Goal: Task Accomplishment & Management: Manage account settings

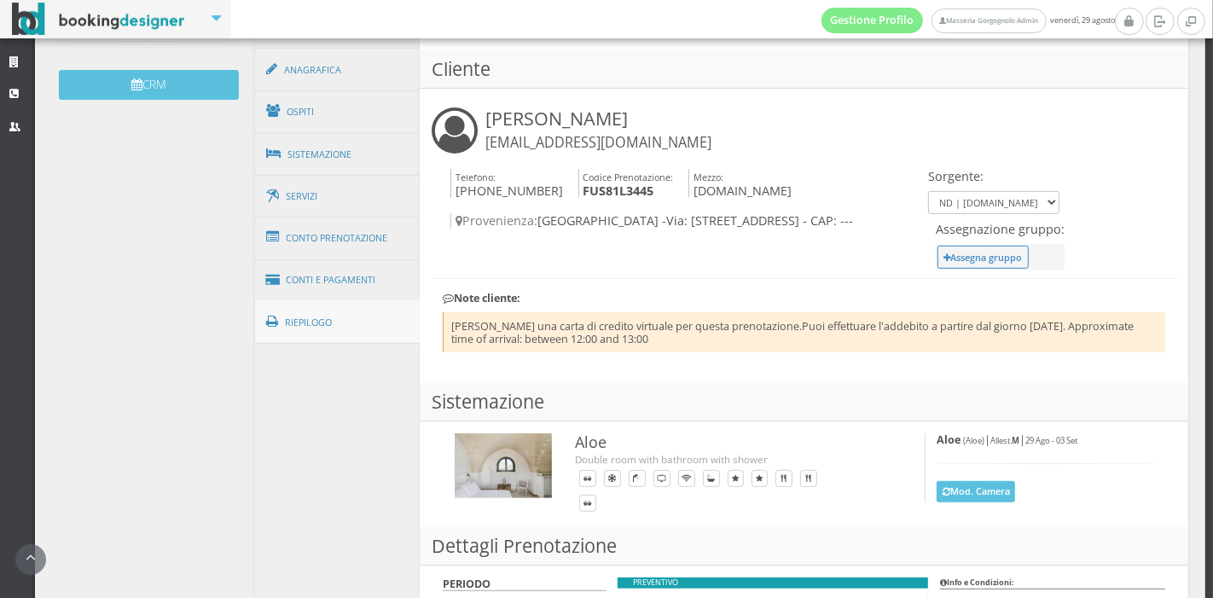
scroll to position [559, 0]
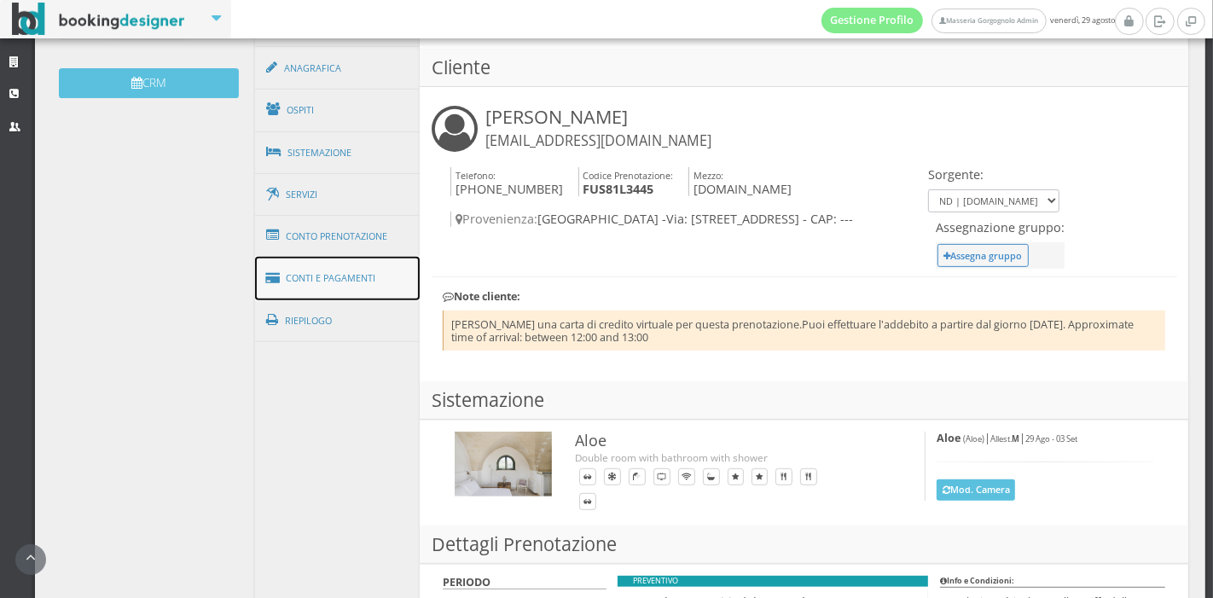
click at [350, 284] on link "Conti e Pagamenti" at bounding box center [338, 279] width 166 height 44
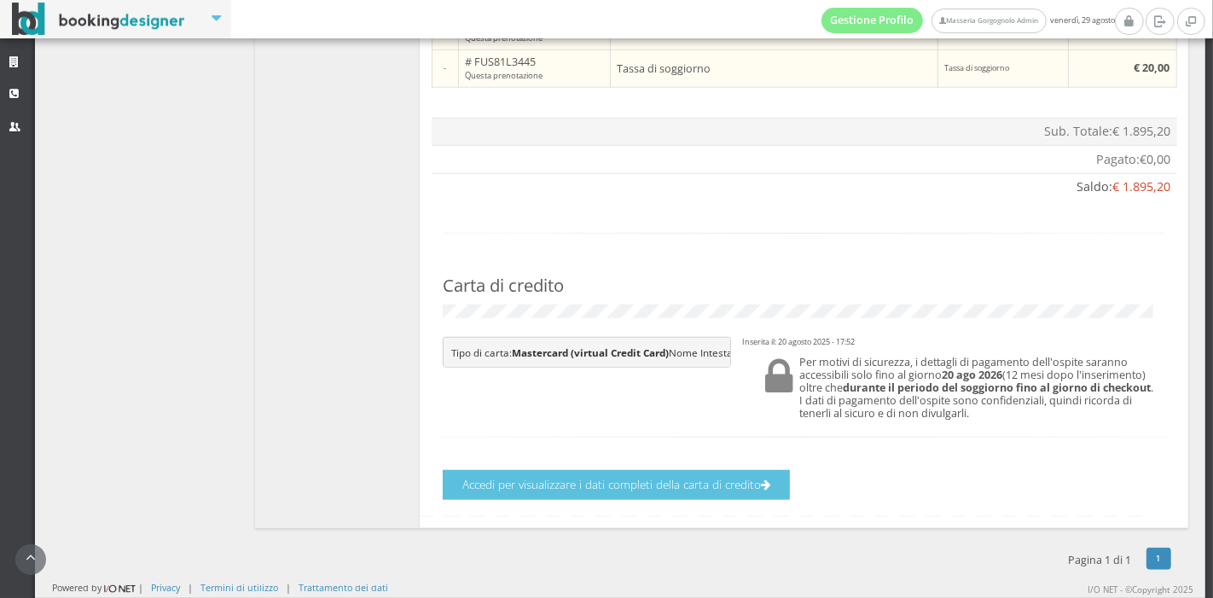
scroll to position [1127, 0]
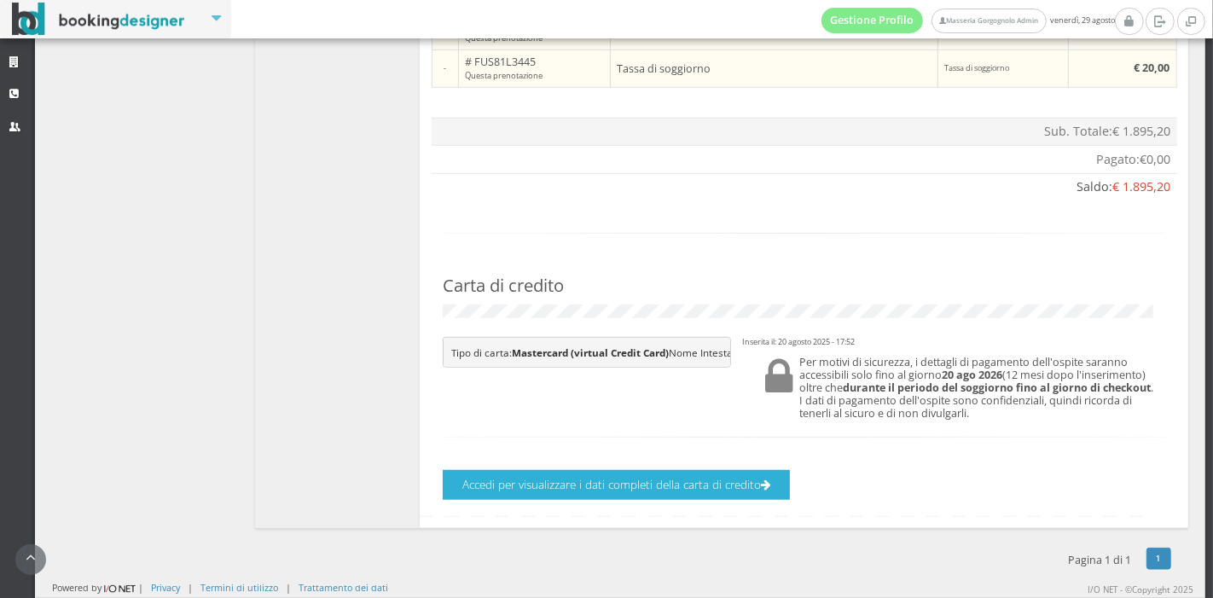
click at [771, 487] on icon "button" at bounding box center [766, 486] width 10 height 12
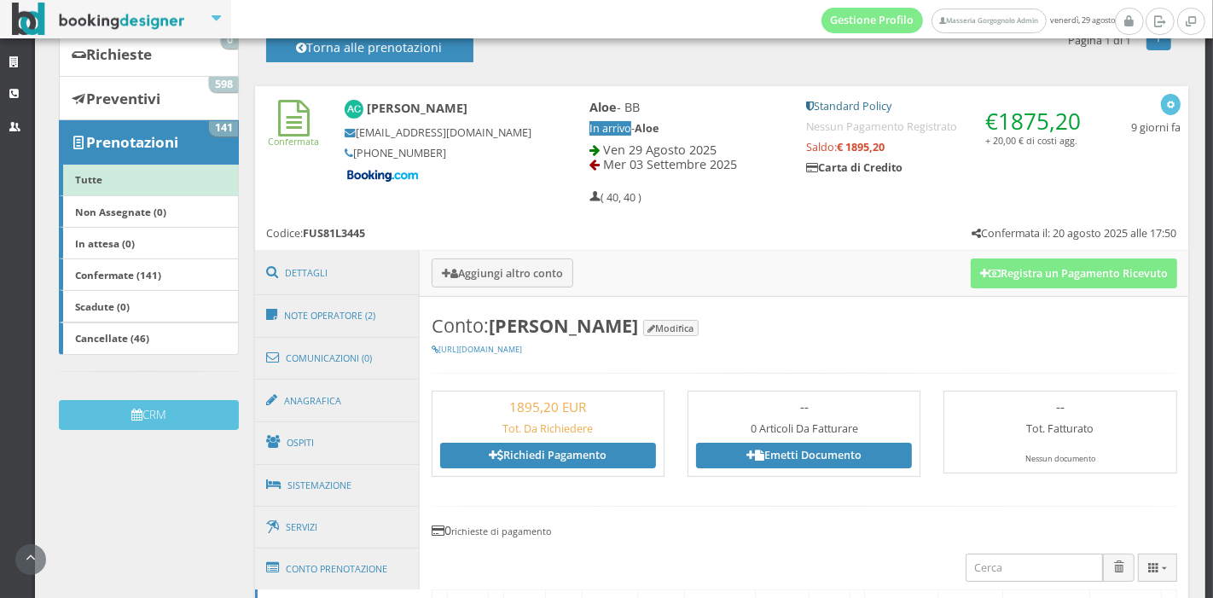
scroll to position [182, 0]
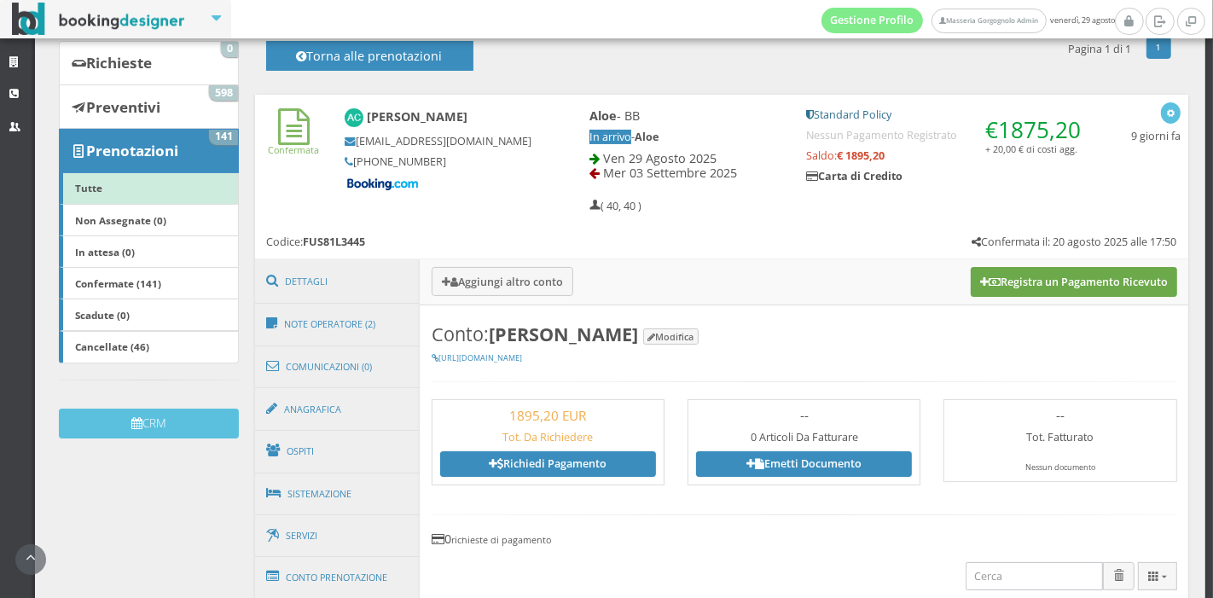
click at [1005, 286] on button "Registra un Pagamento Ricevuto" at bounding box center [1074, 281] width 206 height 29
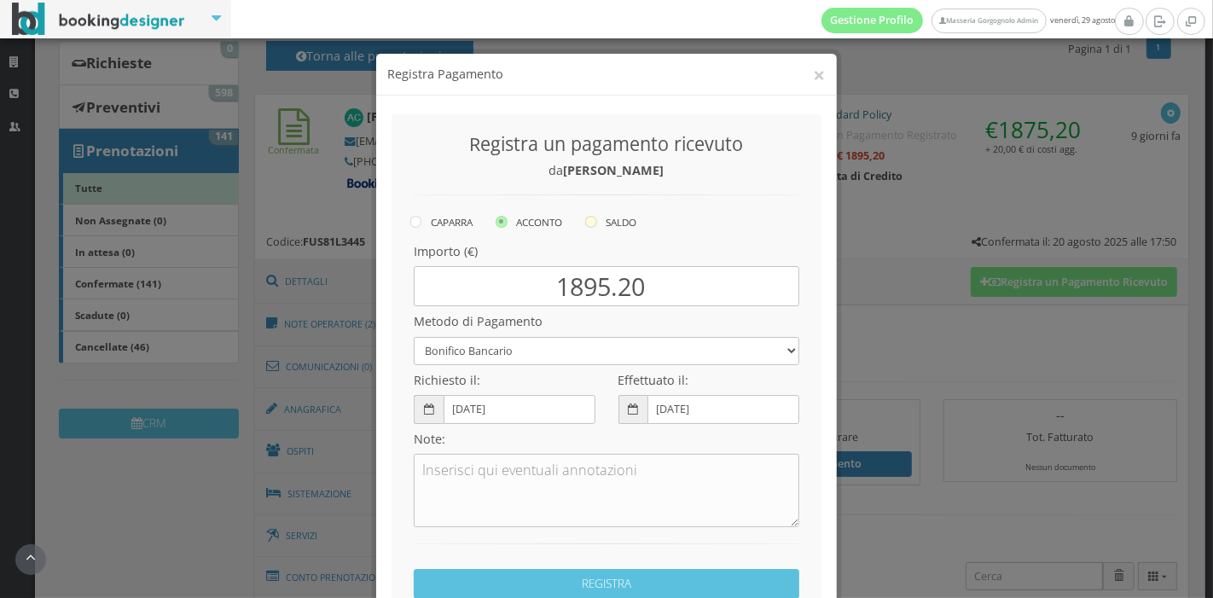
click at [587, 218] on icon at bounding box center [591, 222] width 12 height 12
radio input "true"
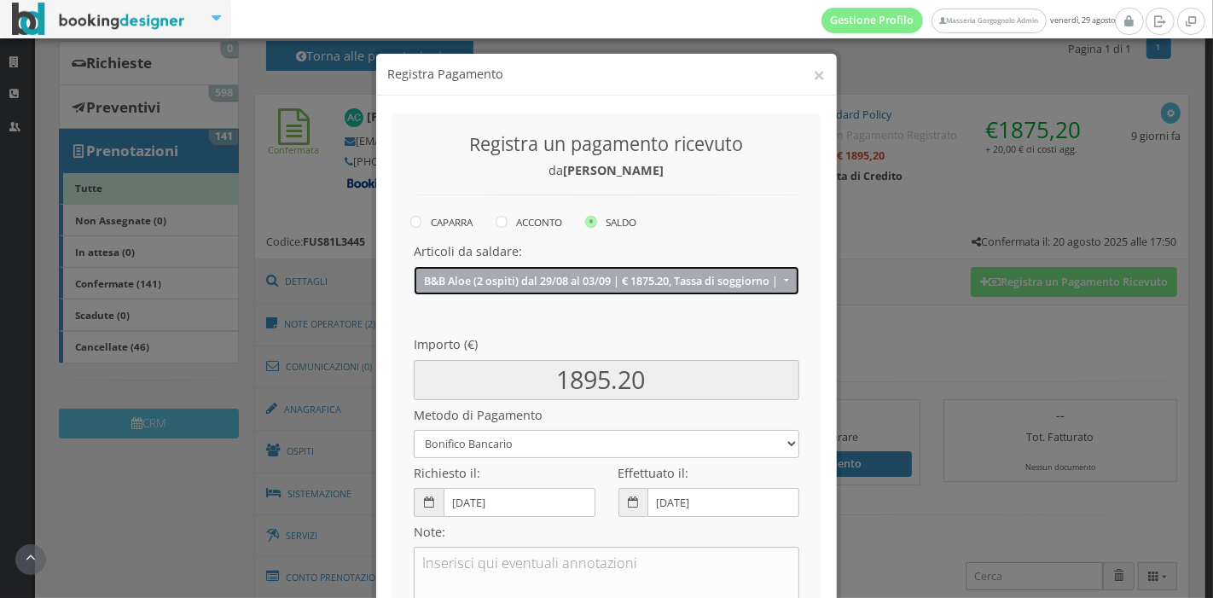
click at [591, 282] on span "B&B Aloe (2 ospiti) dal 29/08 al 03/09 | € 1875.20, Tassa di soggiorno | € 20.0…" at bounding box center [602, 281] width 356 height 13
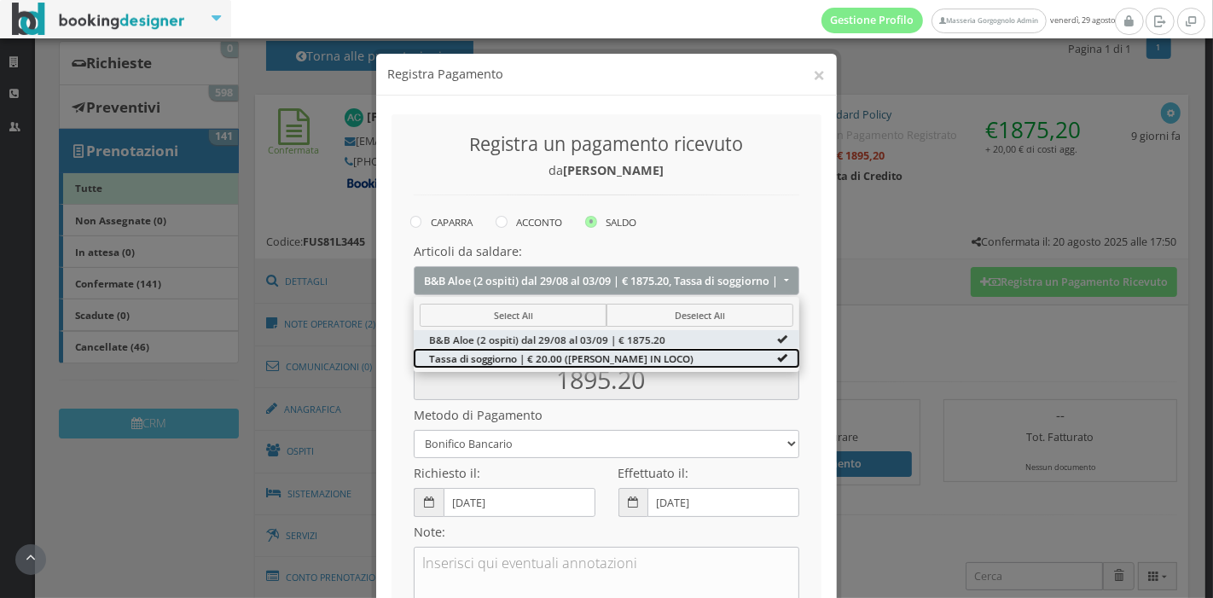
click at [600, 363] on span "Tassa di soggiorno | € 20.00 (DA PAGARE IN LOCO)" at bounding box center [561, 358] width 265 height 15
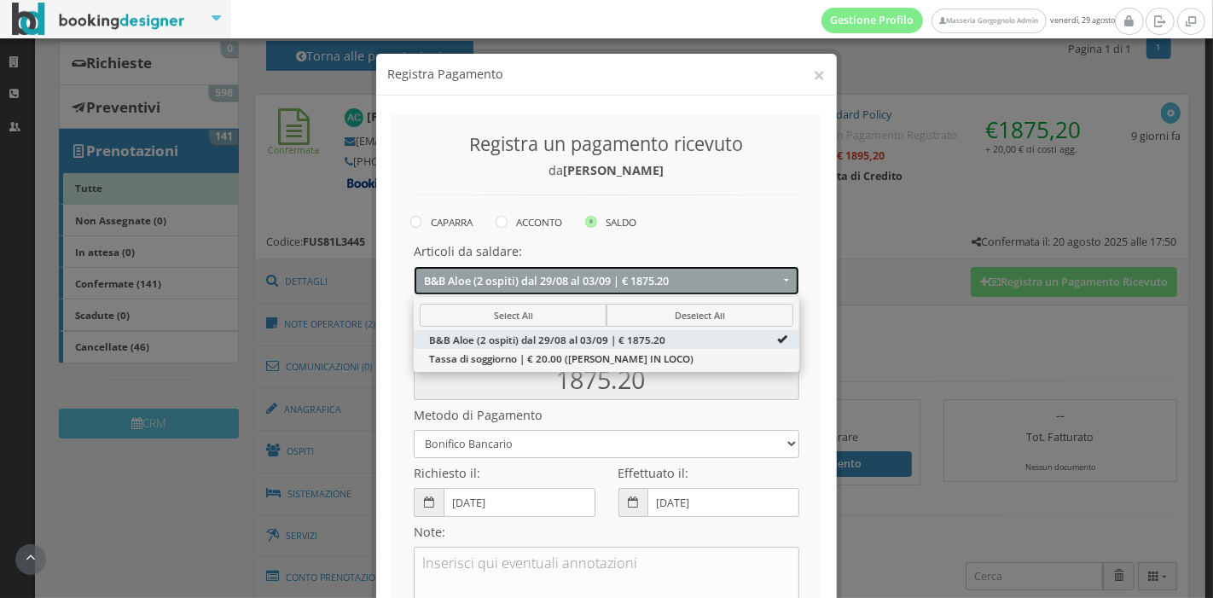
click at [712, 283] on span "B&B Aloe (2 ospiti) dal 29/08 al 03/09 | € 1875.20" at bounding box center [602, 281] width 356 height 13
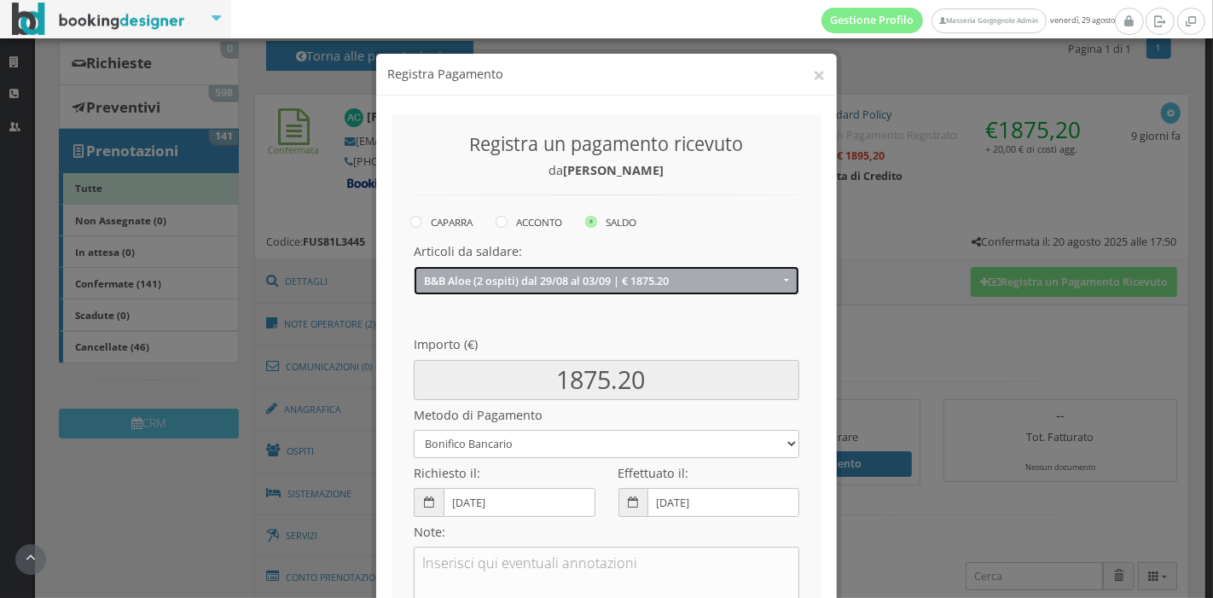
click at [706, 279] on span "B&B Aloe (2 ospiti) dal 29/08 al 03/09 | € 1875.20" at bounding box center [602, 281] width 356 height 13
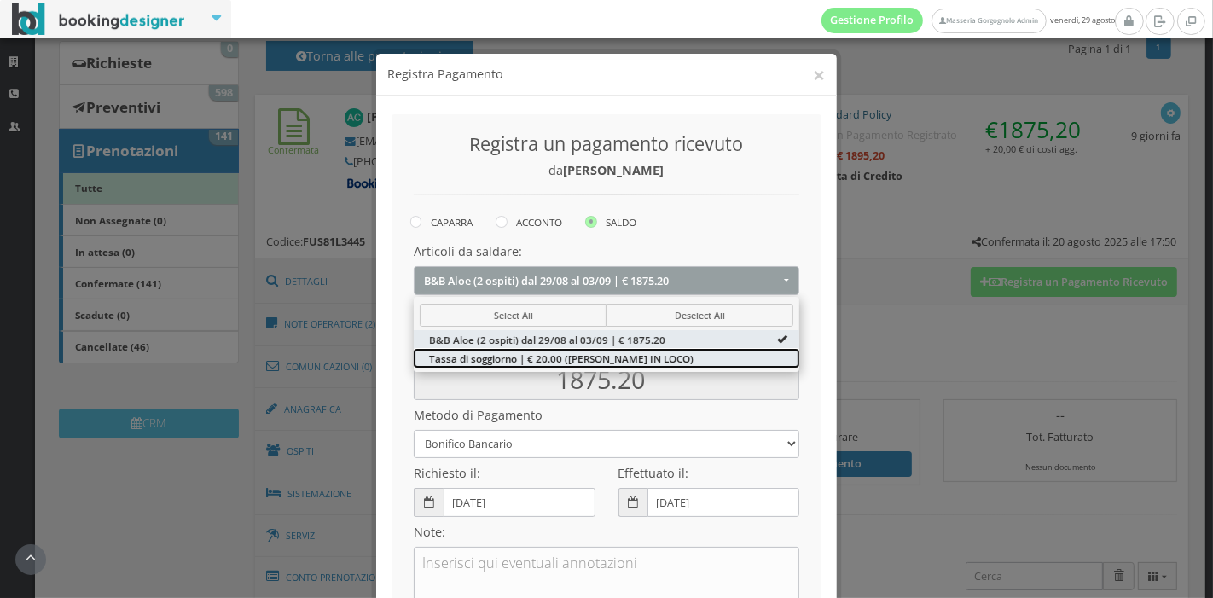
click at [643, 363] on span "Tassa di soggiorno | € 20.00 (DA PAGARE IN LOCO)" at bounding box center [561, 358] width 265 height 15
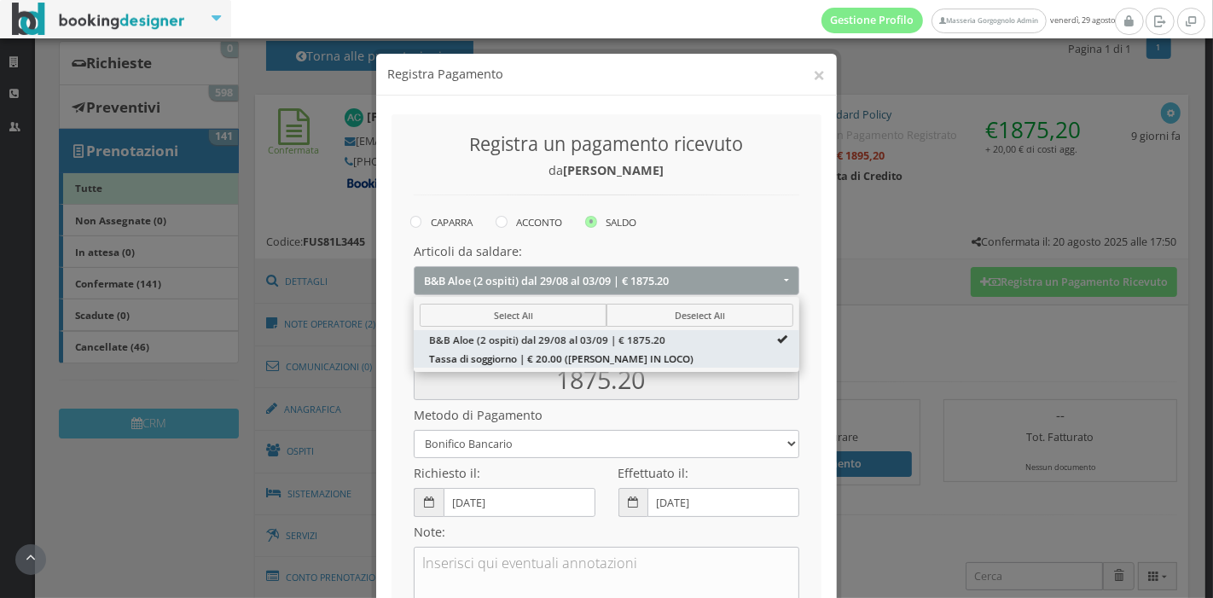
type input "1895.20"
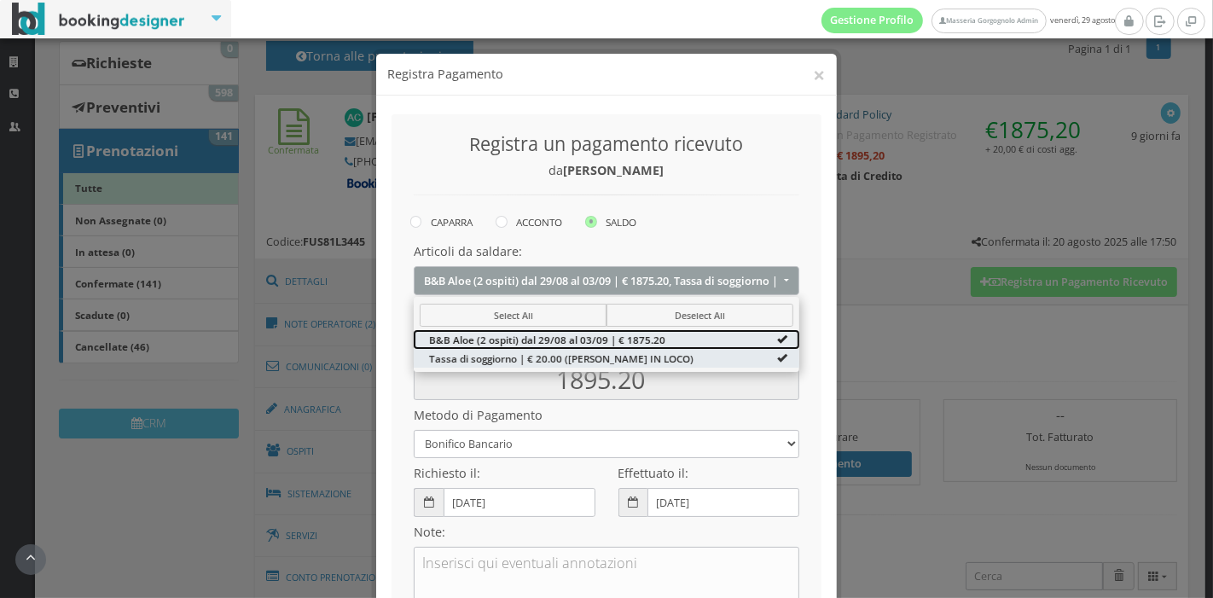
click at [641, 333] on span "B&B Aloe (2 ospiti) dal 29/08 al 03/09 | € 1875.20" at bounding box center [547, 339] width 236 height 15
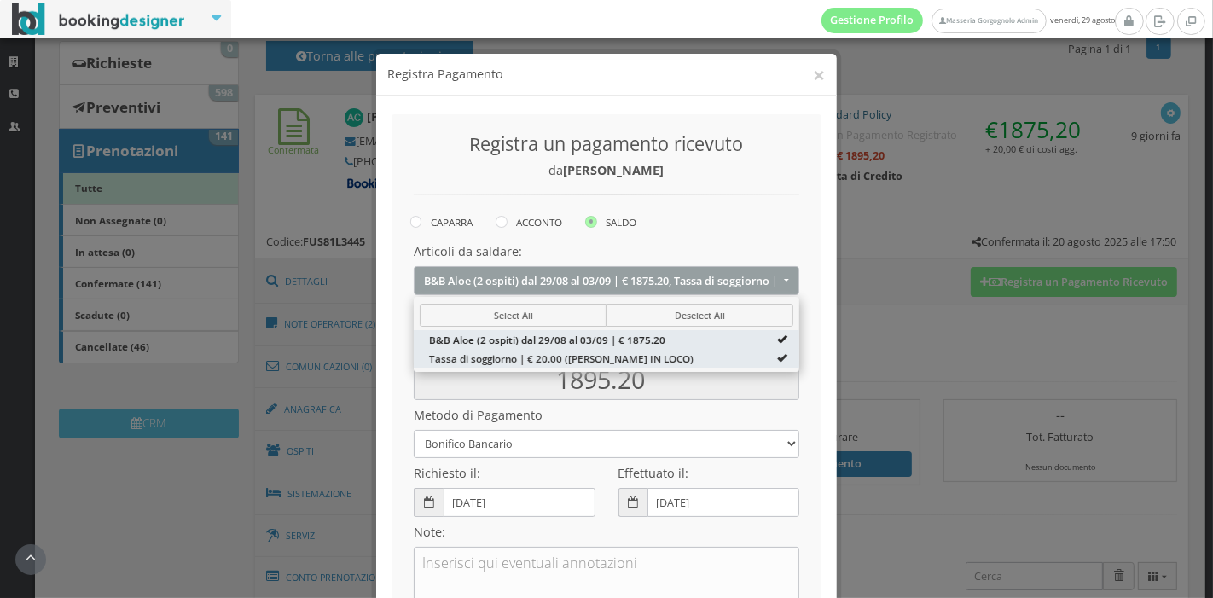
select select "5199703"
type input "20.00"
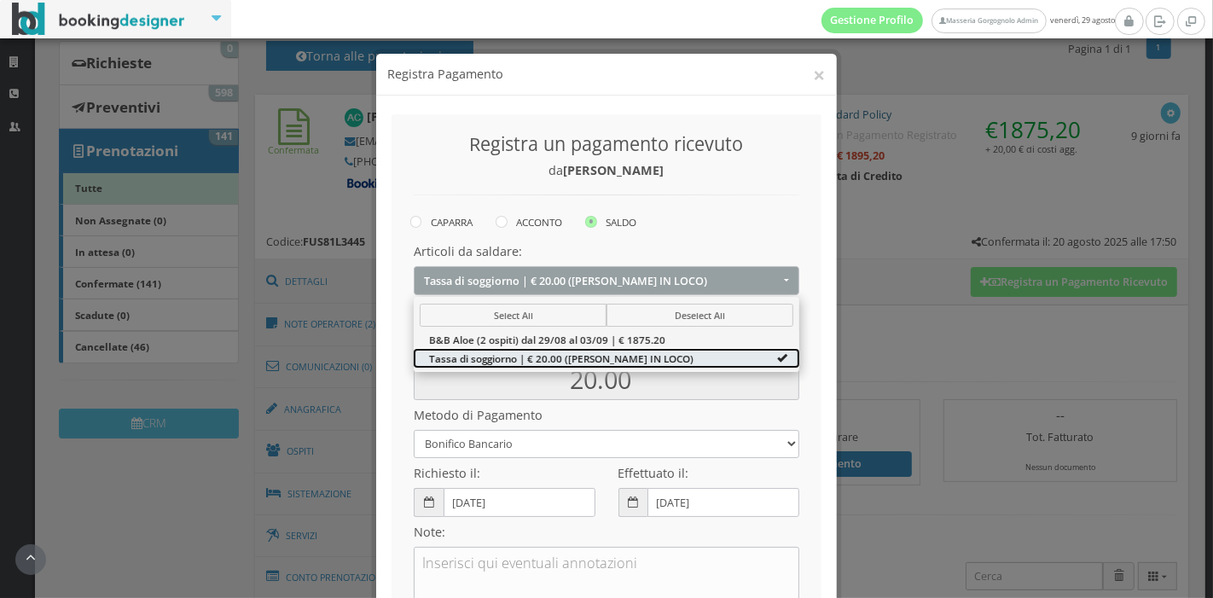
click at [638, 352] on span "Tassa di soggiorno | € 20.00 (DA PAGARE IN LOCO)" at bounding box center [561, 358] width 265 height 15
select select
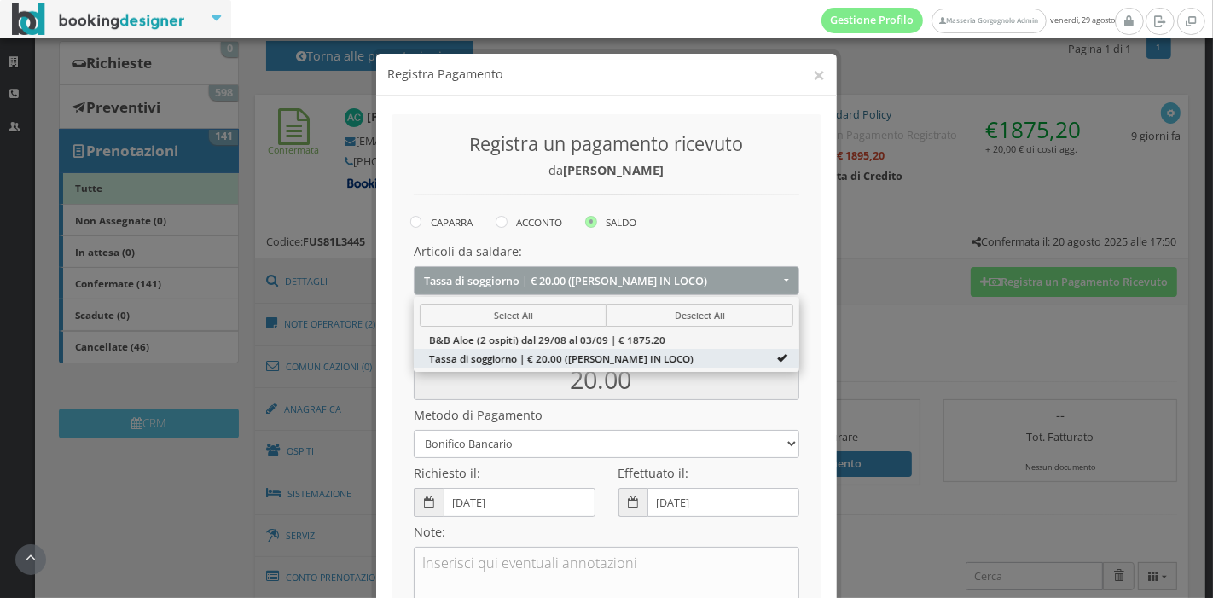
type input "0.00"
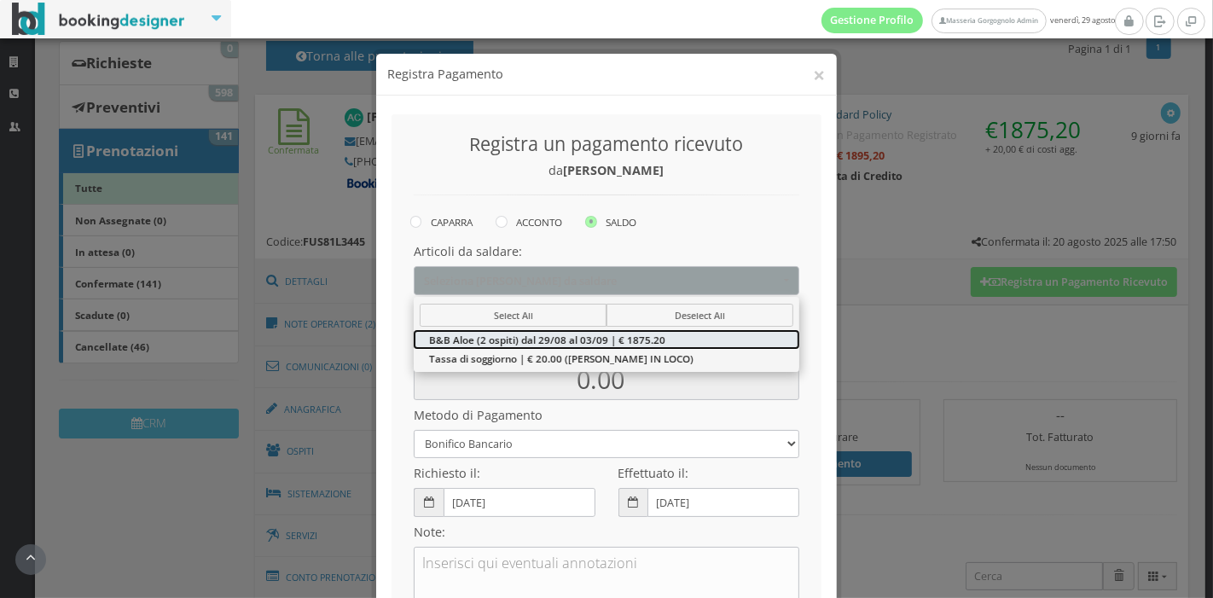
click at [643, 337] on span "B&B Aloe (2 ospiti) dal 29/08 al 03/09 | € 1875.20" at bounding box center [547, 339] width 236 height 15
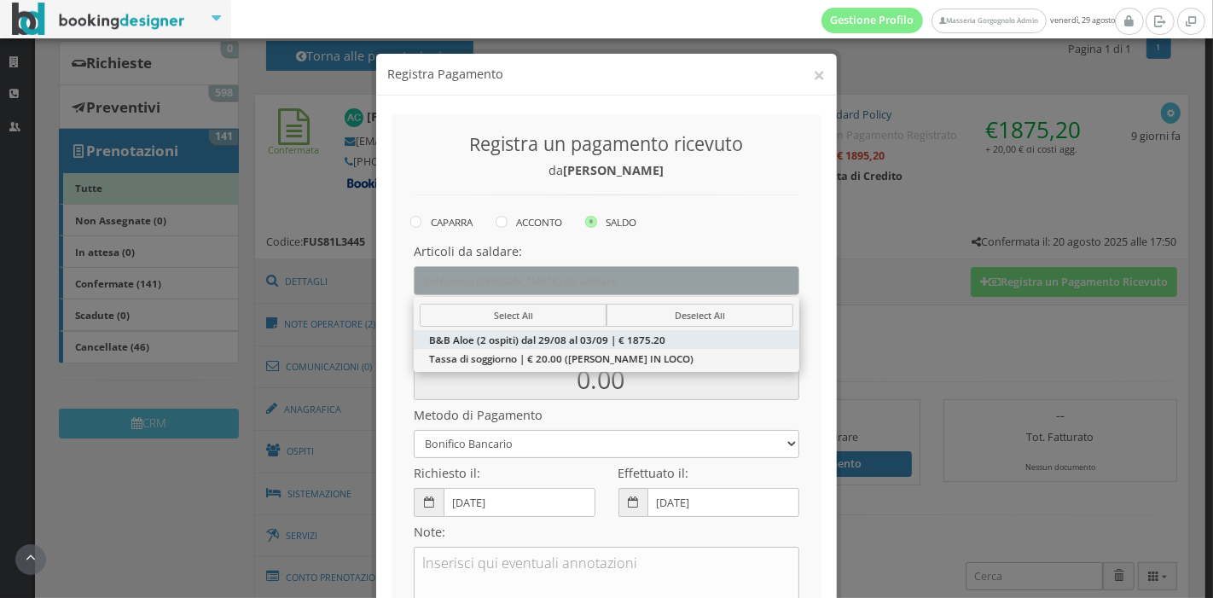
select select "5199702"
type input "1875.20"
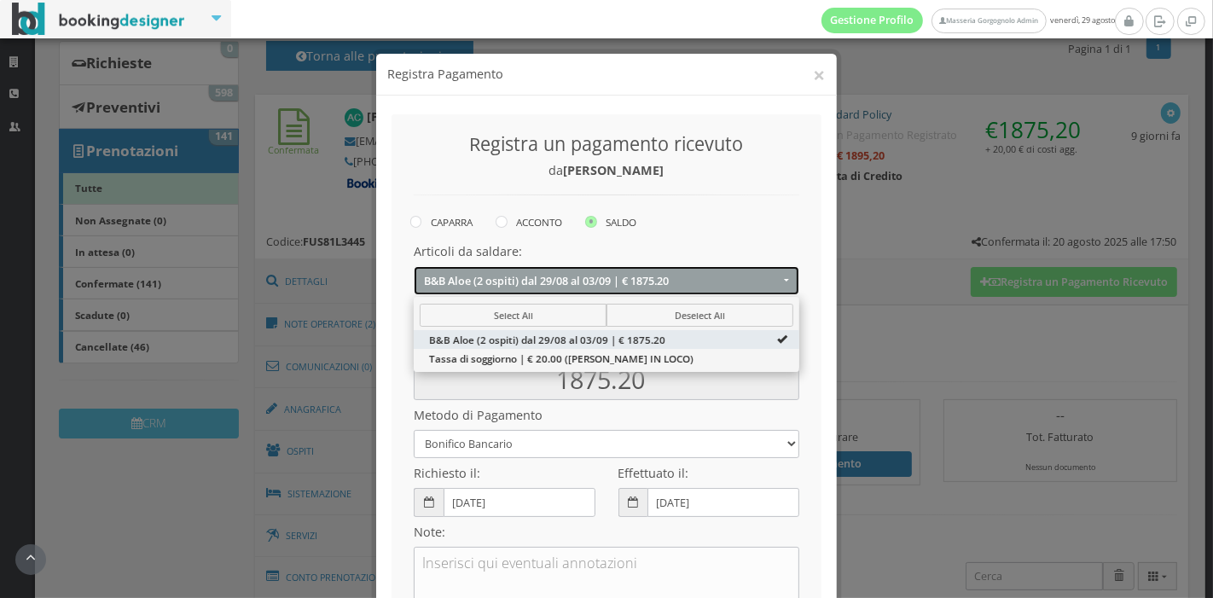
click at [773, 286] on button "B&B Aloe (2 ospiti) dal 29/08 al 03/09 | € 1875.20" at bounding box center [607, 280] width 386 height 28
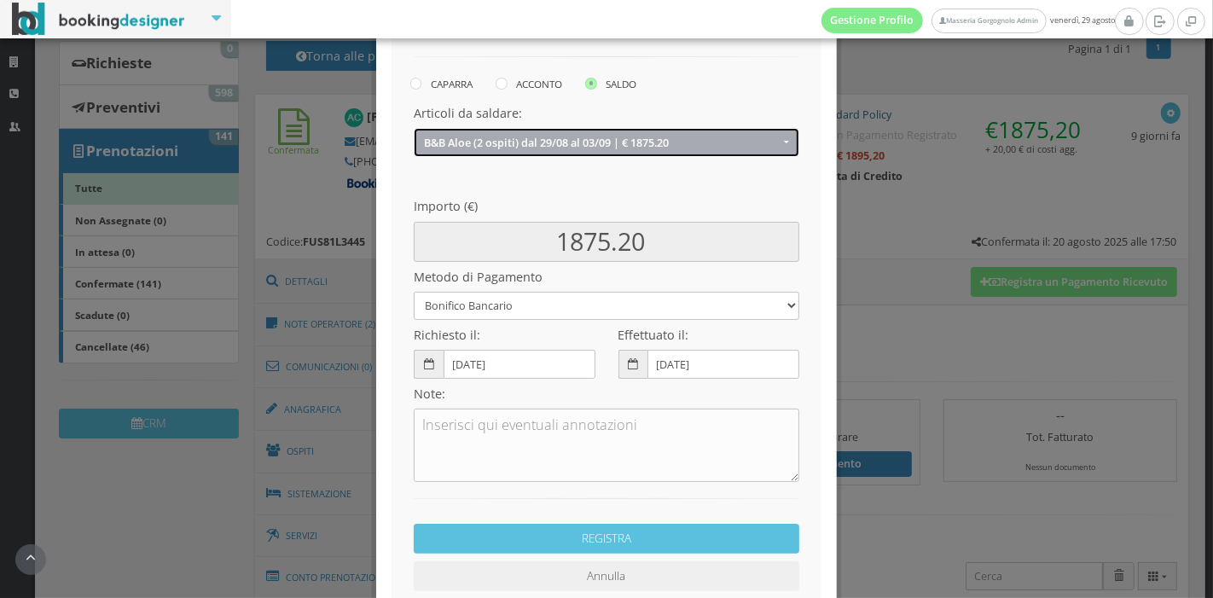
scroll to position [157, 0]
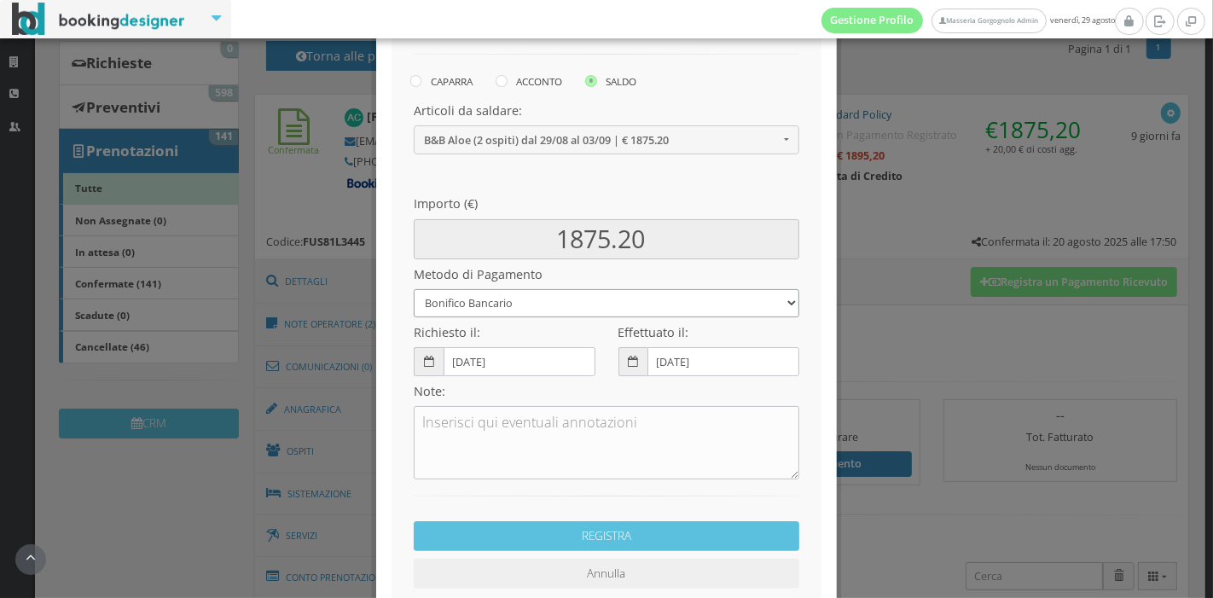
click at [669, 294] on select "Bonifico Bancario Carta di Credito Pay By Link Contanti Assegno Bancario Assegn…" at bounding box center [607, 303] width 386 height 28
select select
click at [414, 289] on select "Bonifico Bancario Carta di Credito Pay By Link Contanti Assegno Bancario Assegn…" at bounding box center [607, 303] width 386 height 28
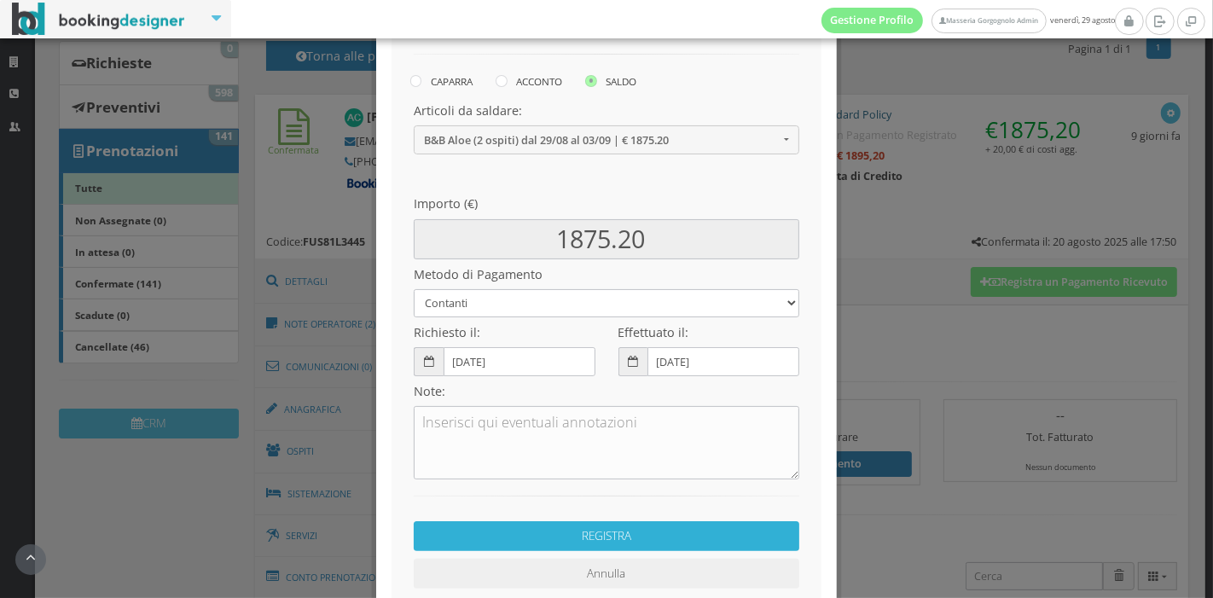
click at [601, 530] on button "REGISTRA" at bounding box center [607, 536] width 386 height 30
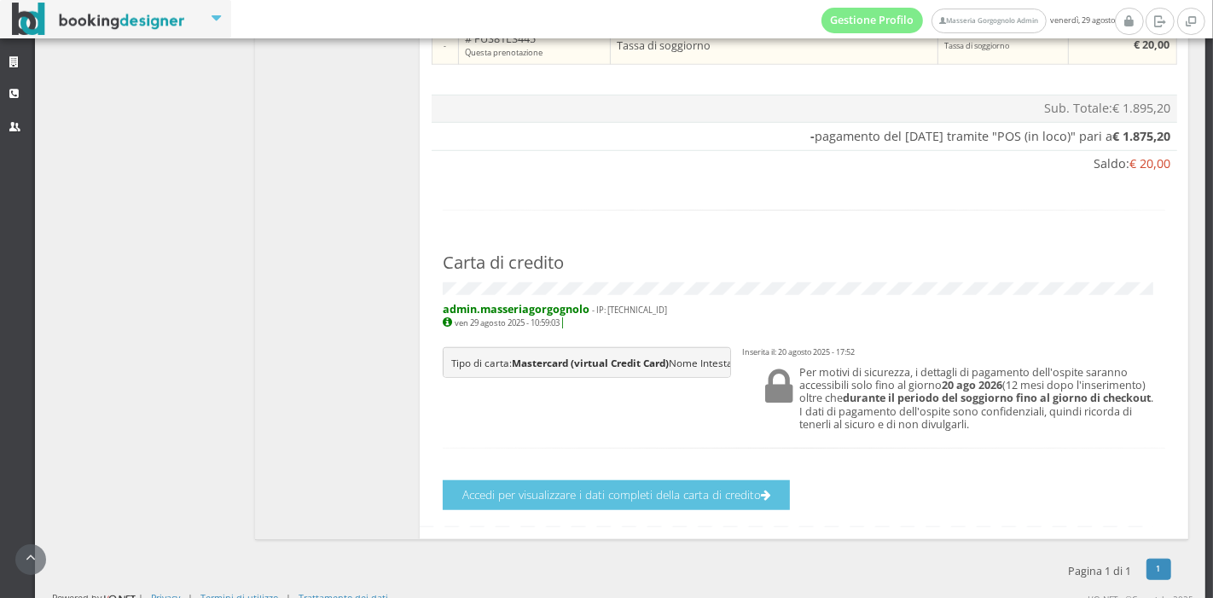
scroll to position [1180, 0]
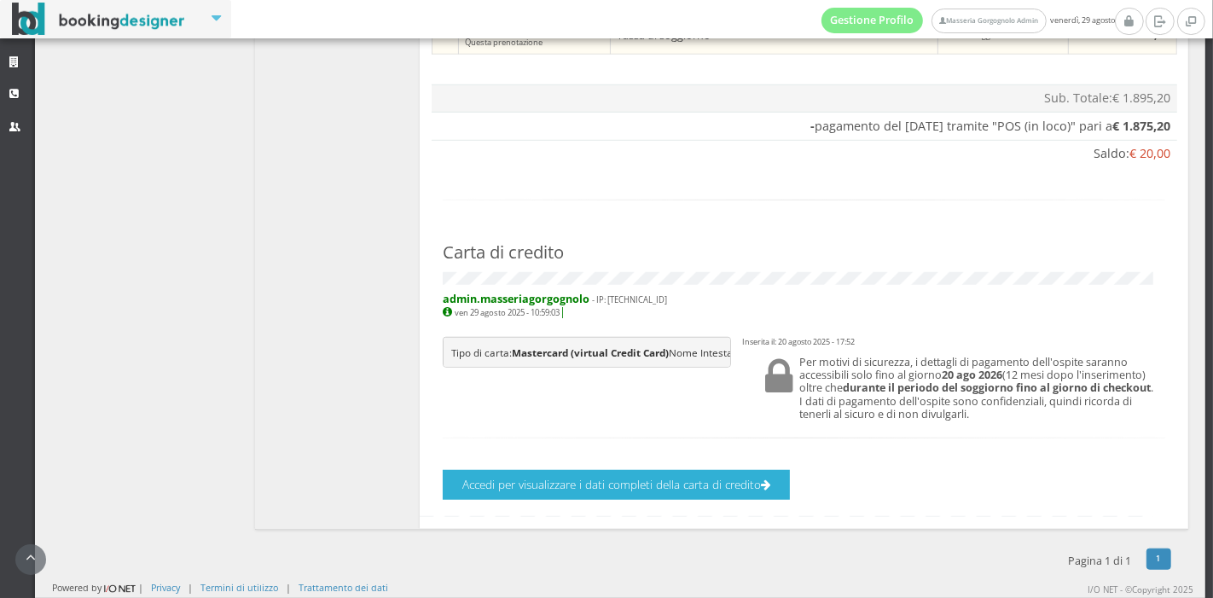
click at [689, 478] on button "Accedi per visualizzare i dati completi della carta di credito" at bounding box center [616, 485] width 347 height 30
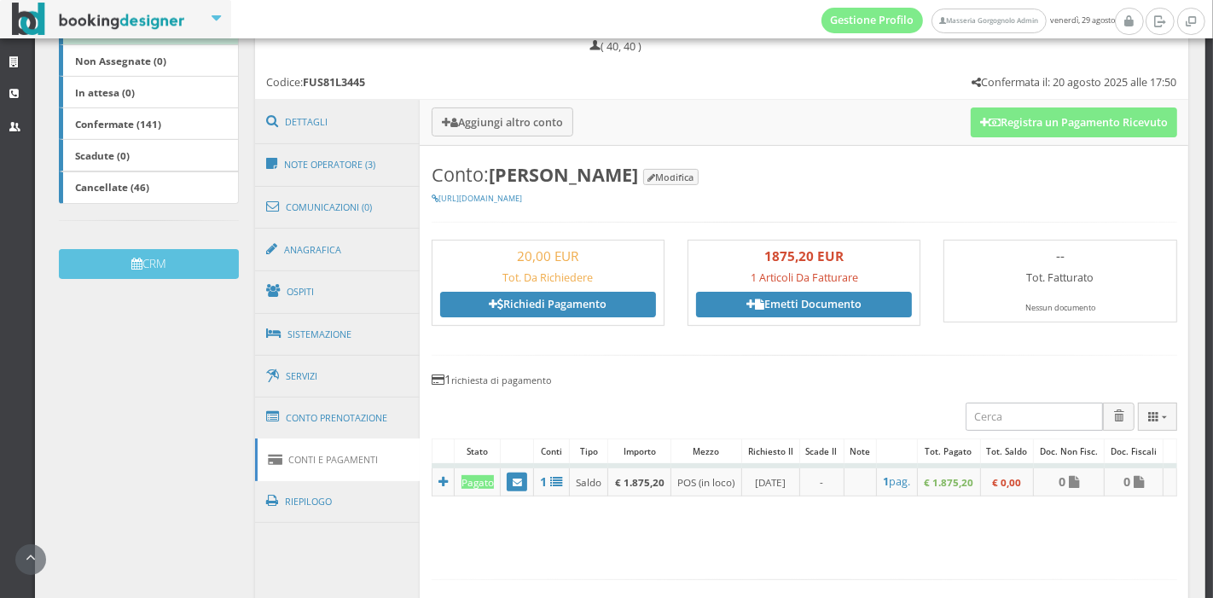
scroll to position [0, 0]
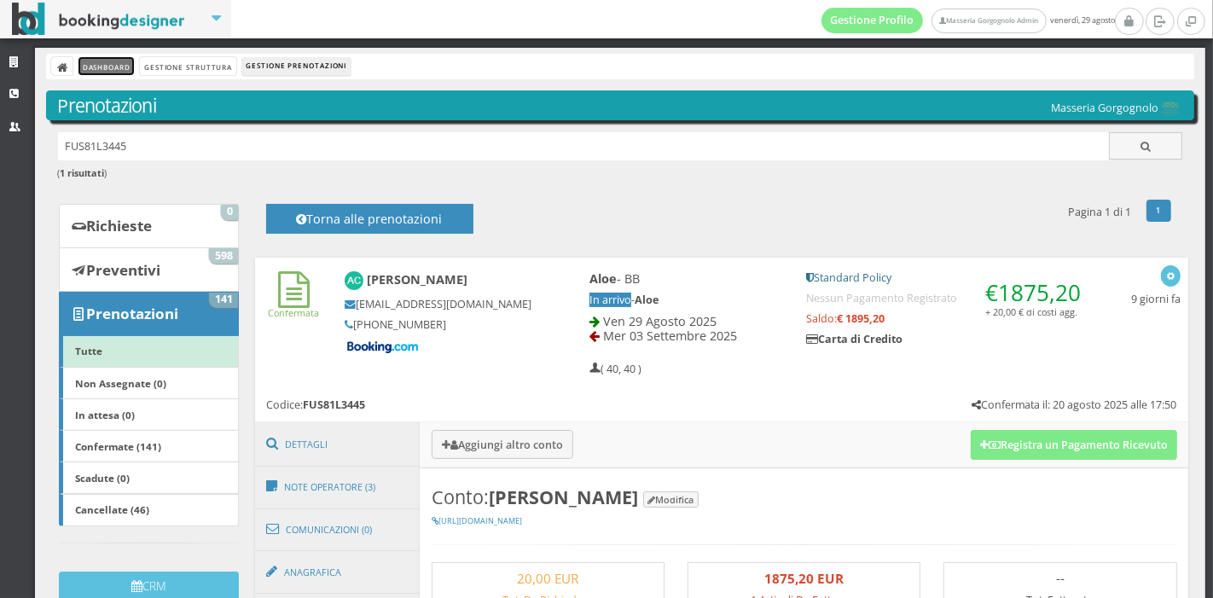
click at [113, 70] on link "Dashboard" at bounding box center [106, 66] width 55 height 18
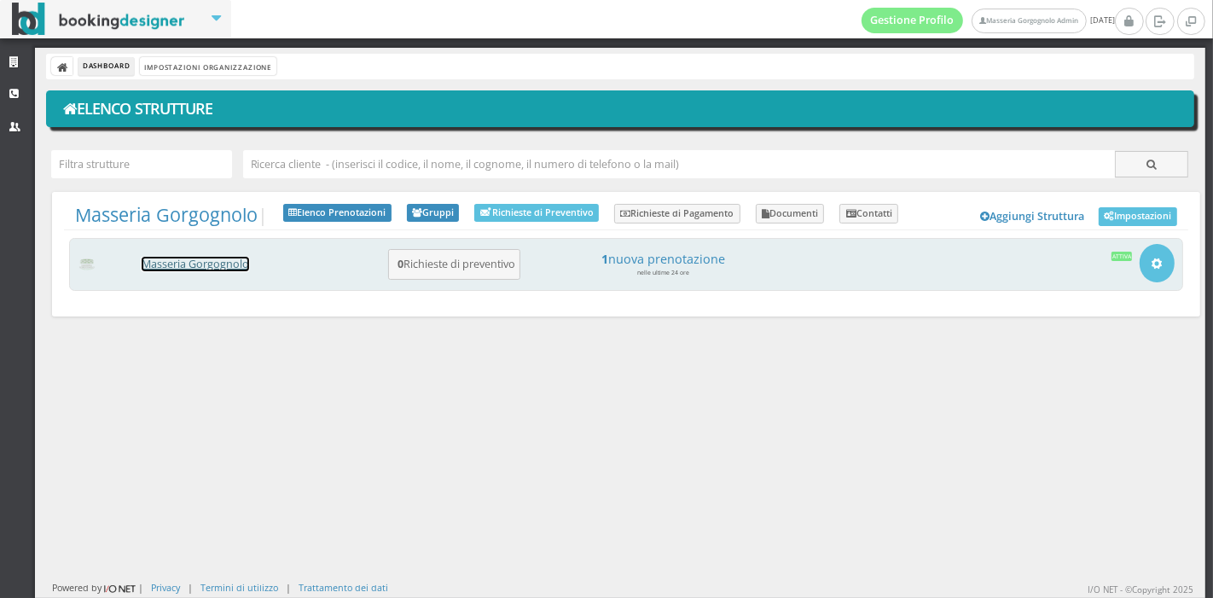
click at [212, 261] on link "Masseria Gorgognolo" at bounding box center [196, 264] width 108 height 15
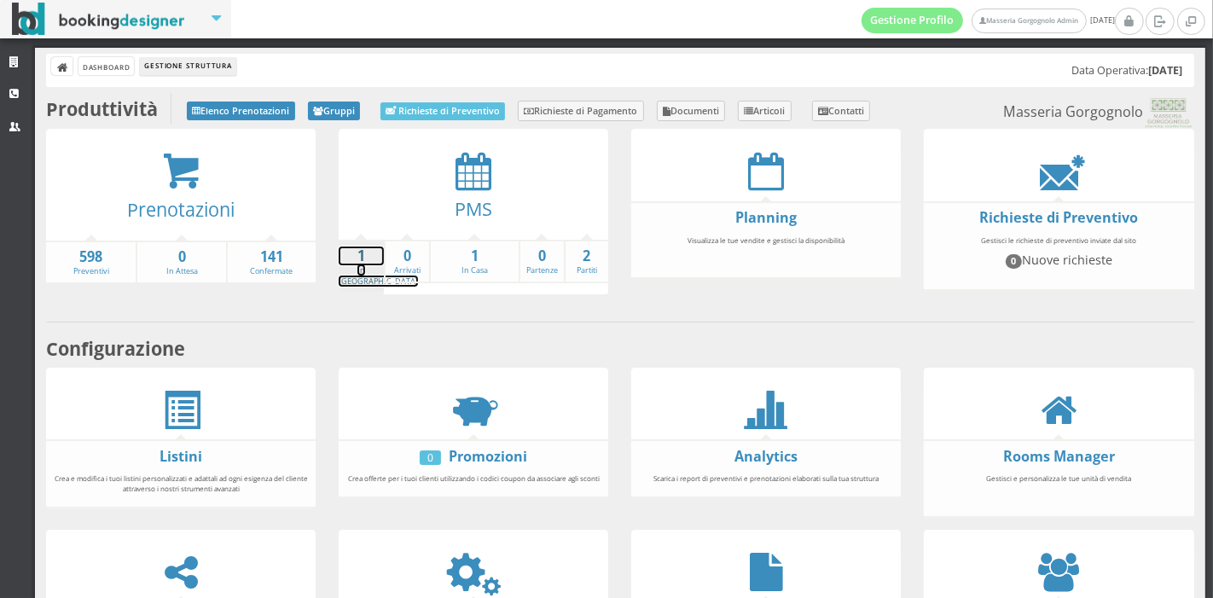
click at [357, 256] on strong "1" at bounding box center [361, 257] width 45 height 20
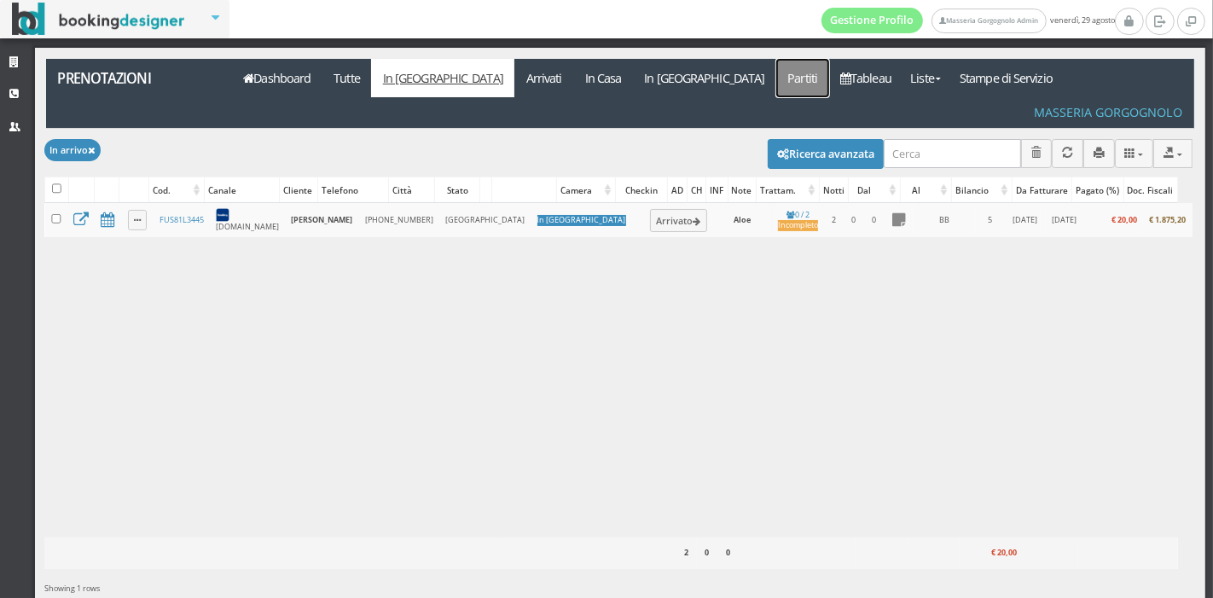
click at [776, 86] on link "Partiti" at bounding box center [802, 78] width 53 height 38
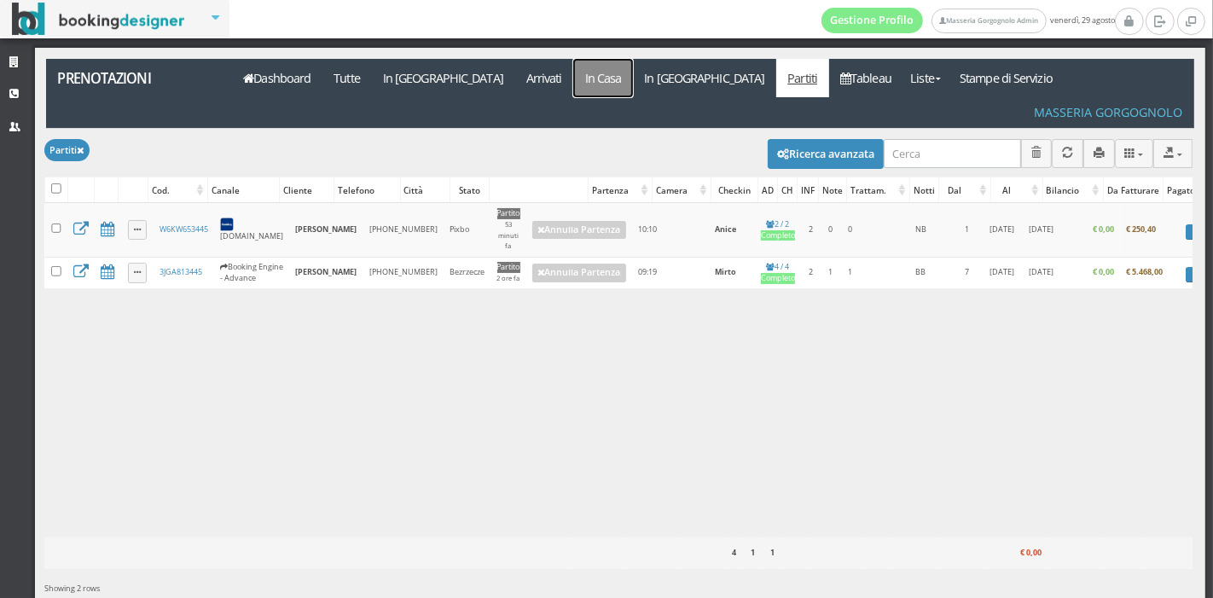
click at [573, 84] on link "In Casa" at bounding box center [603, 78] width 60 height 38
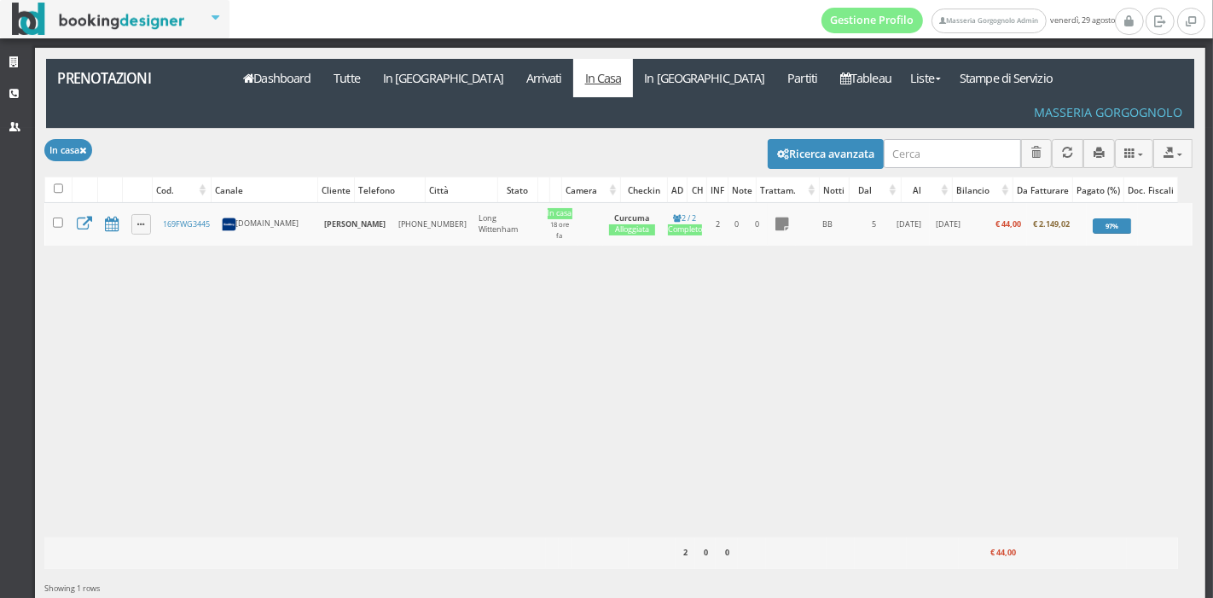
scroll to position [27, 0]
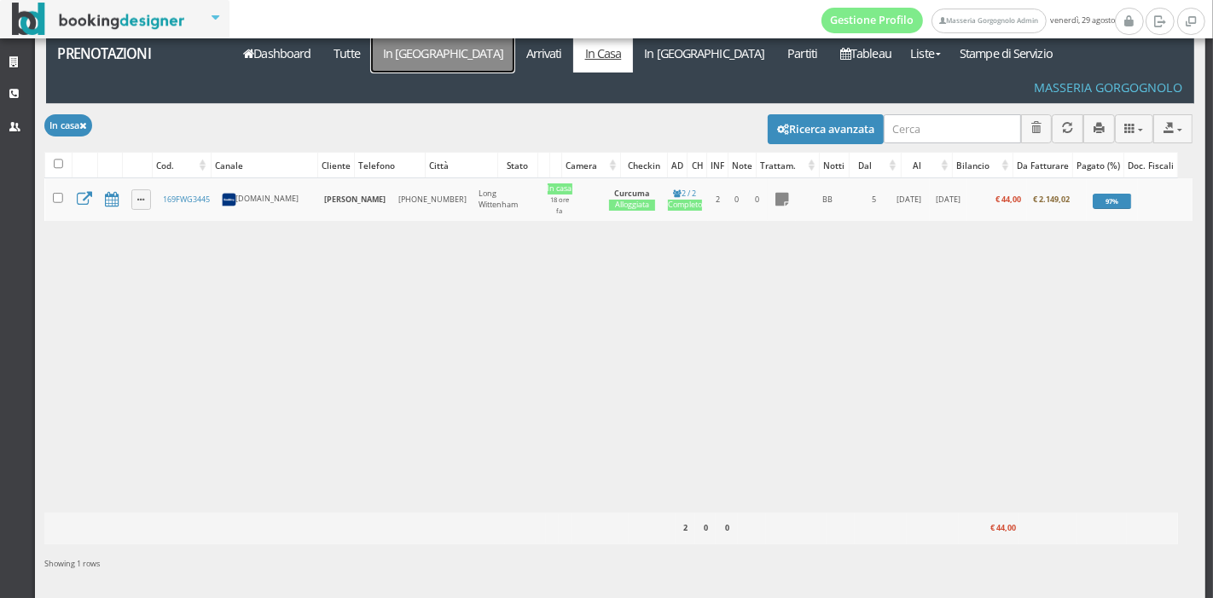
click at [427, 64] on link "In [GEOGRAPHIC_DATA]" at bounding box center [442, 53] width 143 height 38
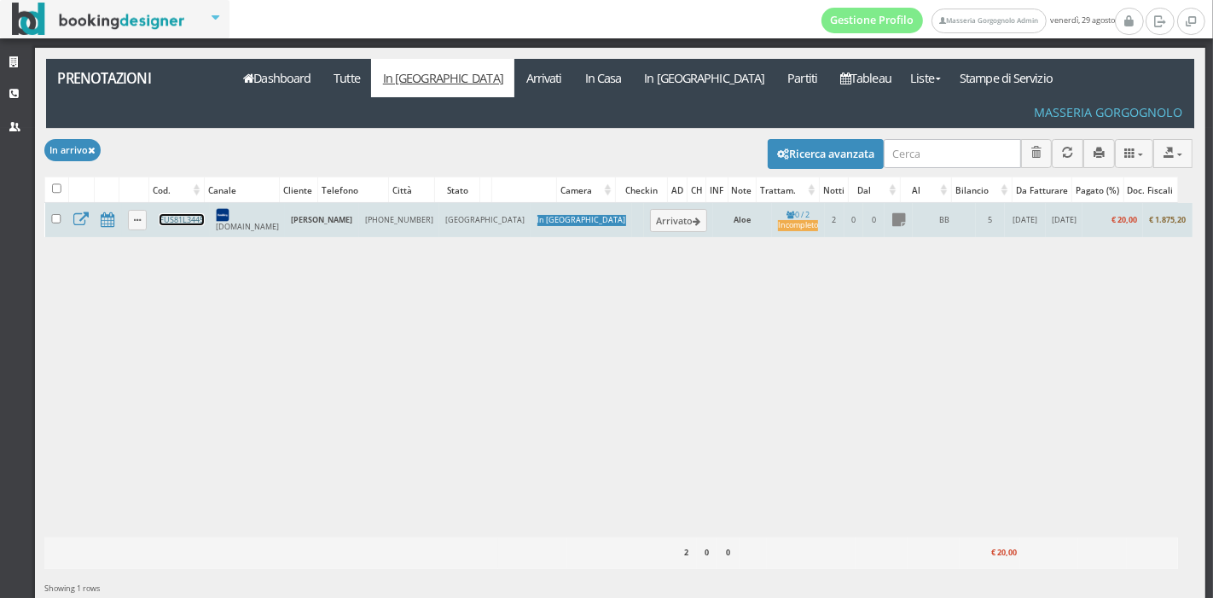
click at [201, 214] on link "FUS81L3445" at bounding box center [182, 219] width 44 height 11
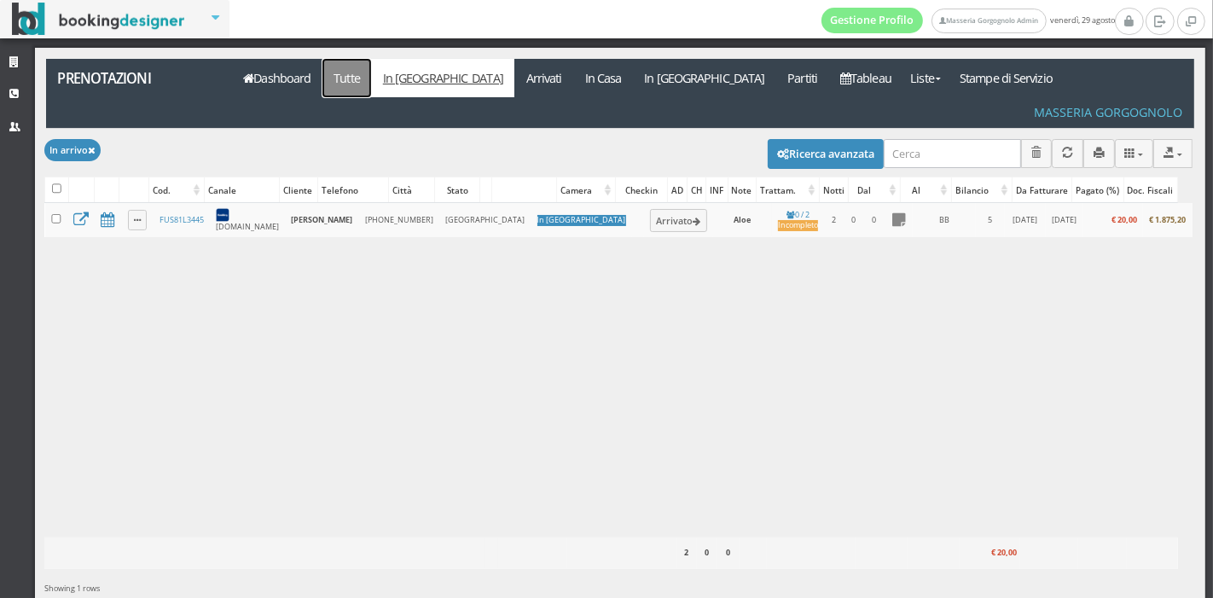
click at [346, 84] on link "Tutte" at bounding box center [347, 78] width 49 height 38
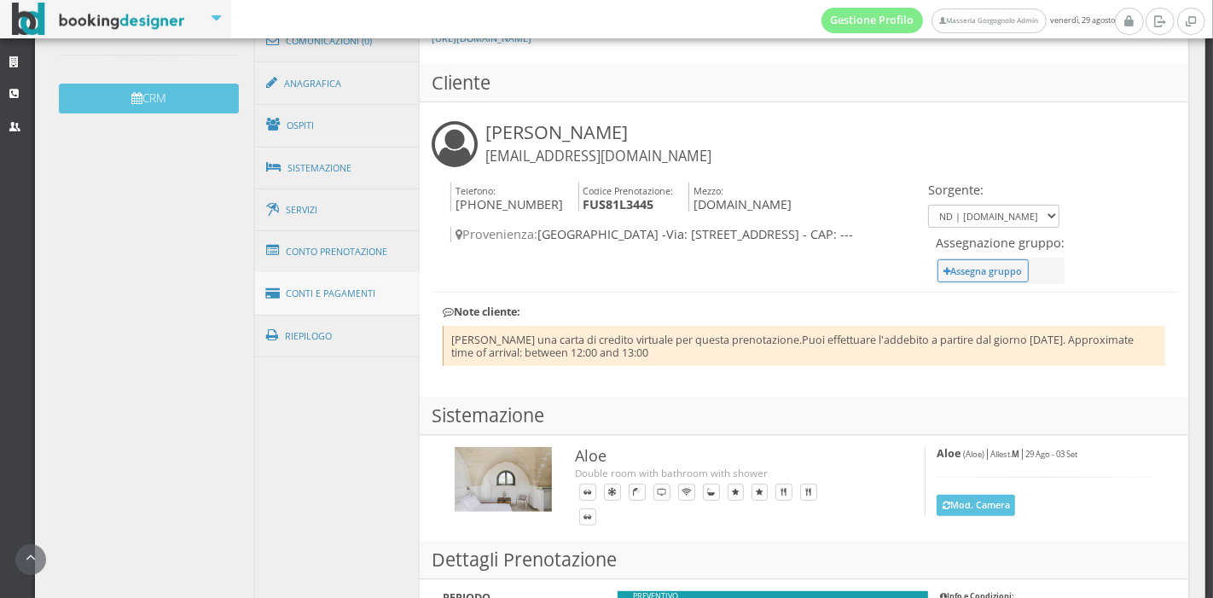
scroll to position [537, 0]
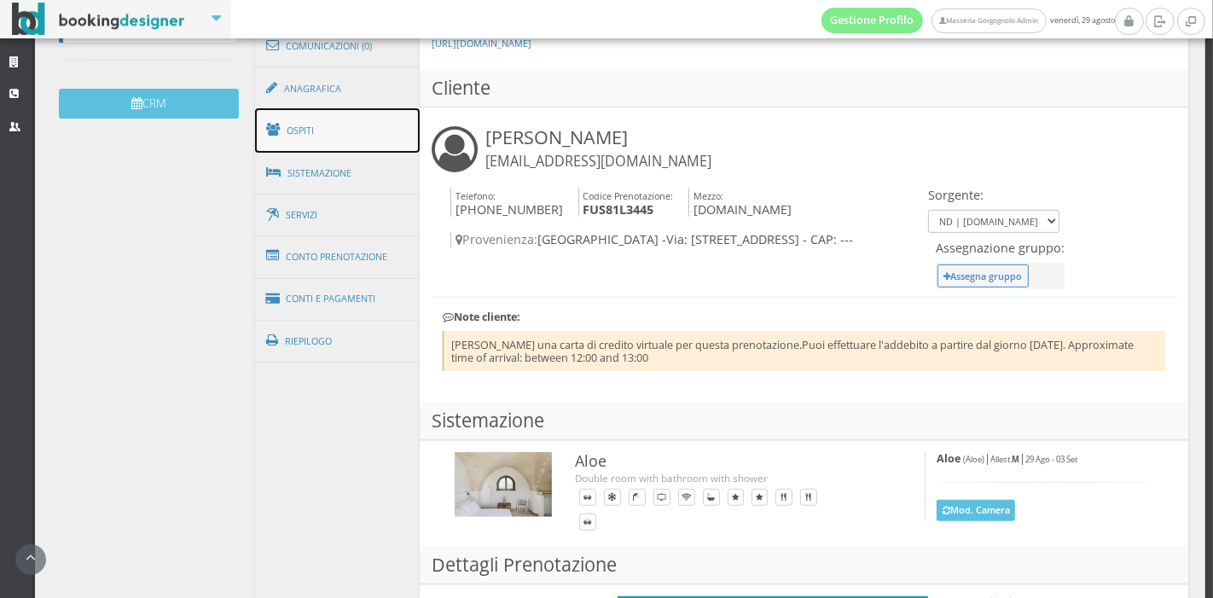
click at [362, 142] on link "Ospiti" at bounding box center [338, 130] width 166 height 44
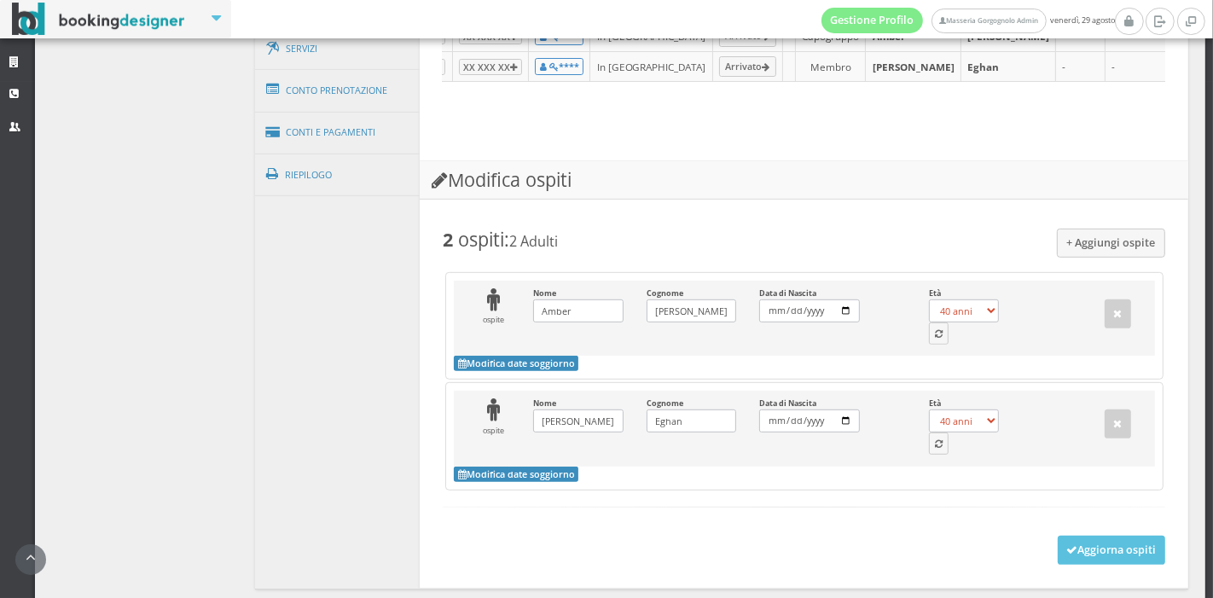
scroll to position [809, 0]
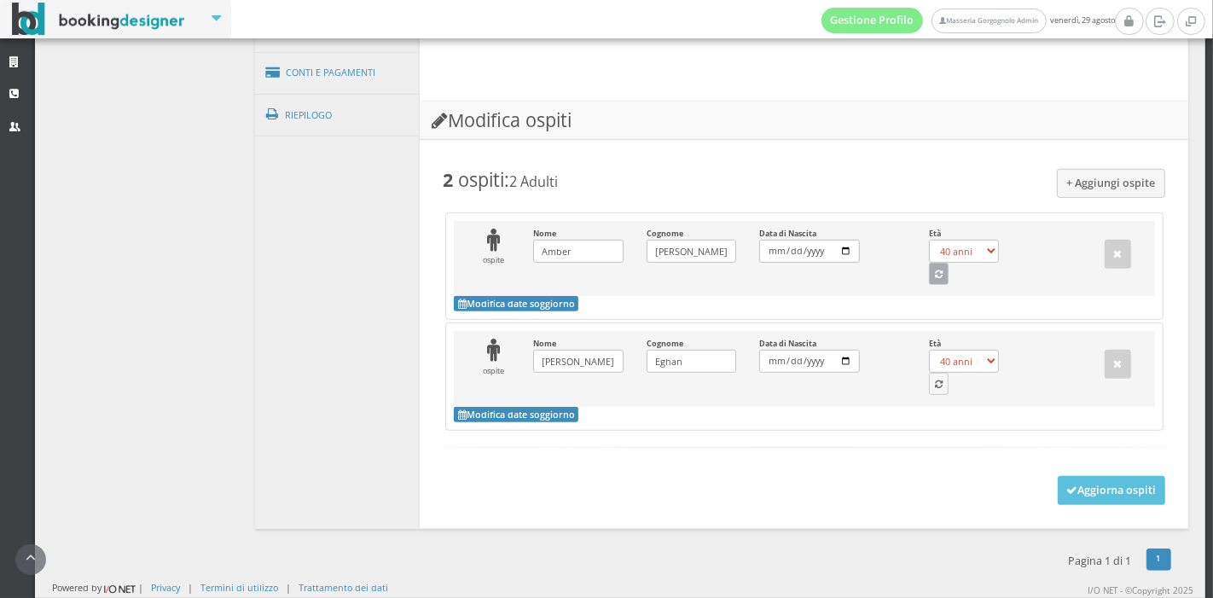
click at [935, 274] on icon "button" at bounding box center [939, 274] width 8 height 9
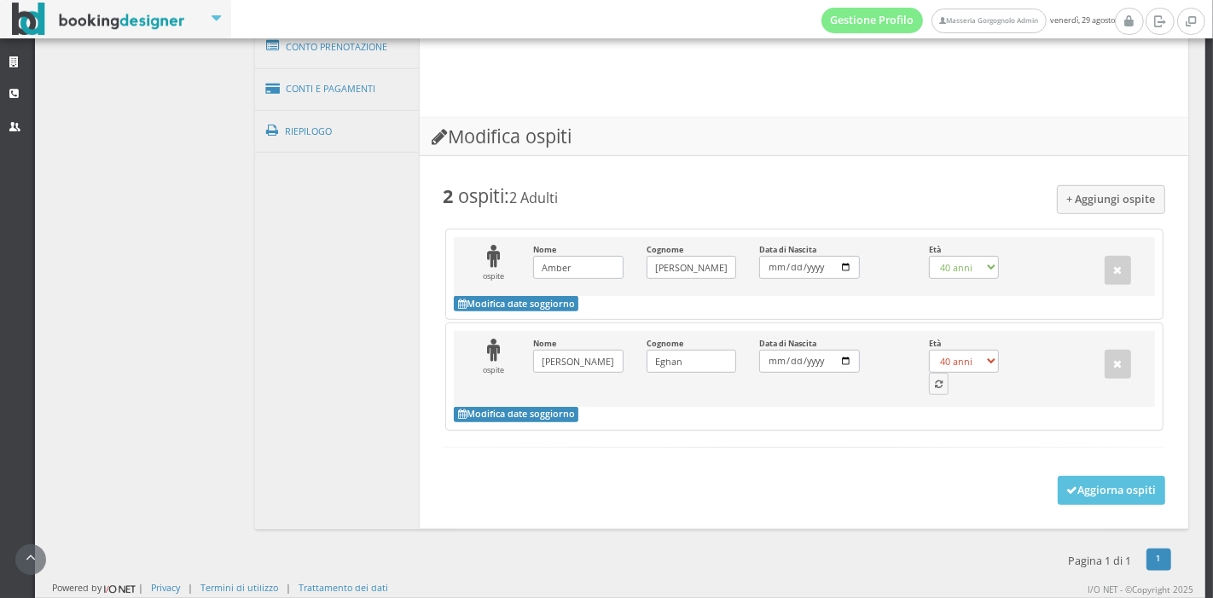
select select "30"
click at [931, 393] on button "button" at bounding box center [939, 384] width 20 height 22
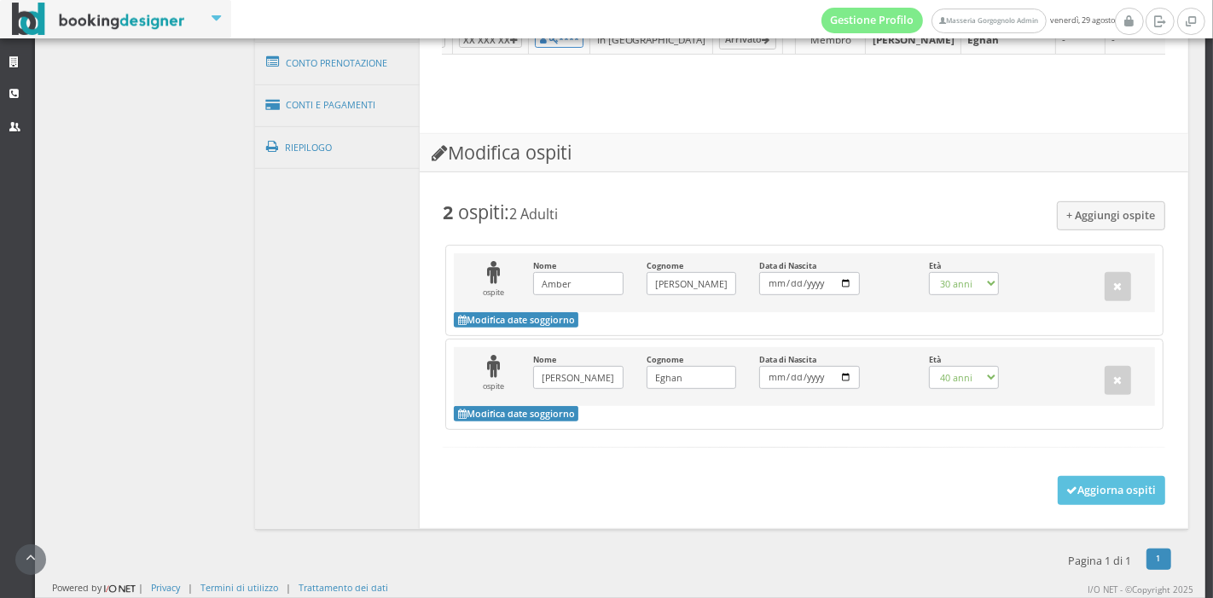
scroll to position [773, 0]
select select "34"
click at [1109, 486] on button "Aggiorna ospiti" at bounding box center [1112, 490] width 108 height 29
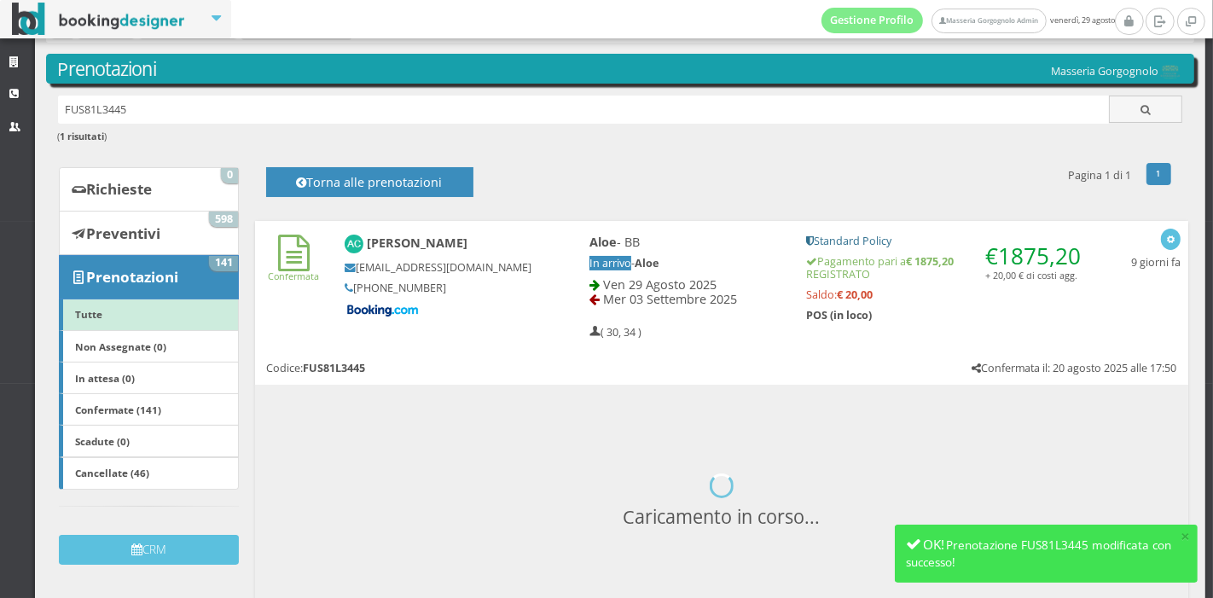
scroll to position [221, 0]
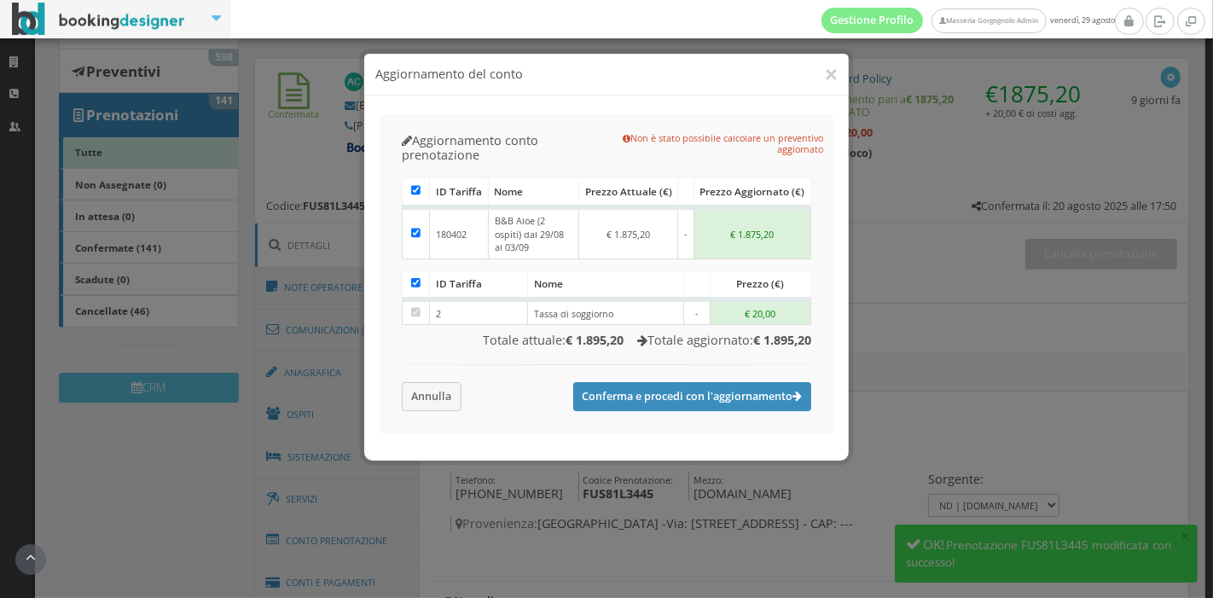
click at [823, 69] on h4 "Aggiornamento del conto" at bounding box center [606, 75] width 462 height 18
click at [832, 72] on button "×" at bounding box center [831, 74] width 13 height 21
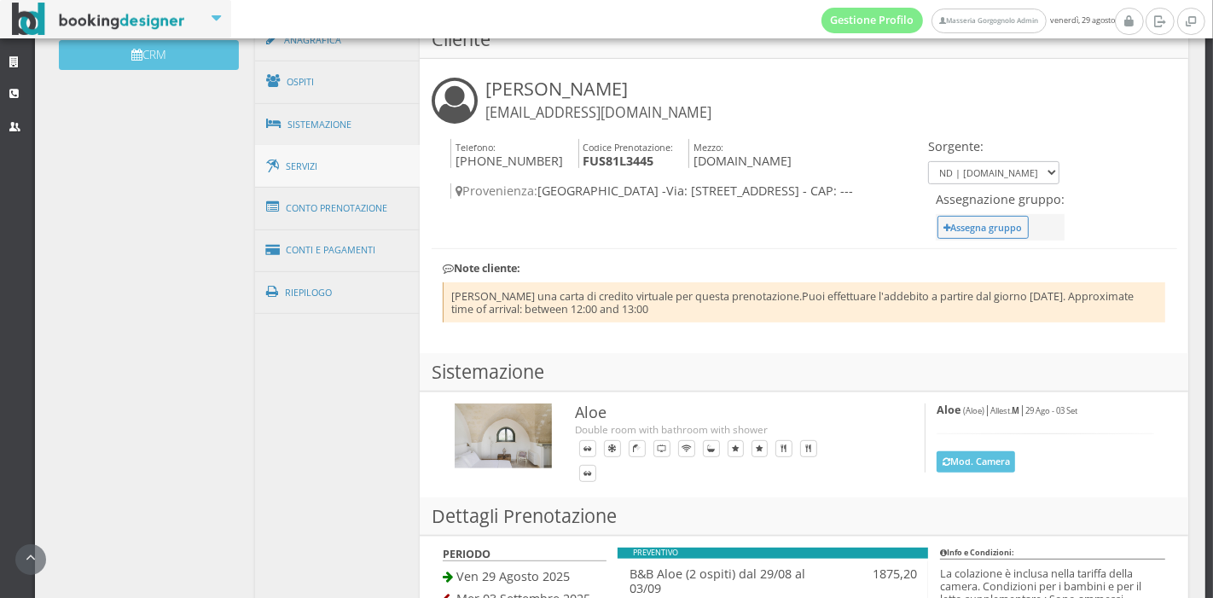
scroll to position [587, 0]
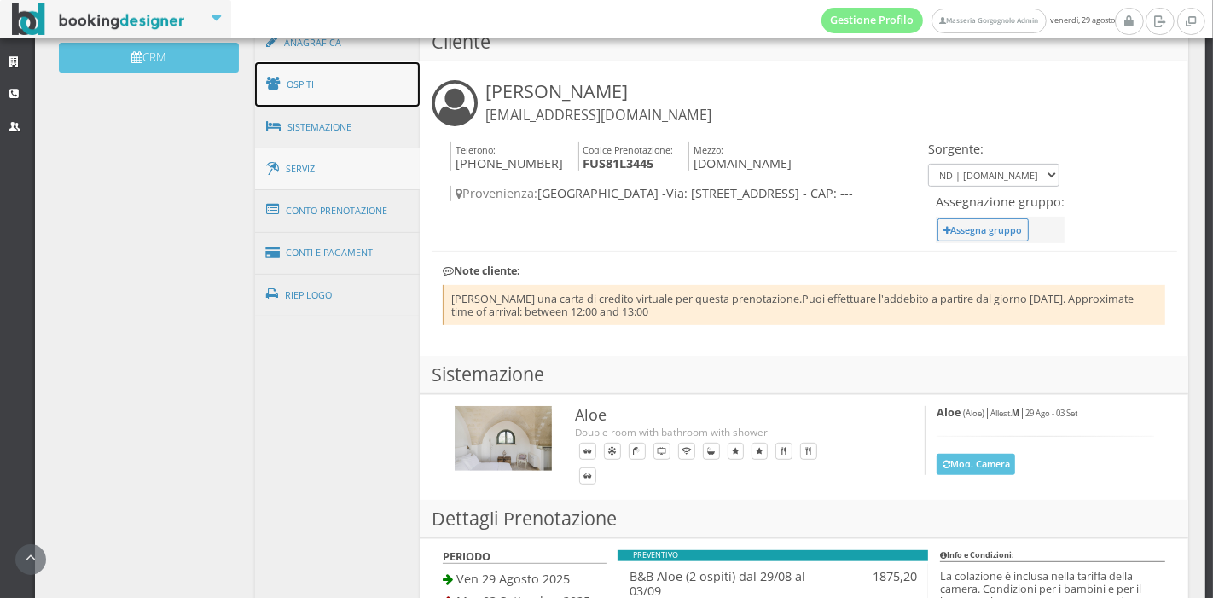
click at [357, 90] on link "Ospiti" at bounding box center [338, 84] width 166 height 44
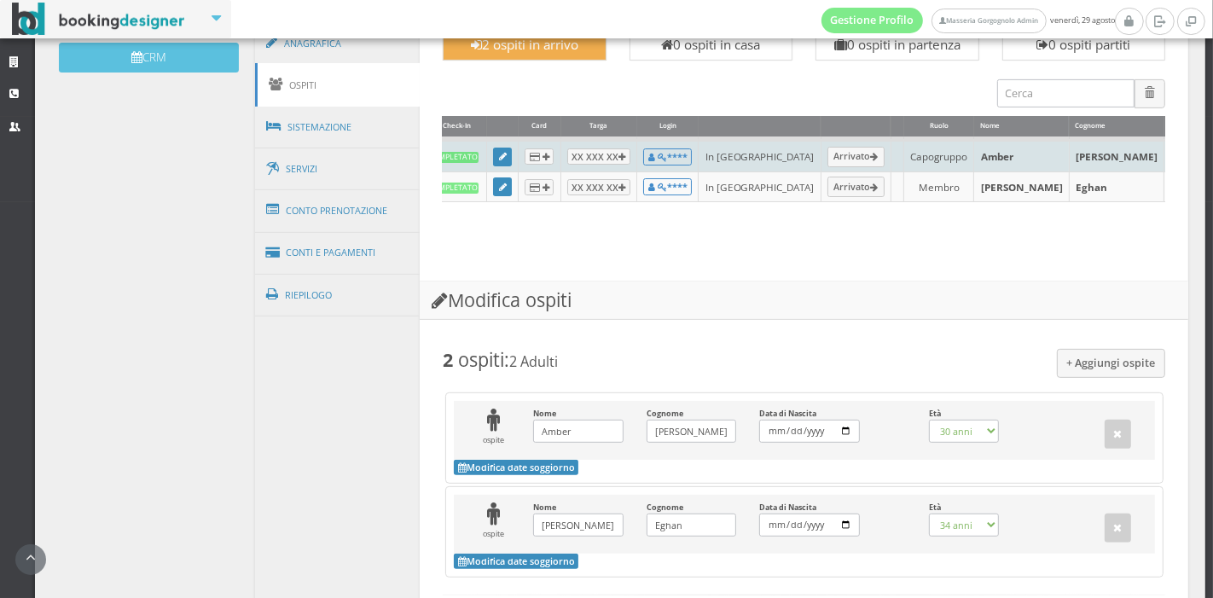
scroll to position [0, 0]
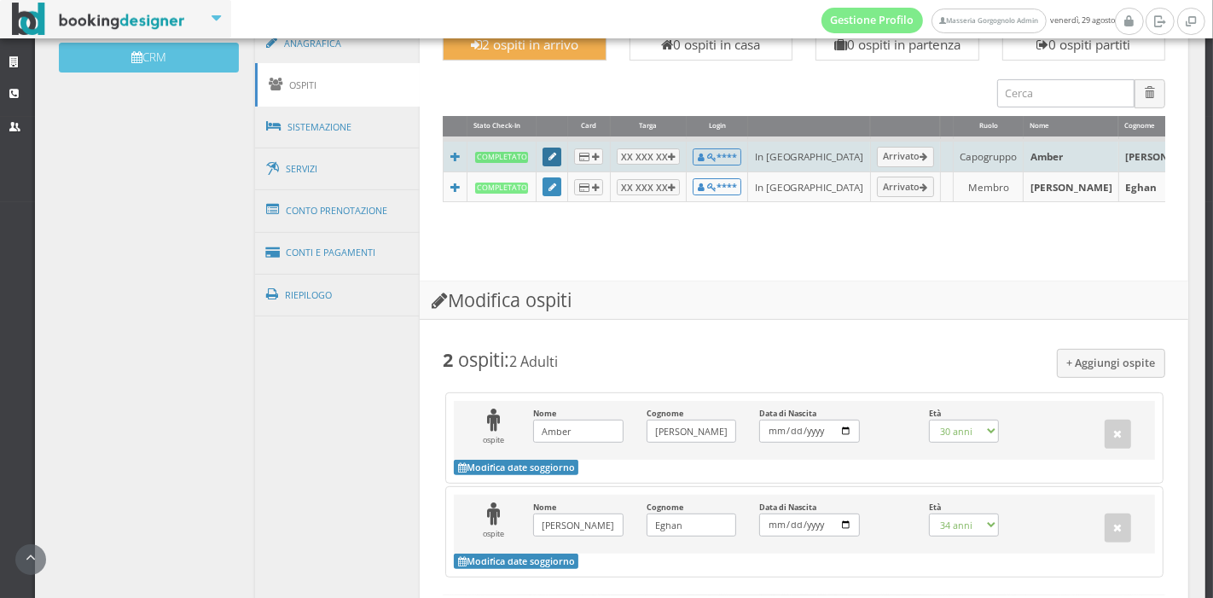
click at [549, 157] on icon at bounding box center [553, 157] width 8 height 9
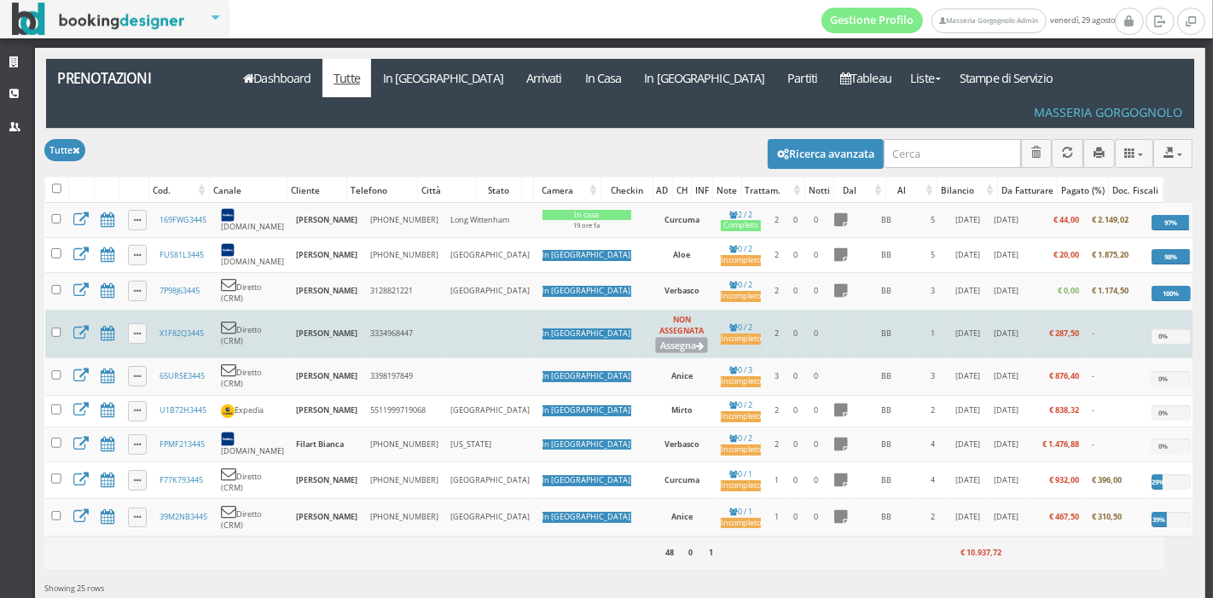
click at [655, 337] on button "Assegna" at bounding box center [681, 345] width 53 height 16
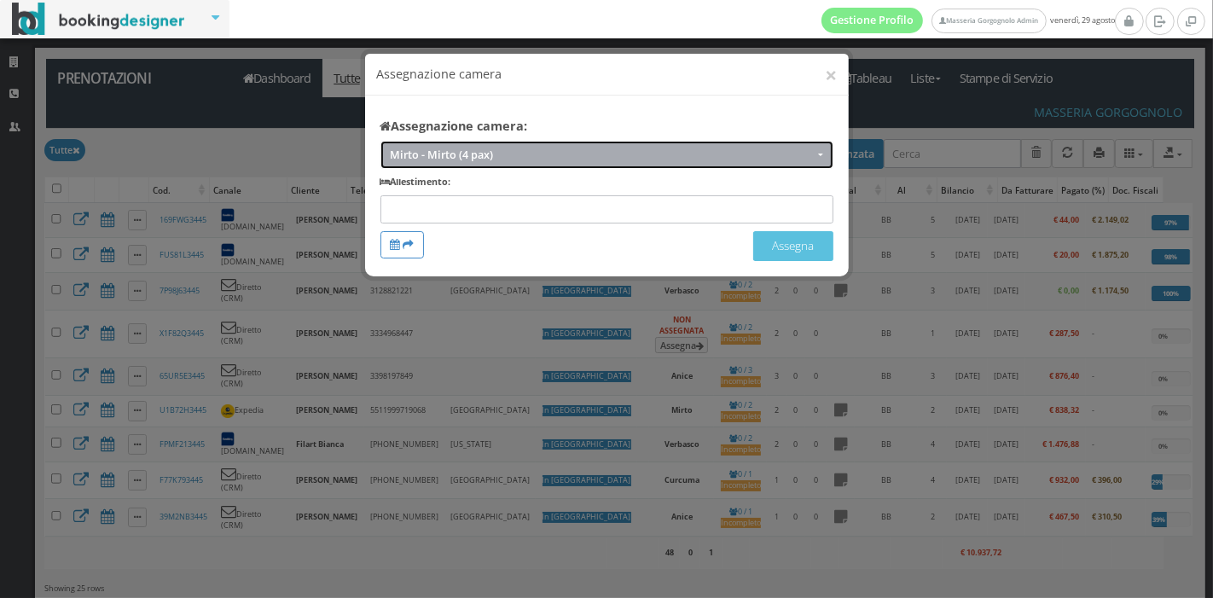
click at [668, 167] on button "Mirto - Mirto (4 pax)" at bounding box center [607, 155] width 453 height 28
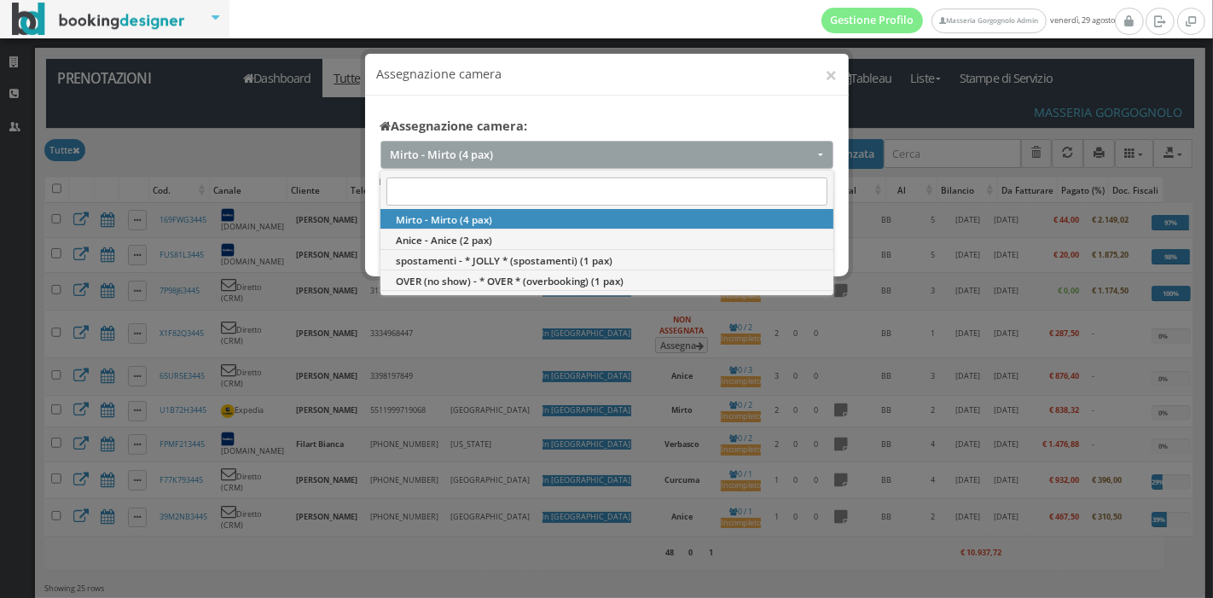
click at [655, 386] on div "× Assegnazione camera Assegnazione camera: Mirto - Mirto (4 pax) Mirto - Mirto …" at bounding box center [606, 299] width 1213 height 598
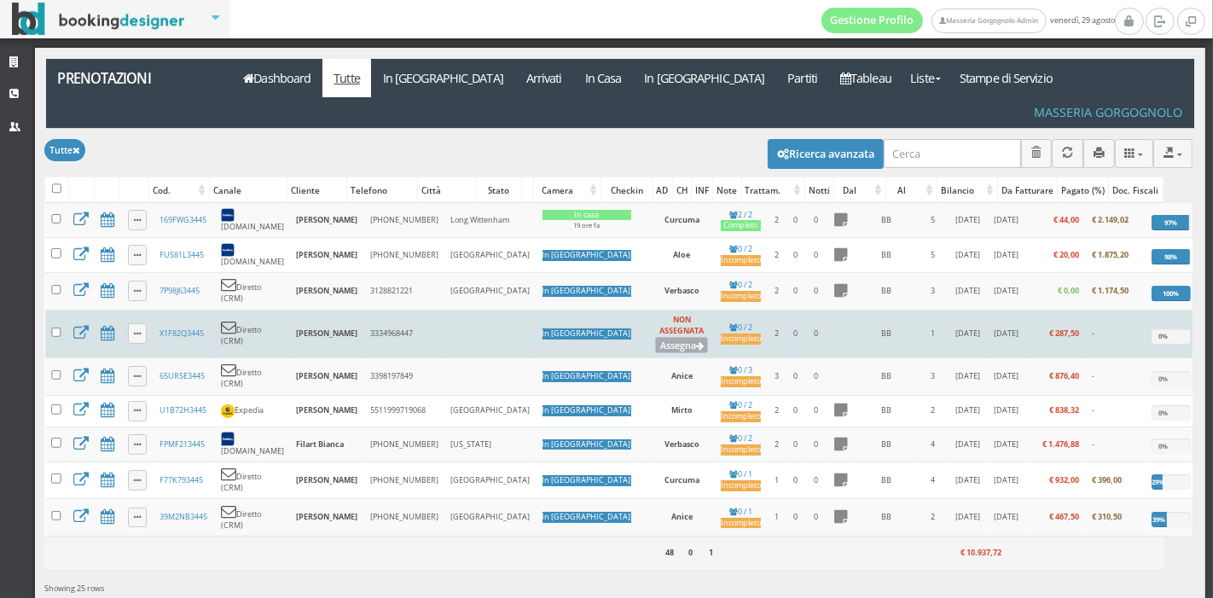
click at [655, 337] on button "Assegna" at bounding box center [681, 345] width 53 height 16
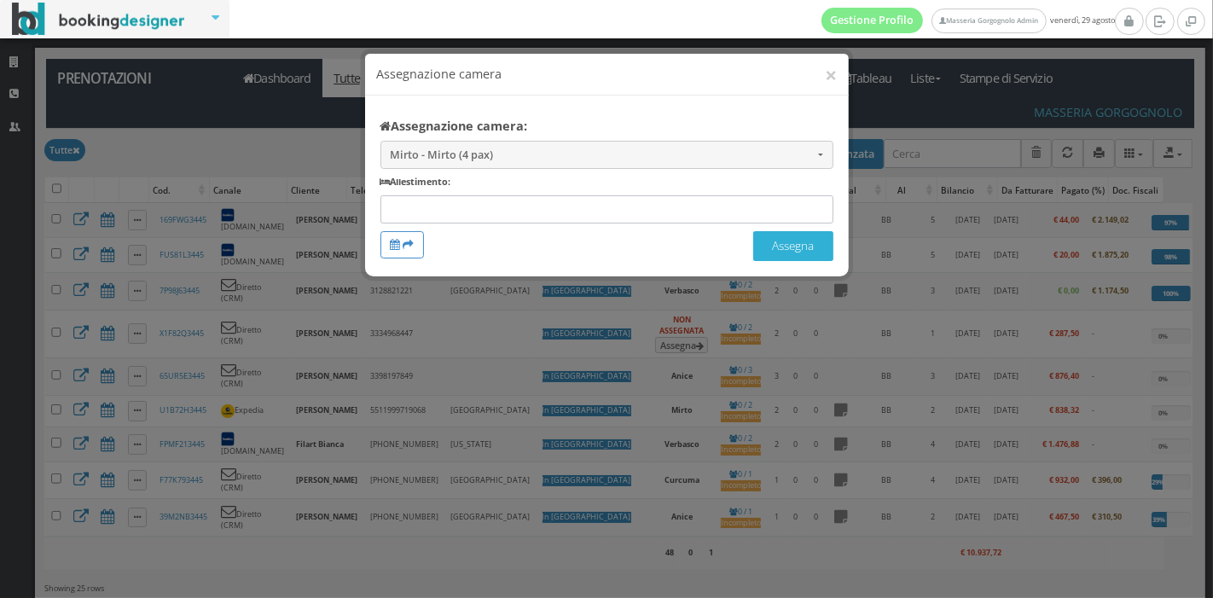
click at [764, 236] on button "Assegna" at bounding box center [793, 246] width 80 height 30
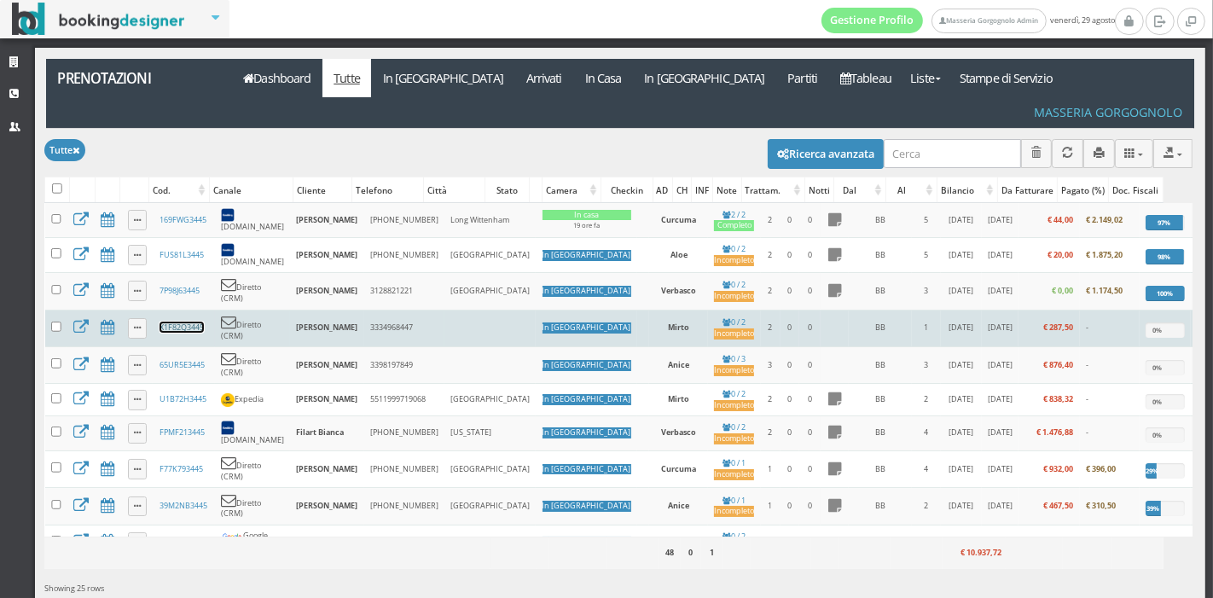
click at [180, 322] on link "X1F82Q3445" at bounding box center [182, 327] width 44 height 11
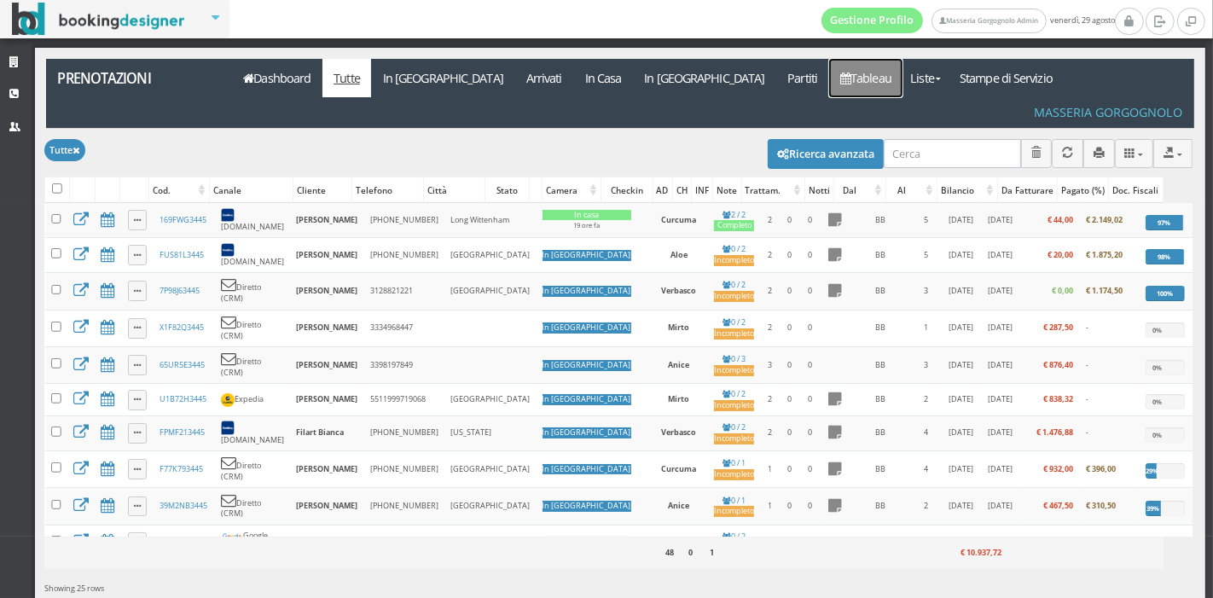
click at [829, 92] on link "Tableau" at bounding box center [866, 78] width 74 height 38
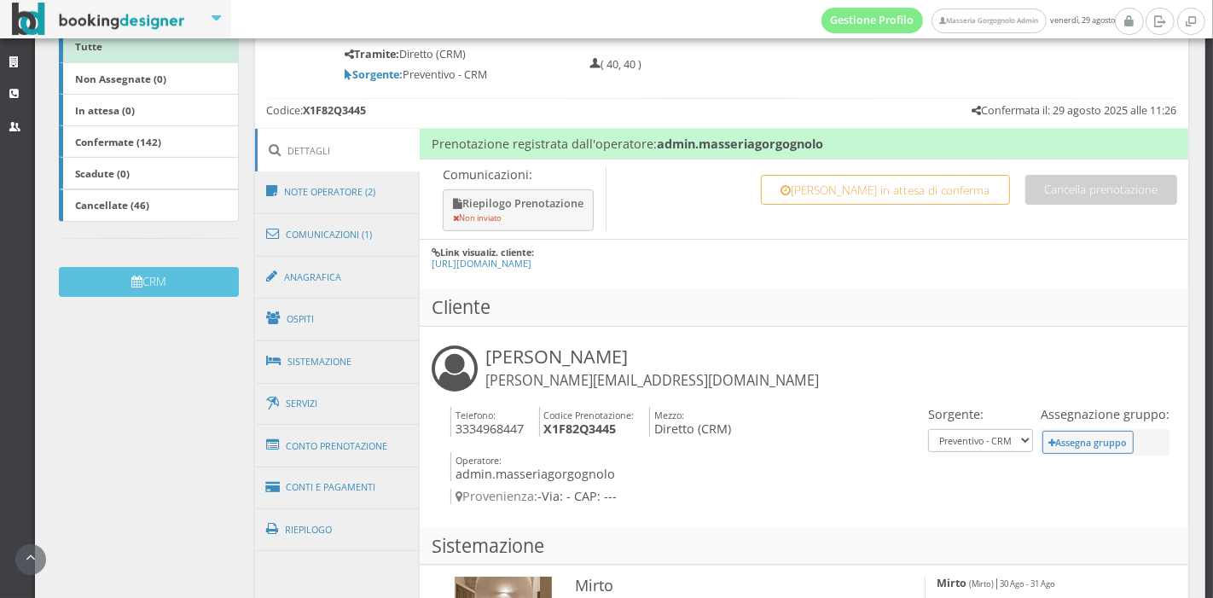
scroll to position [343, 0]
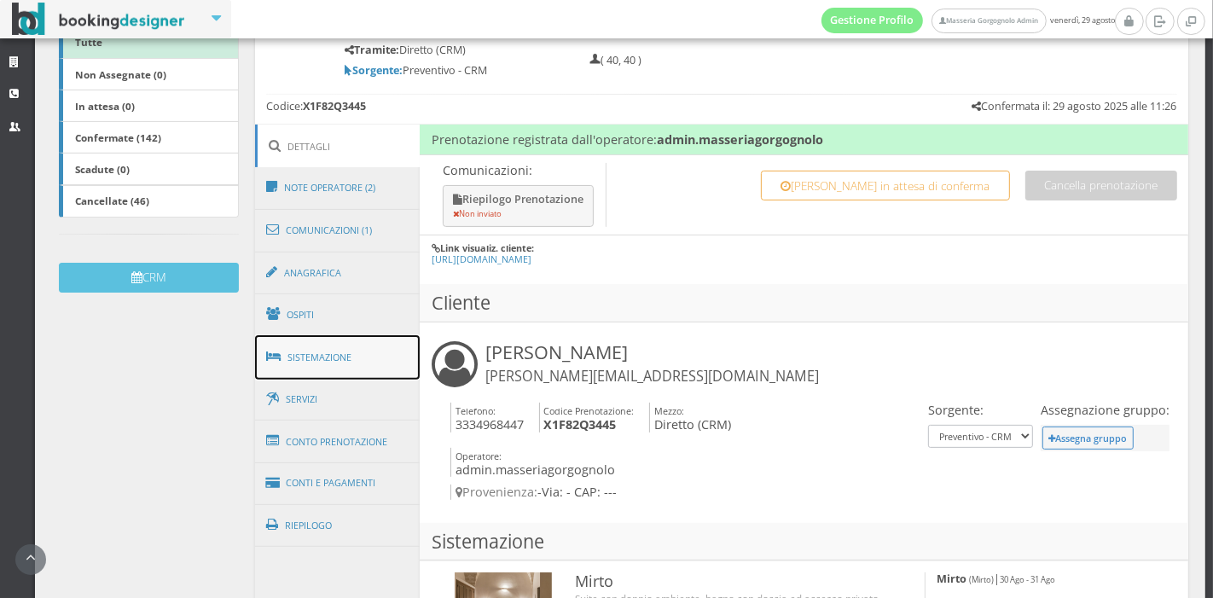
click at [384, 346] on link "Sistemazione" at bounding box center [338, 357] width 166 height 44
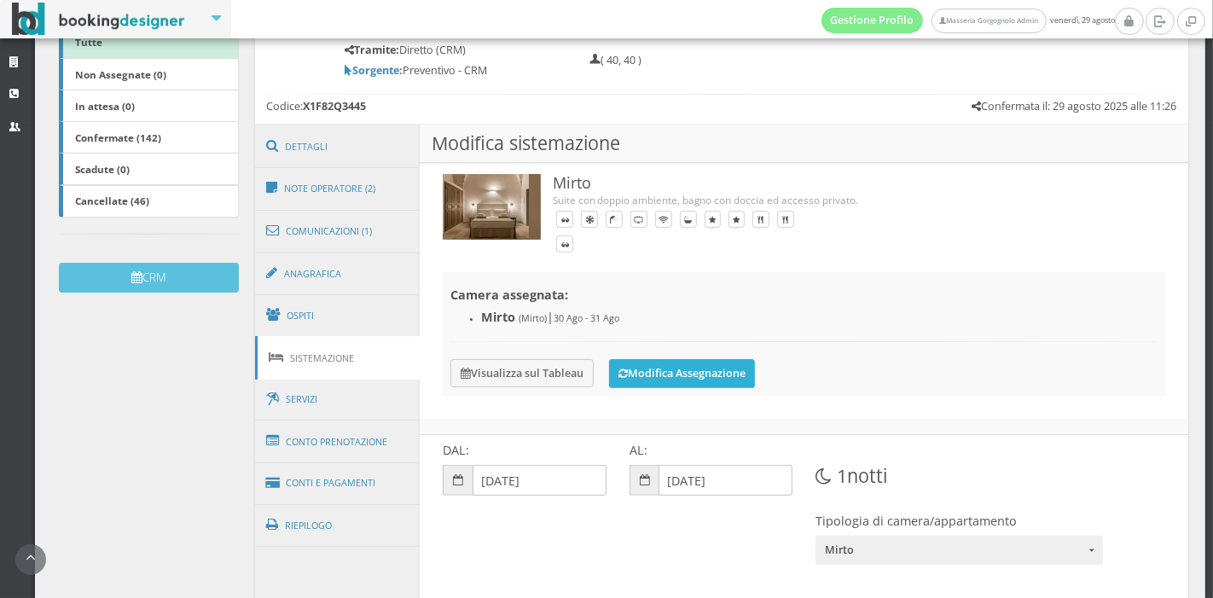
scroll to position [409, 0]
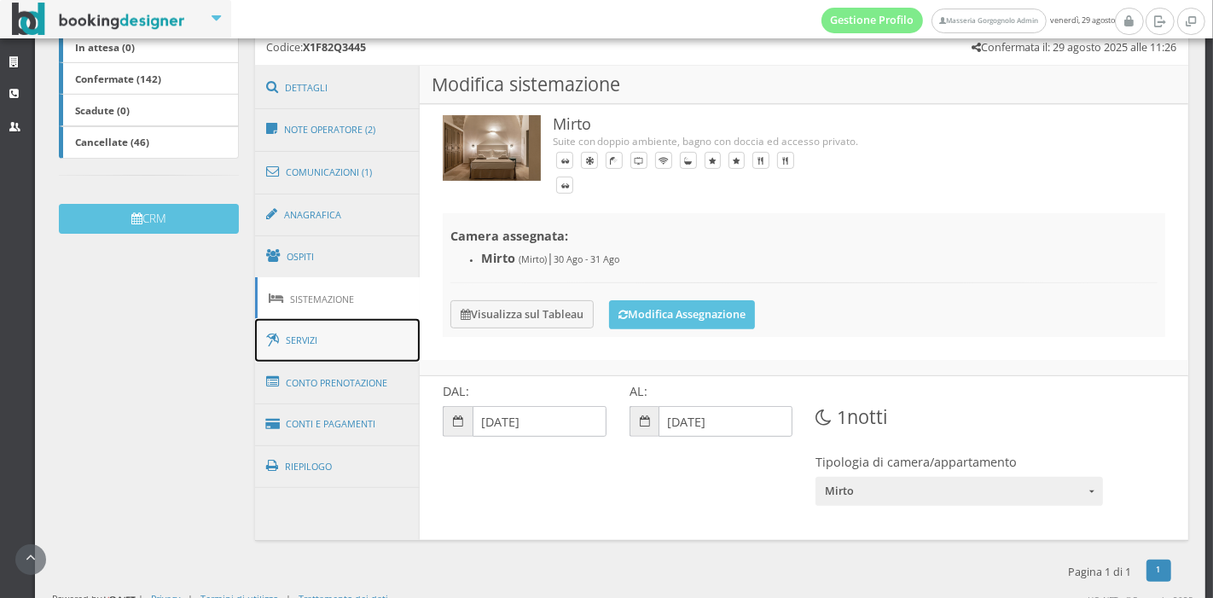
click at [334, 330] on link "Servizi" at bounding box center [338, 341] width 166 height 44
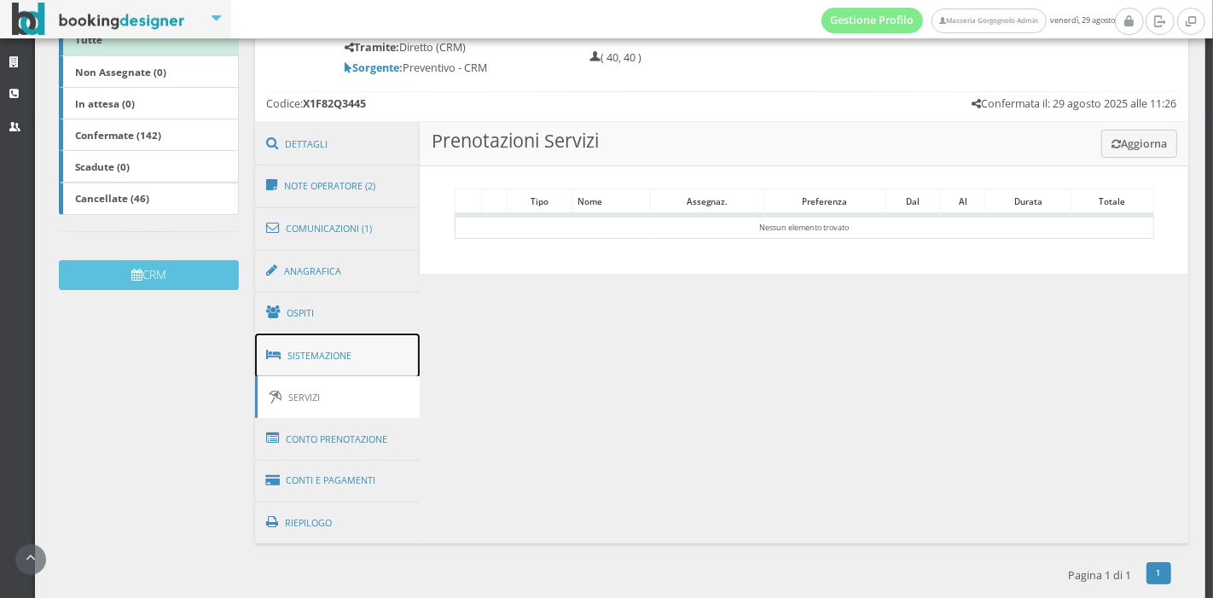
click at [351, 334] on link "Sistemazione" at bounding box center [338, 356] width 166 height 44
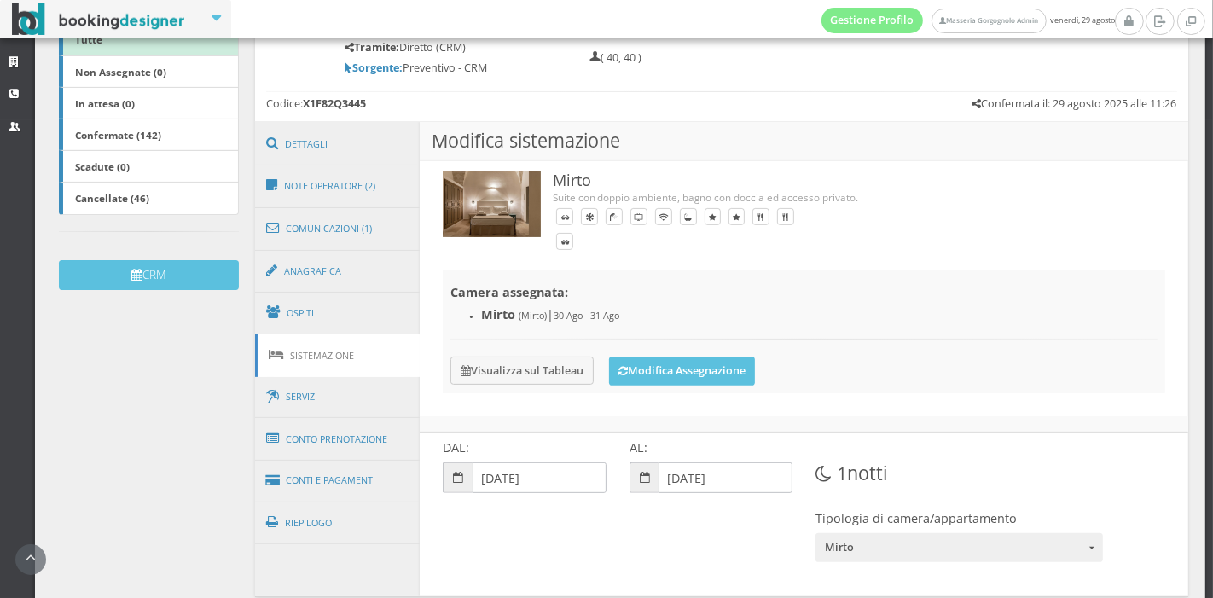
scroll to position [409, 0]
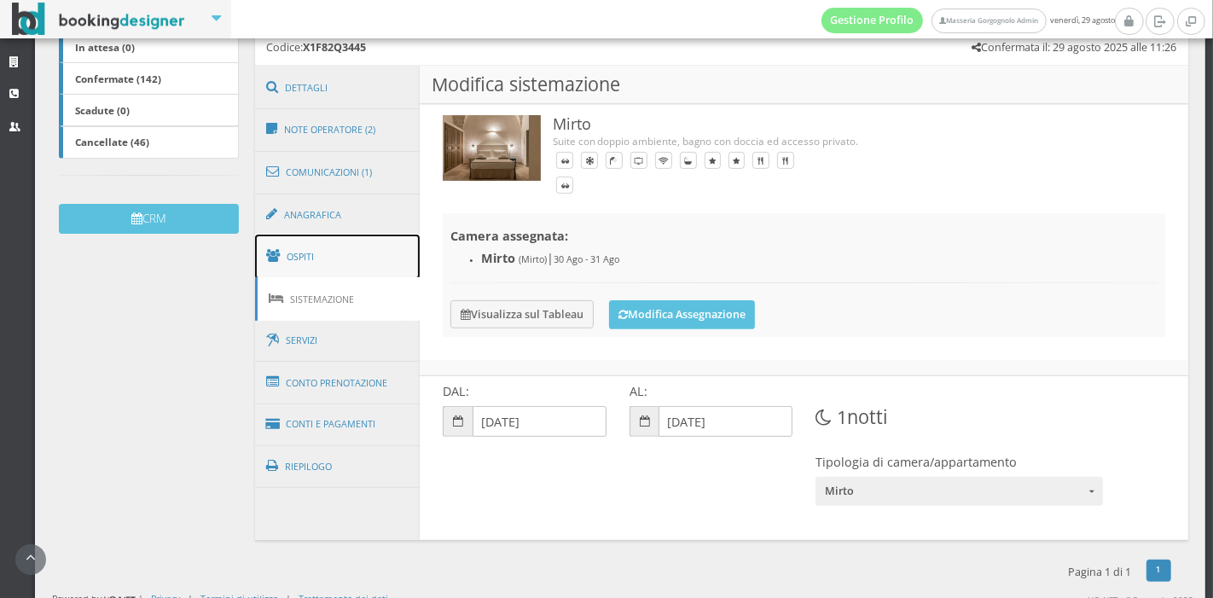
click at [329, 236] on link "Ospiti" at bounding box center [338, 257] width 166 height 44
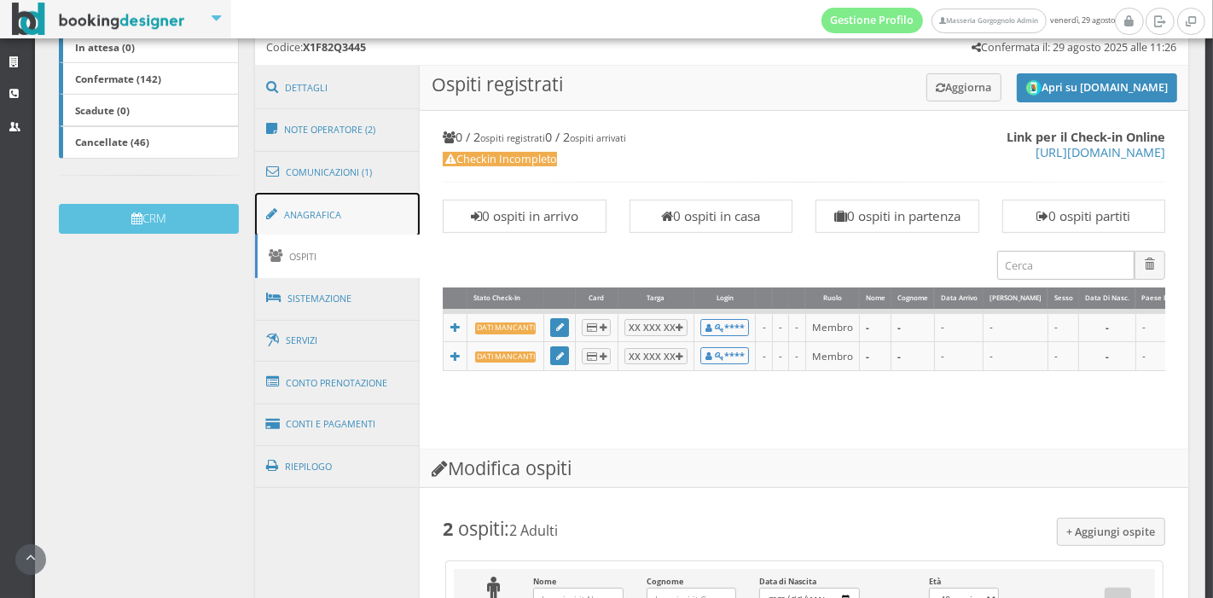
click at [319, 196] on link "Anagrafica" at bounding box center [338, 215] width 166 height 44
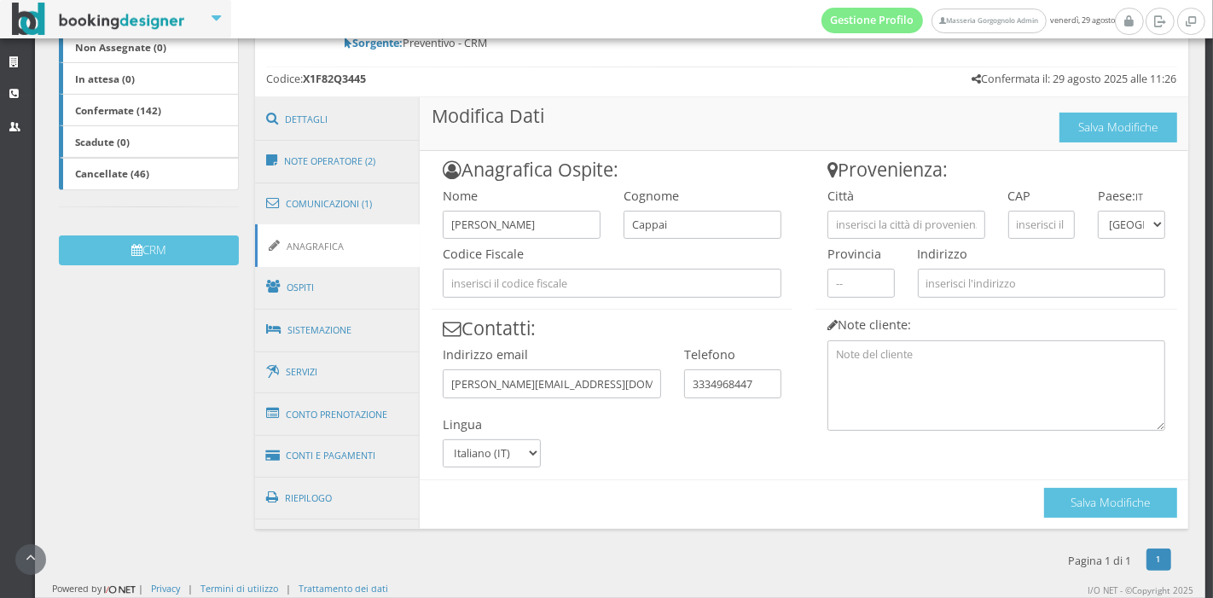
scroll to position [362, 0]
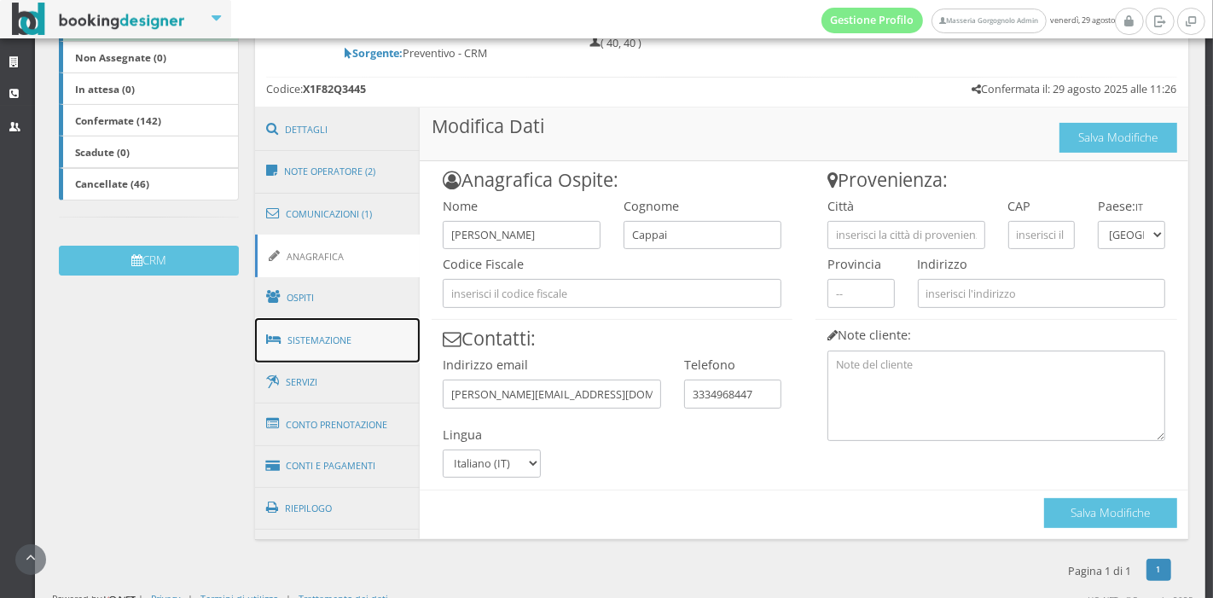
click at [317, 337] on link "Sistemazione" at bounding box center [338, 340] width 166 height 44
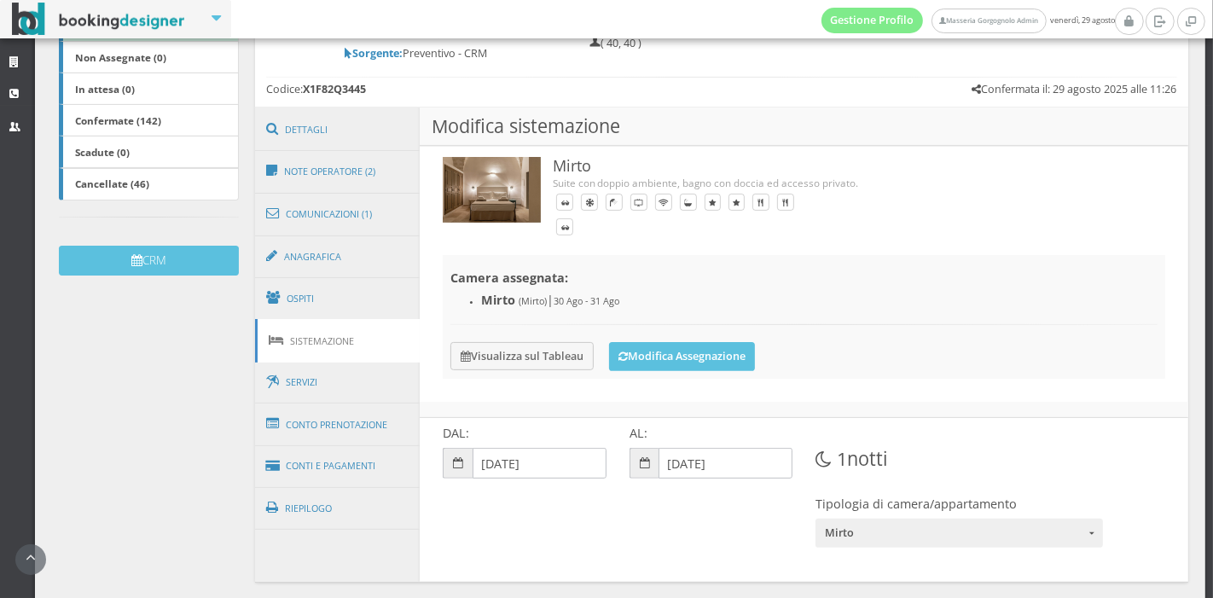
click at [601, 344] on div "Camera assegnata: Mirto (Mirto) | 30 Ago - 31 Ago Visualizza sul Tableau Modifi…" at bounding box center [804, 317] width 723 height 124
click at [633, 348] on button "Modifica Assegnazione" at bounding box center [682, 356] width 146 height 29
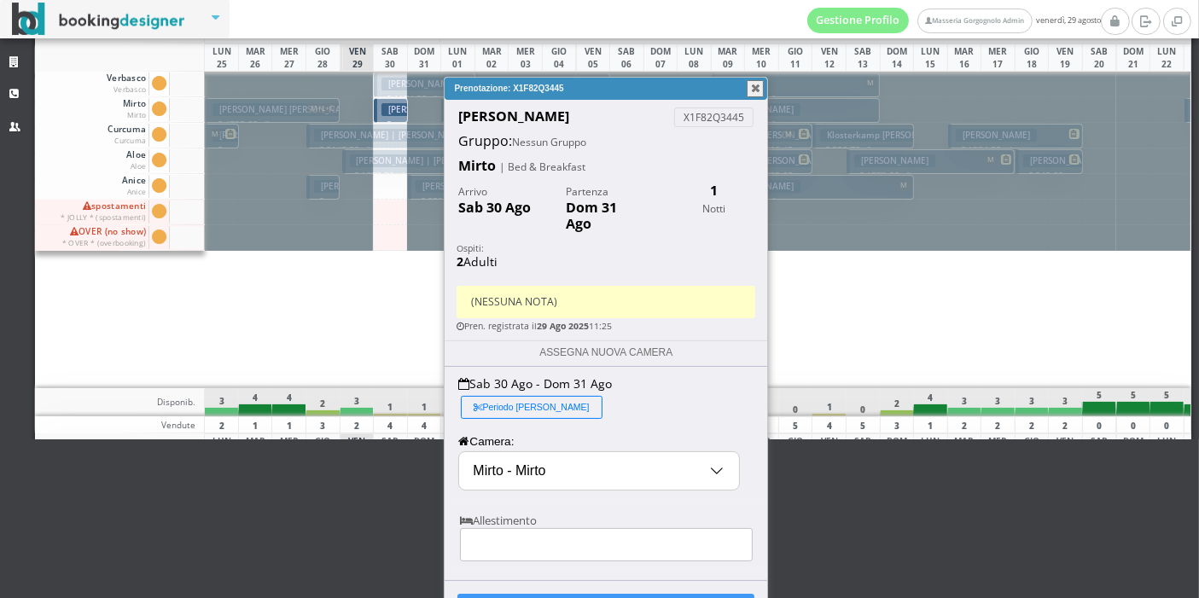
scroll to position [161, 0]
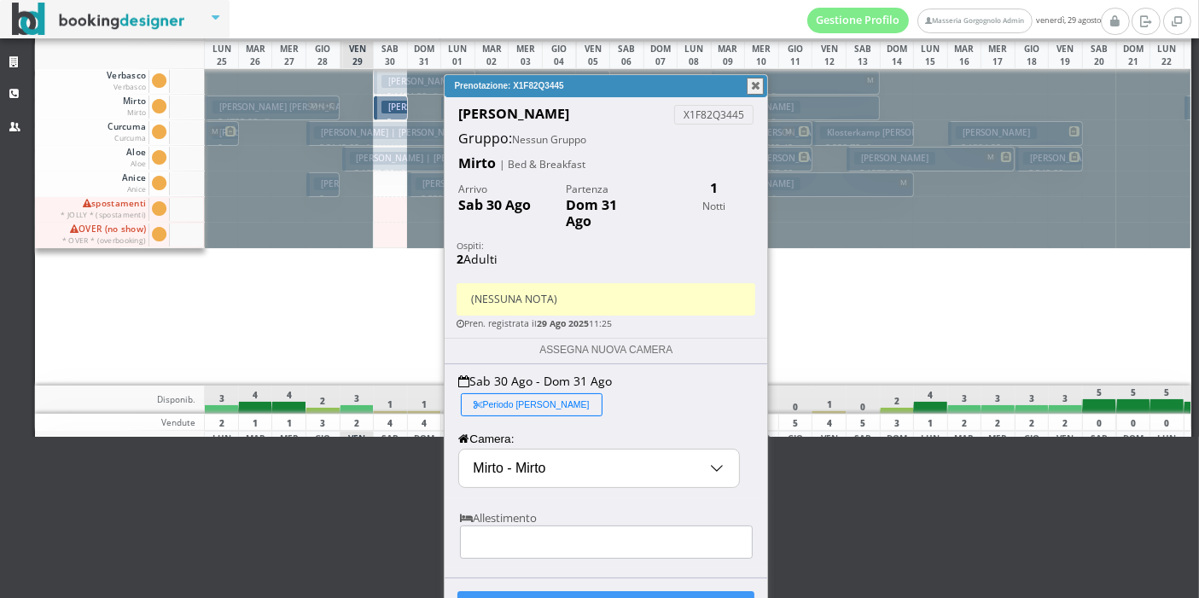
click at [564, 526] on div at bounding box center [606, 542] width 292 height 33
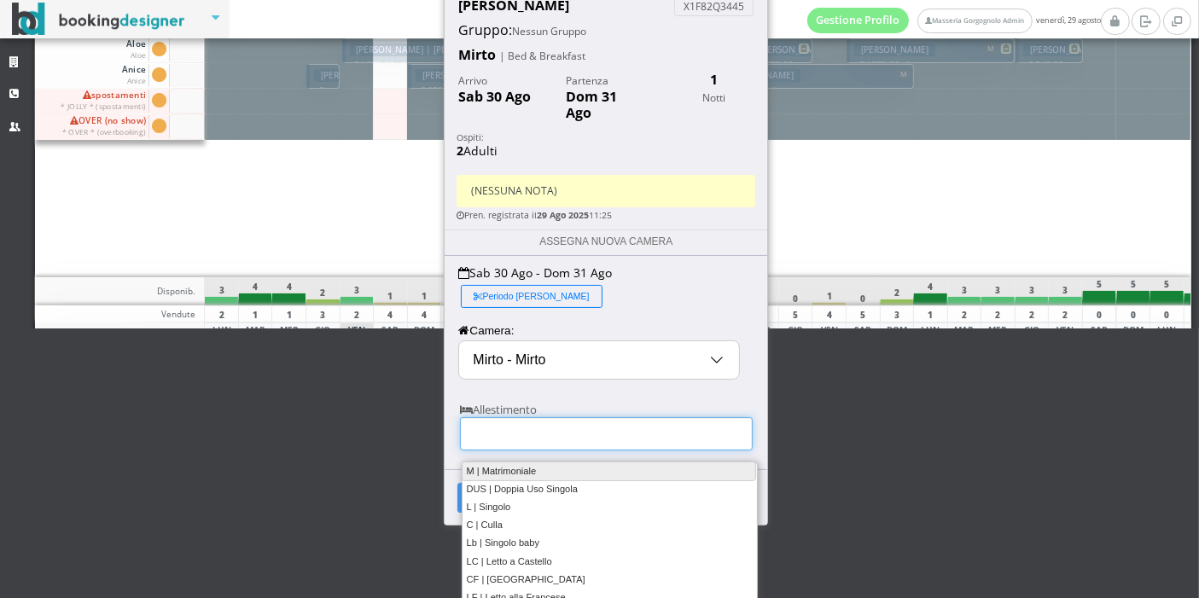
click at [541, 469] on link "M | Matrimoniale" at bounding box center [609, 472] width 294 height 20
type input "M"
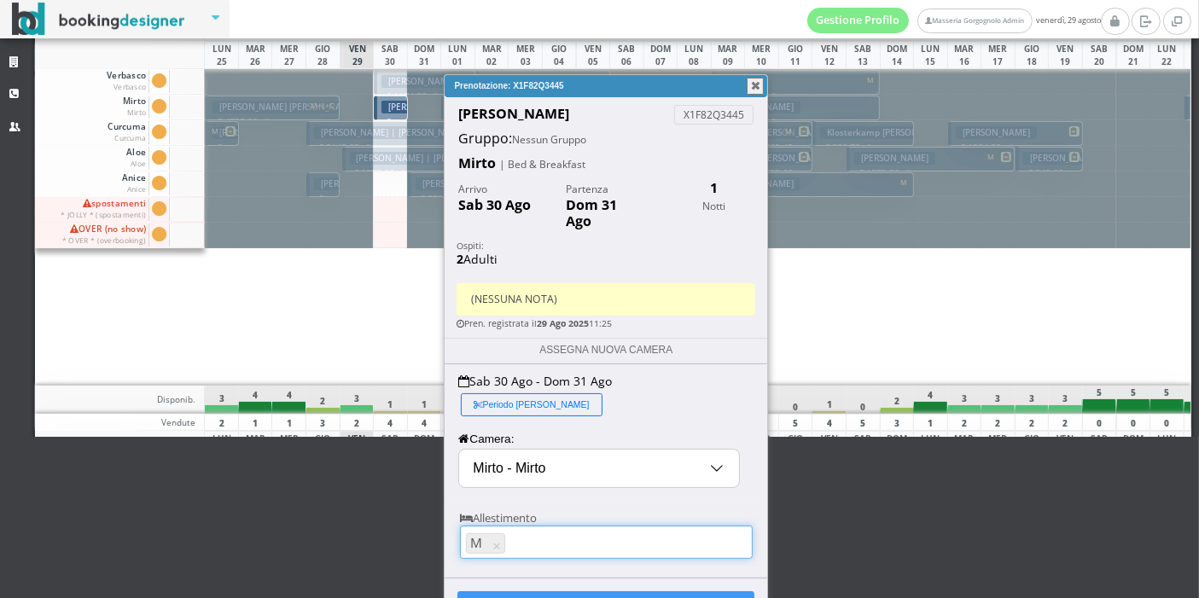
click at [563, 526] on div "M 12 results are available, use up and down arrow keys to navigate. M ×" at bounding box center [606, 542] width 292 height 33
type input "CULL"
click at [563, 535] on link "C | Culla" at bounding box center [607, 531] width 294 height 20
type input "M, C"
click at [592, 591] on button "CONFERMA CAMBIO" at bounding box center [605, 605] width 297 height 29
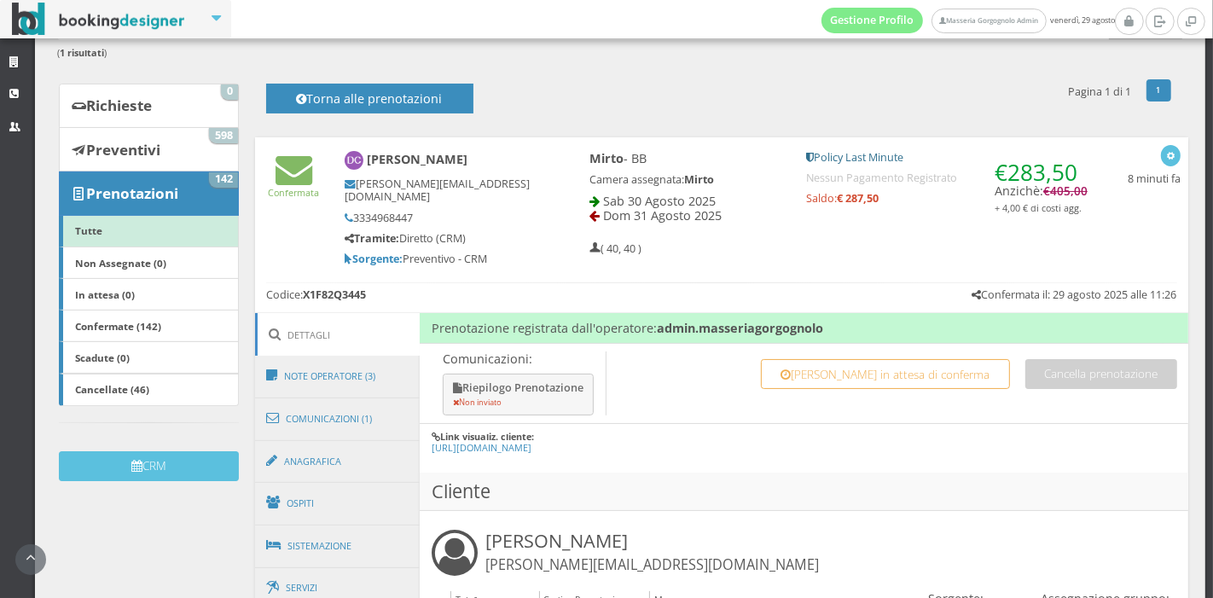
scroll to position [131, 0]
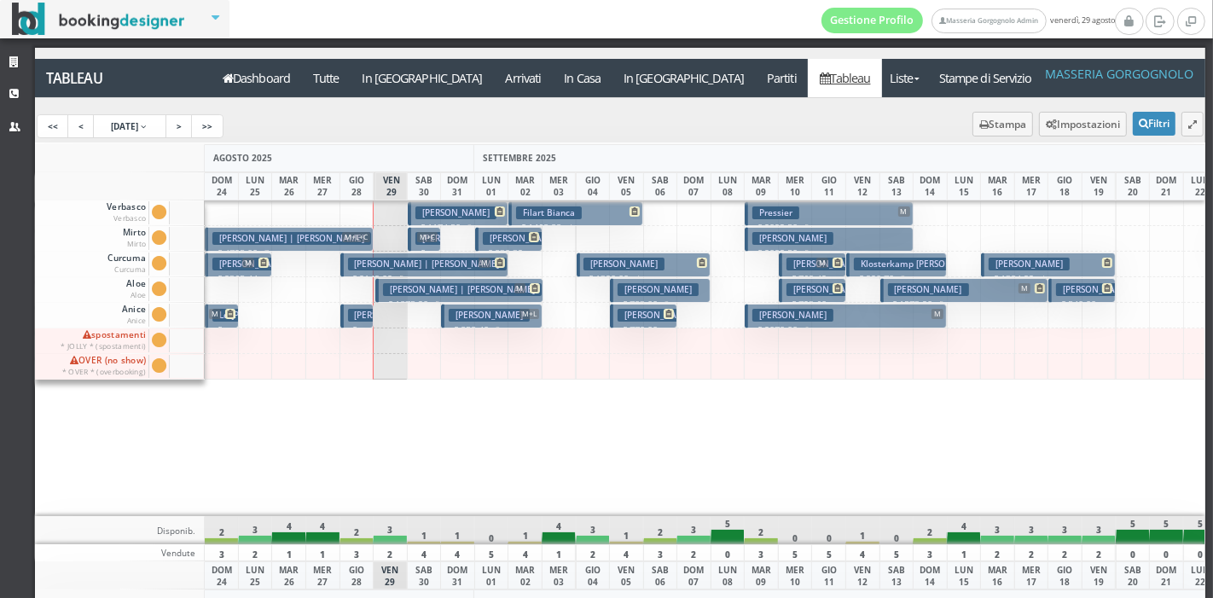
click at [433, 247] on p "€ 283.50 1 notti" at bounding box center [426, 274] width 20 height 54
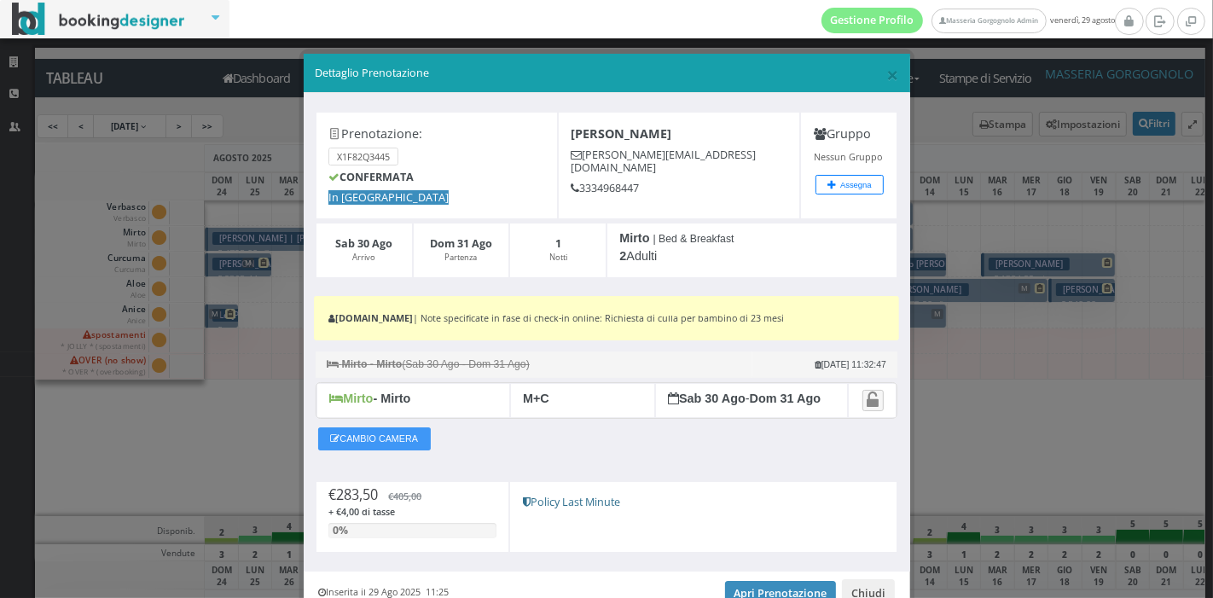
scroll to position [84, 0]
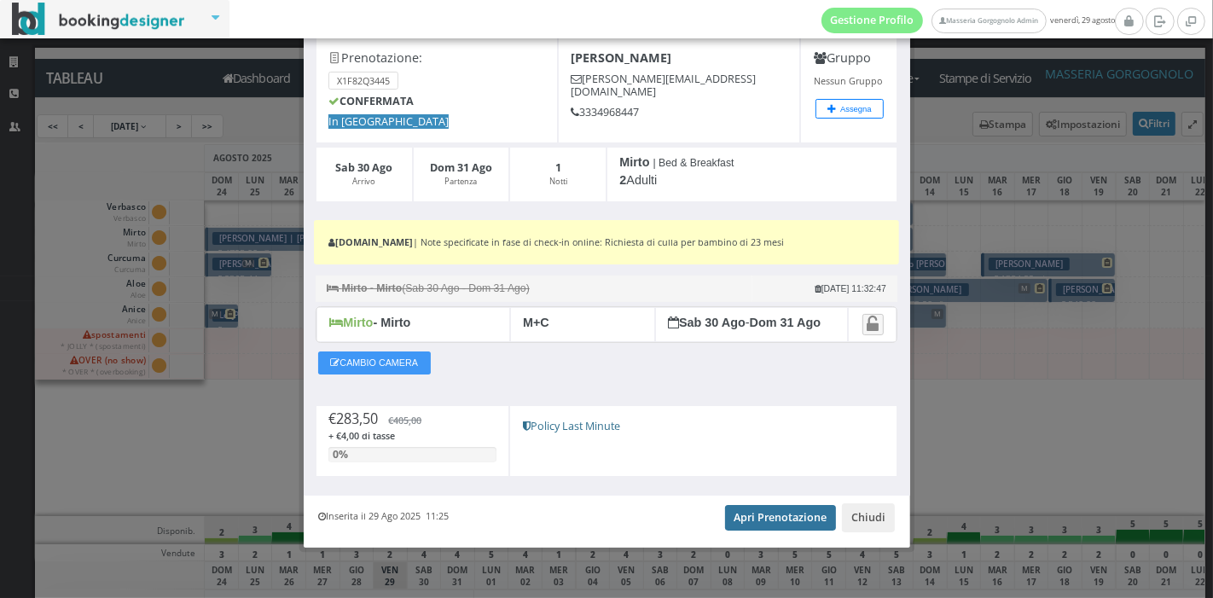
click at [763, 515] on link "Apri Prenotazione" at bounding box center [781, 518] width 112 height 26
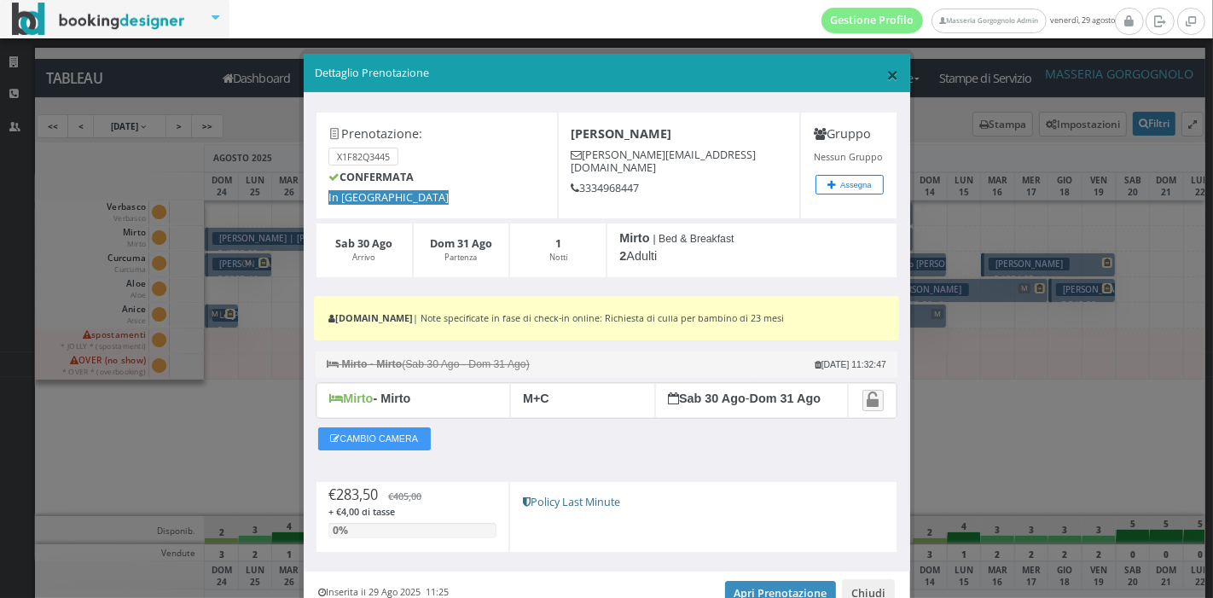
click at [887, 81] on span "×" at bounding box center [893, 74] width 12 height 29
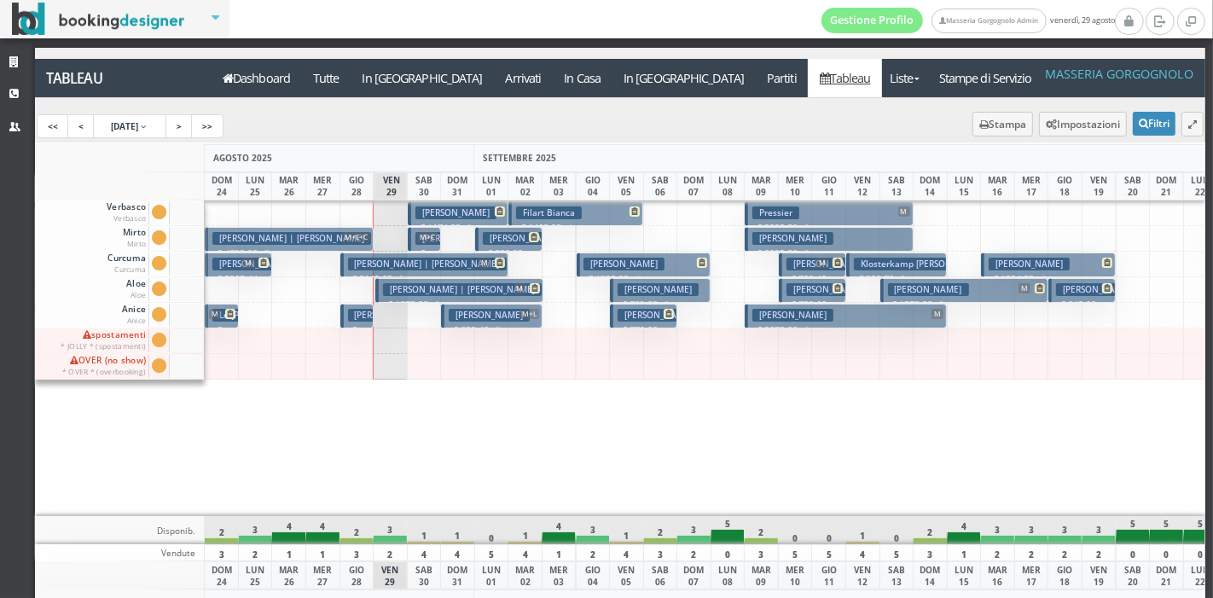
scroll to position [58, 0]
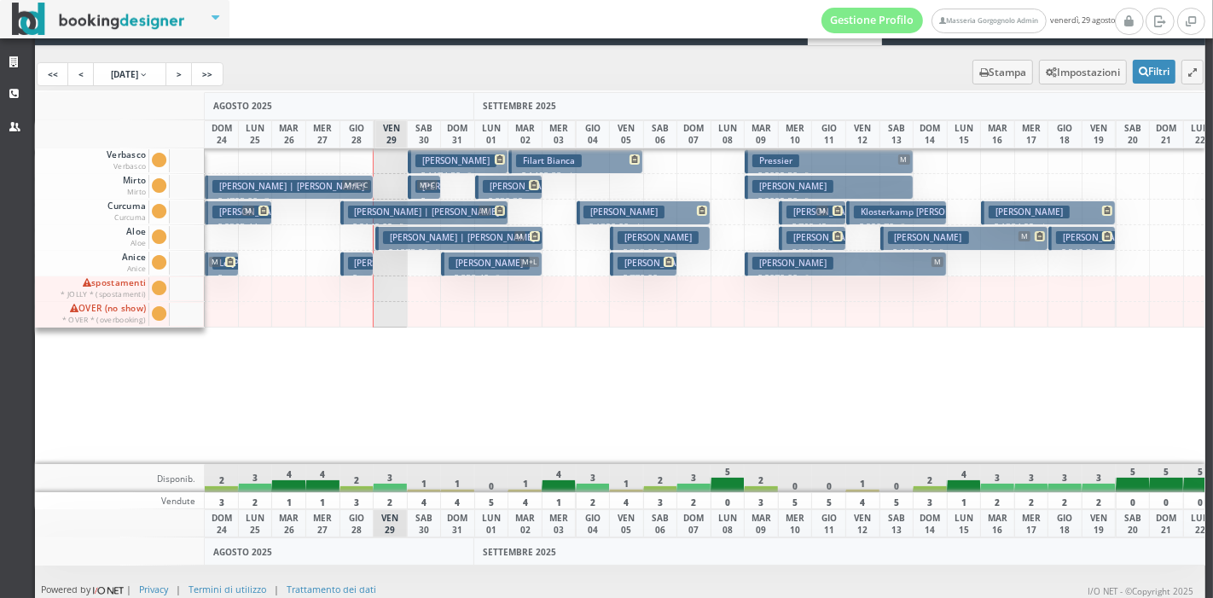
click at [597, 164] on button "Filart Bianca € 1468.88 4 notti 2 Adulti" at bounding box center [576, 161] width 135 height 25
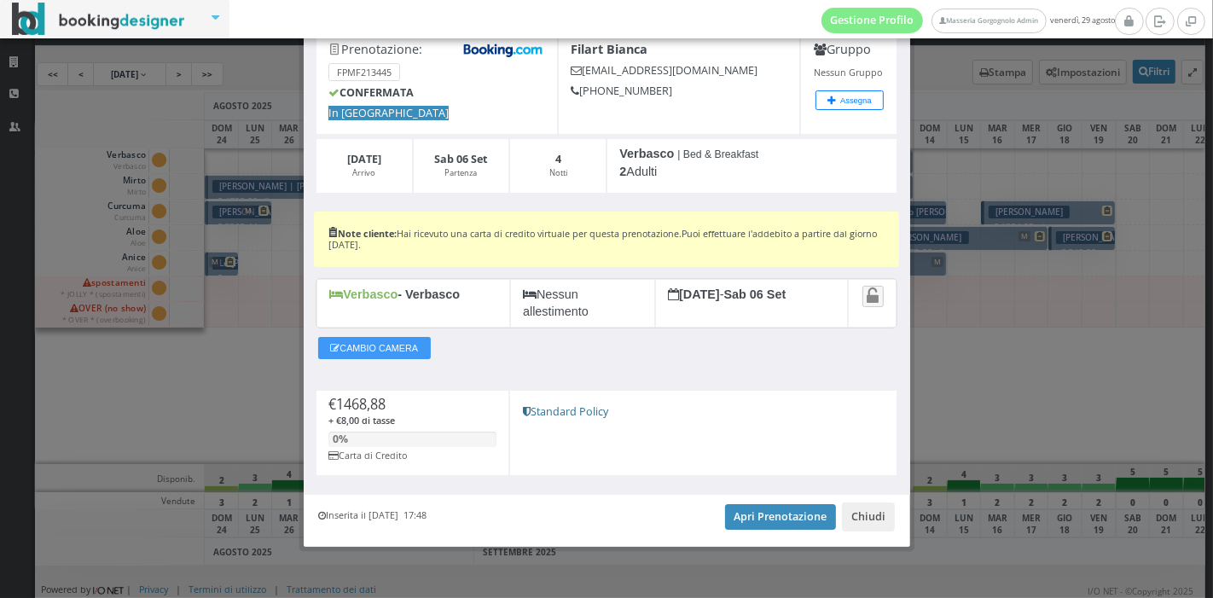
scroll to position [0, 0]
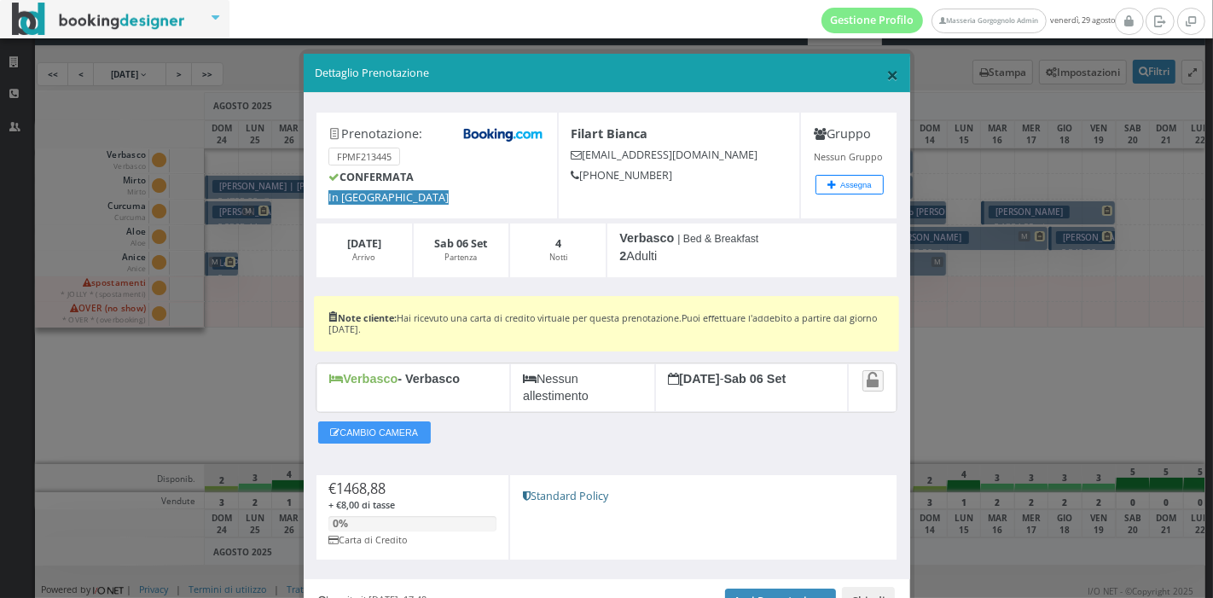
click at [887, 78] on span "×" at bounding box center [893, 74] width 12 height 29
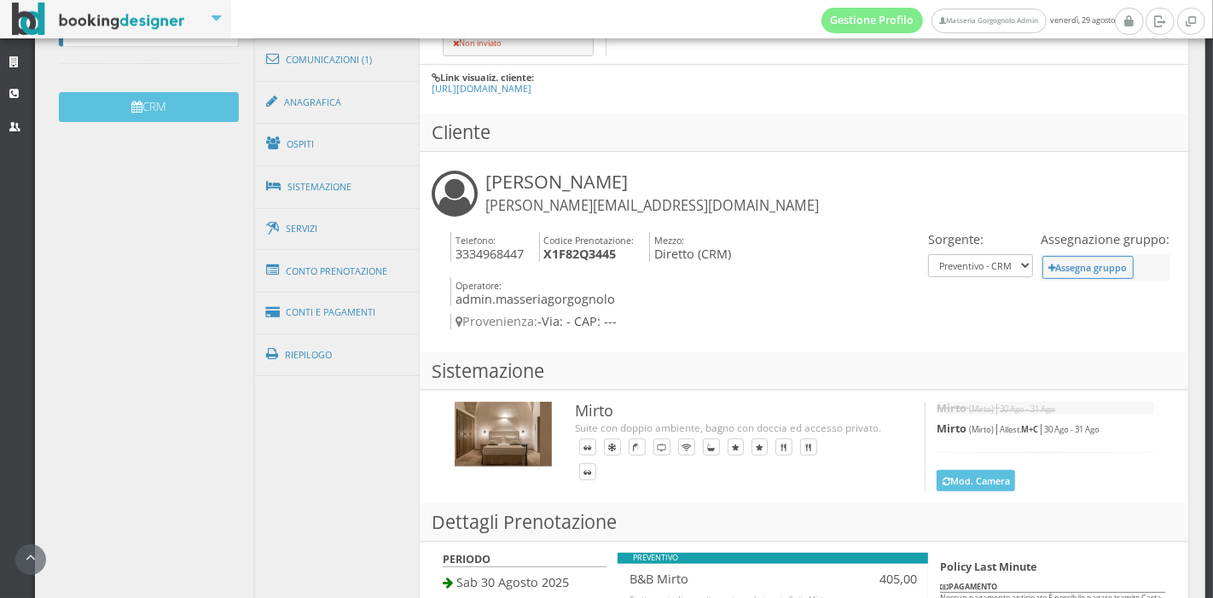
scroll to position [527, 0]
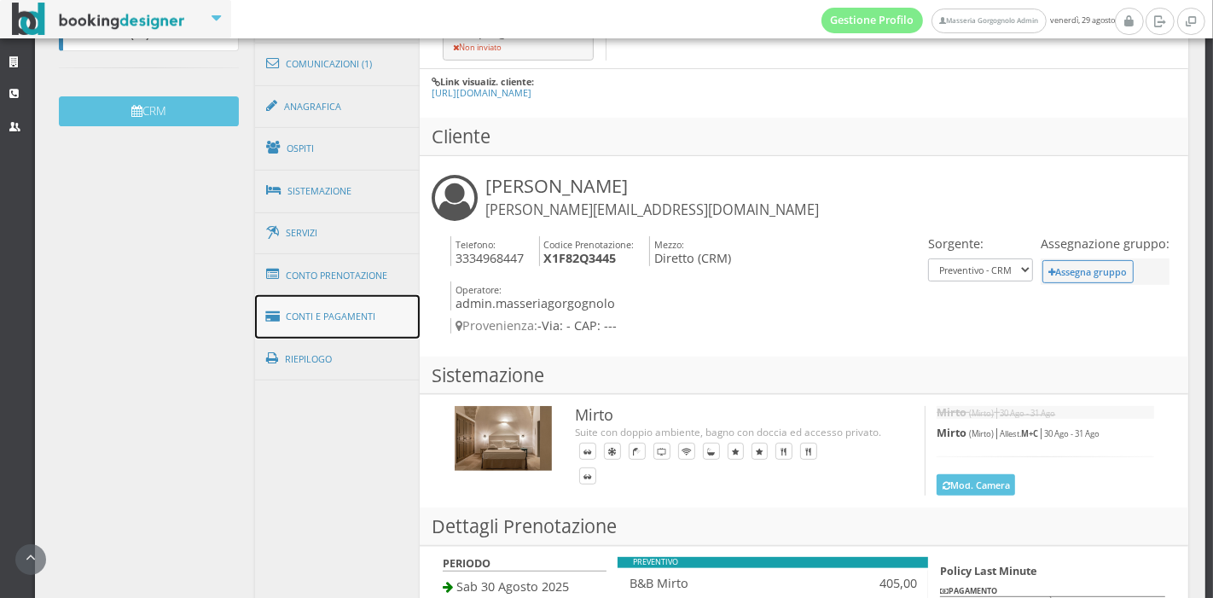
click at [305, 316] on link "Conti e Pagamenti" at bounding box center [338, 317] width 166 height 44
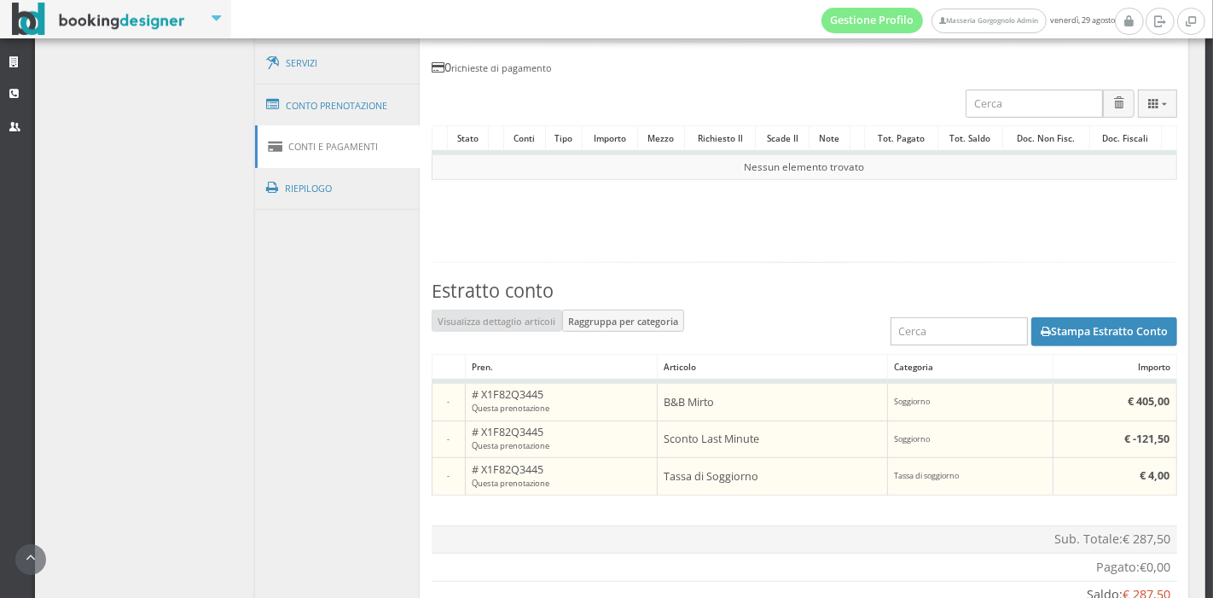
scroll to position [821, 0]
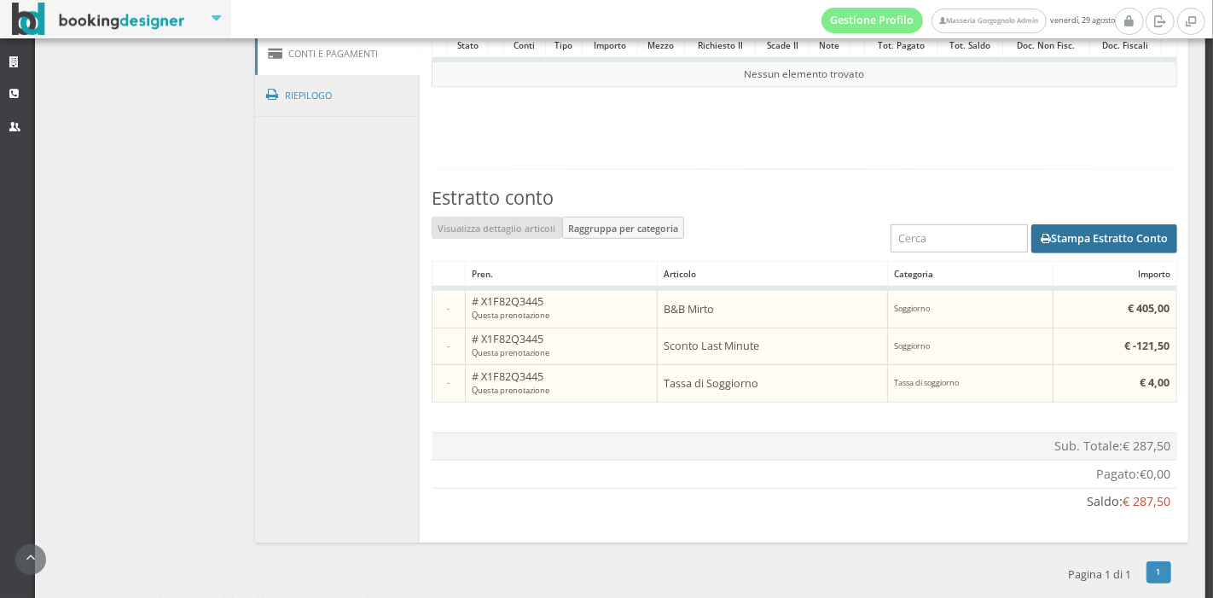
click at [1084, 229] on button "Stampa Estratto Conto" at bounding box center [1105, 238] width 146 height 29
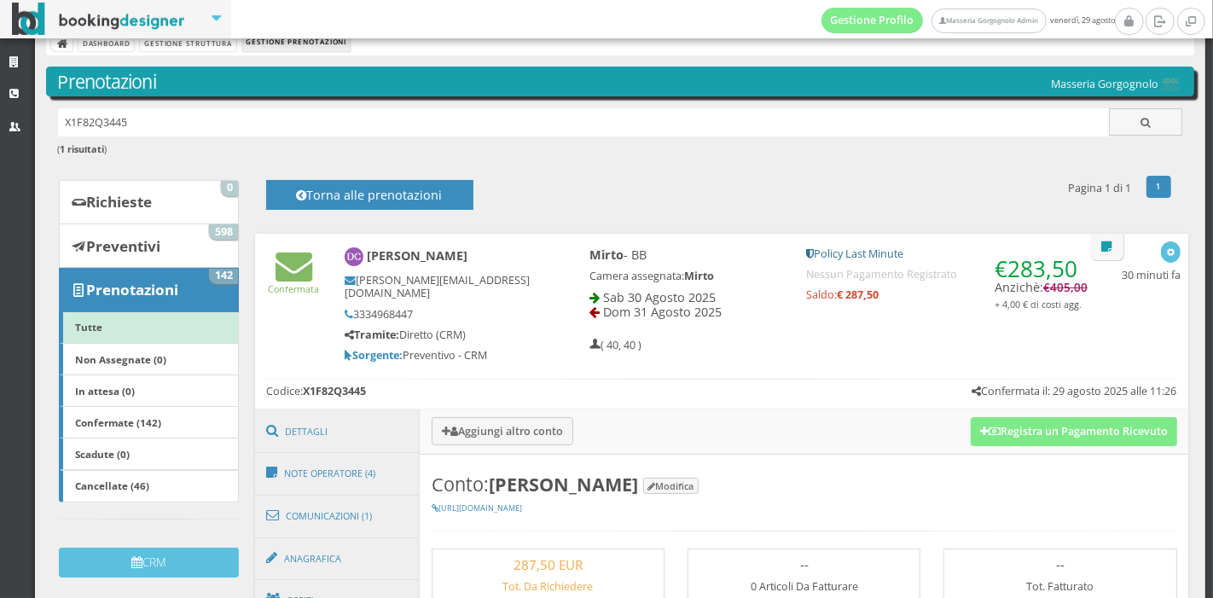
scroll to position [0, 0]
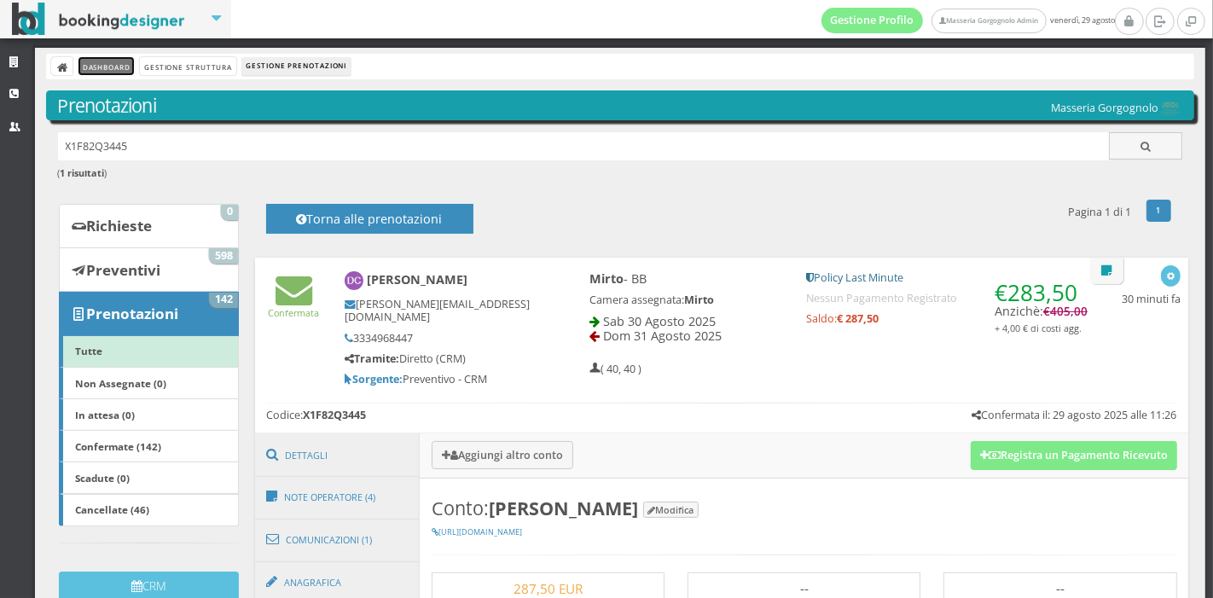
click at [117, 61] on link "Dashboard" at bounding box center [106, 66] width 55 height 18
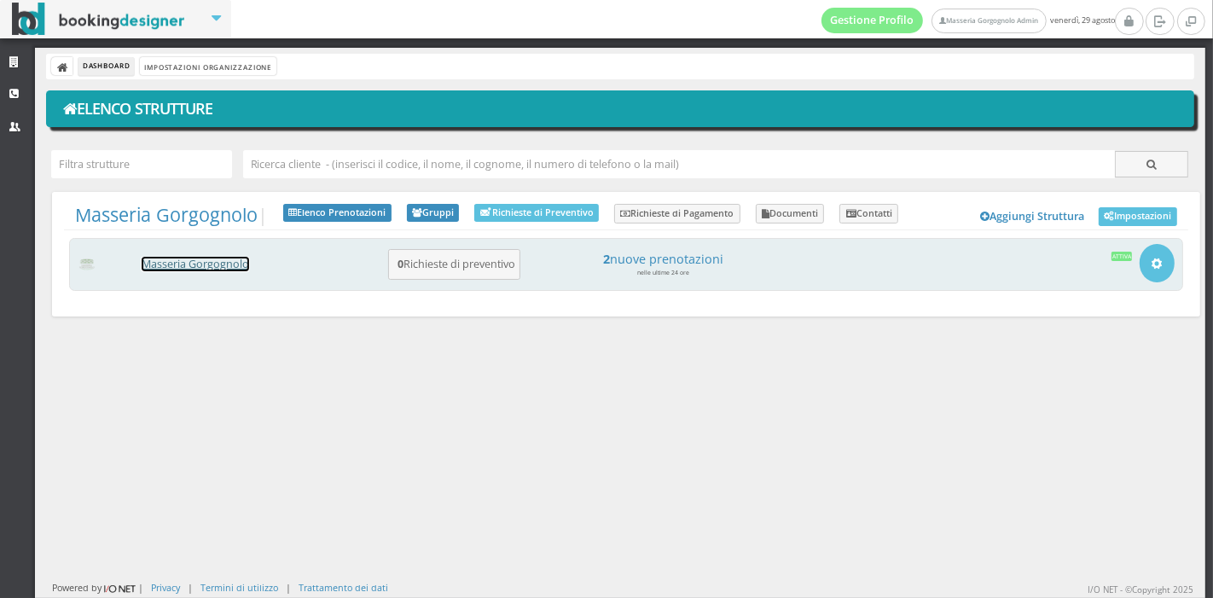
click at [219, 266] on link "Masseria Gorgognolo" at bounding box center [196, 264] width 108 height 15
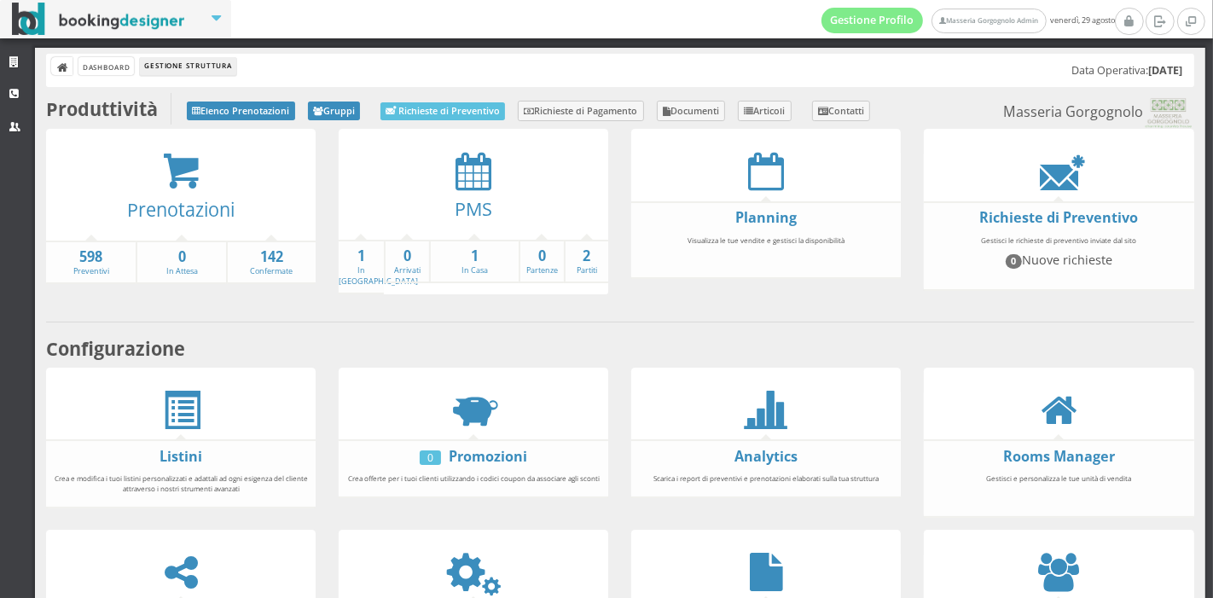
click at [227, 67] on li "Gestione Struttura" at bounding box center [188, 66] width 96 height 19
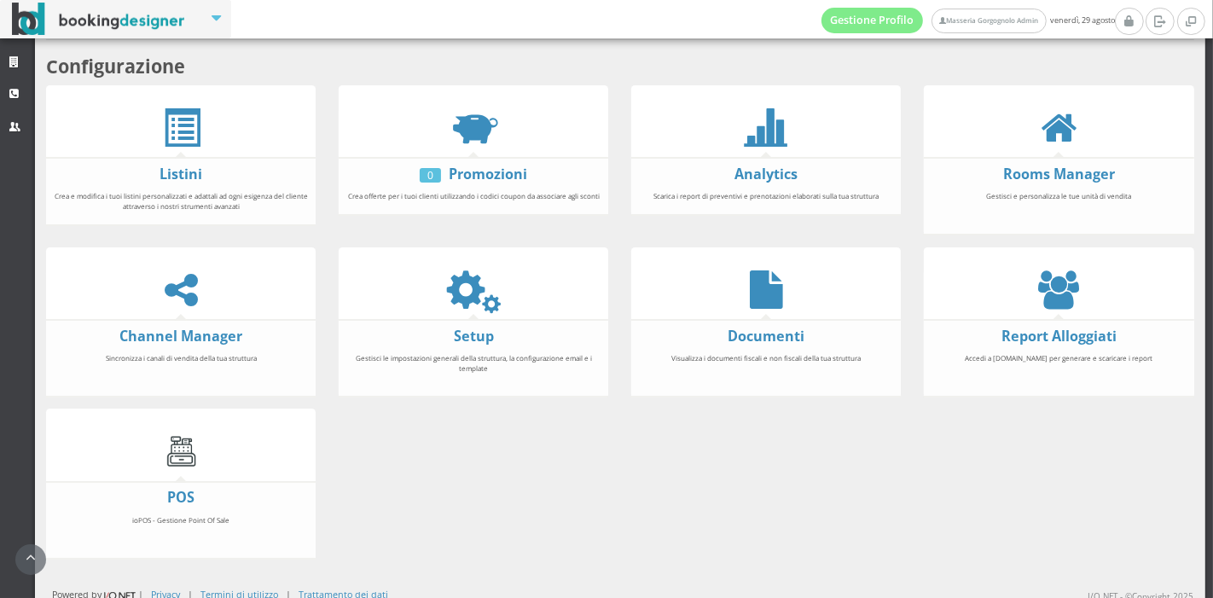
scroll to position [316, 0]
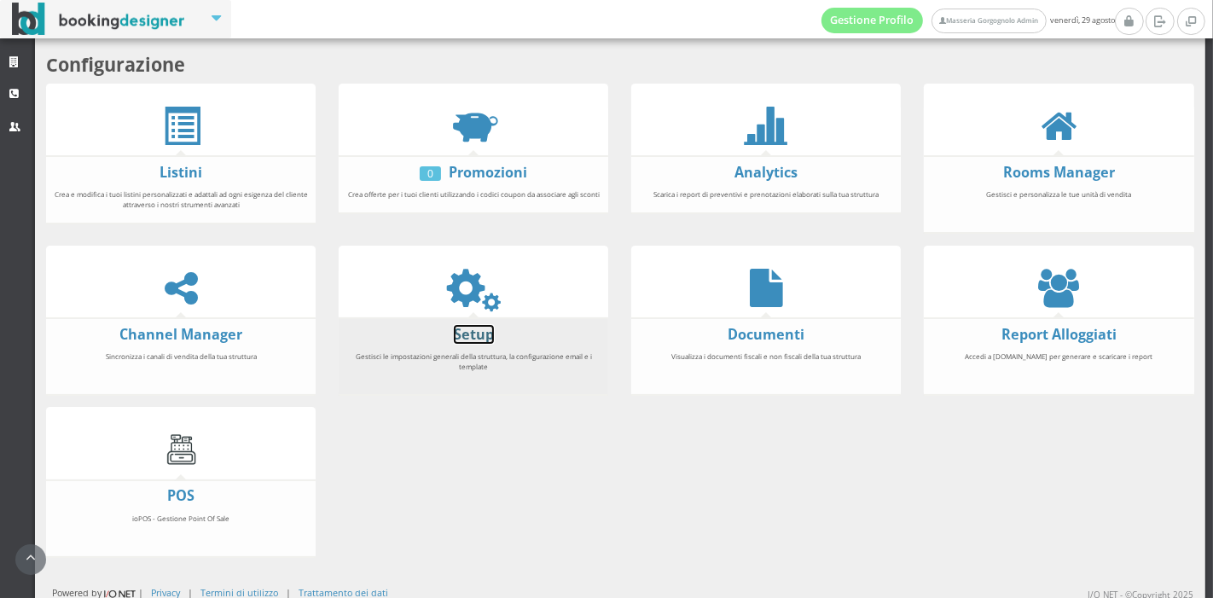
click at [485, 325] on link "Setup" at bounding box center [474, 334] width 40 height 19
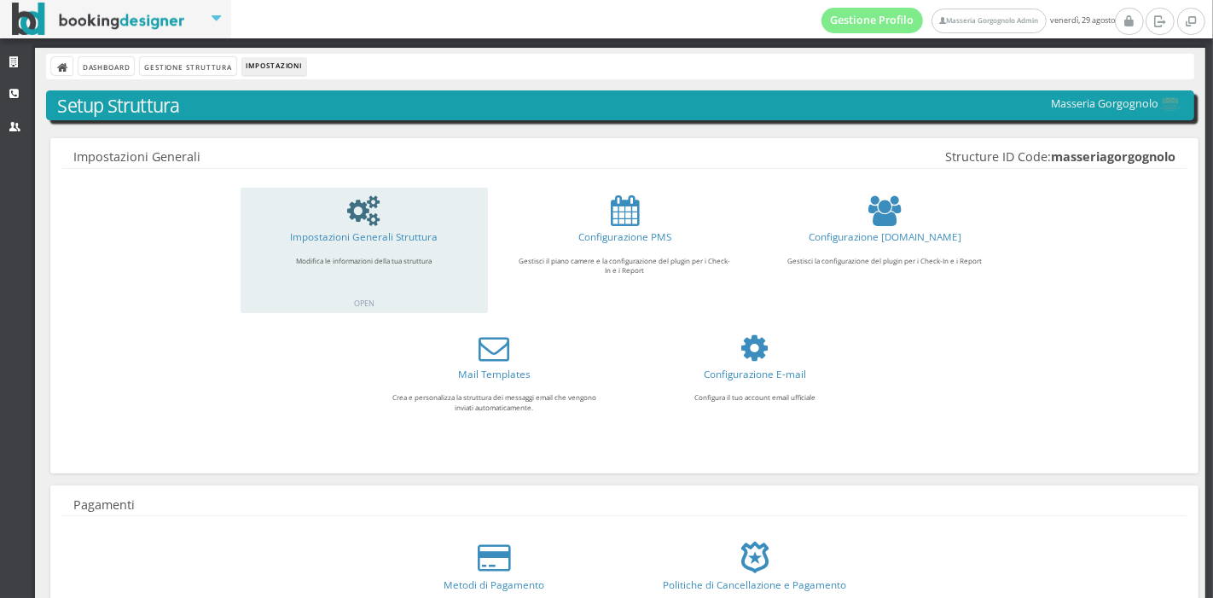
click at [397, 220] on link at bounding box center [364, 210] width 186 height 31
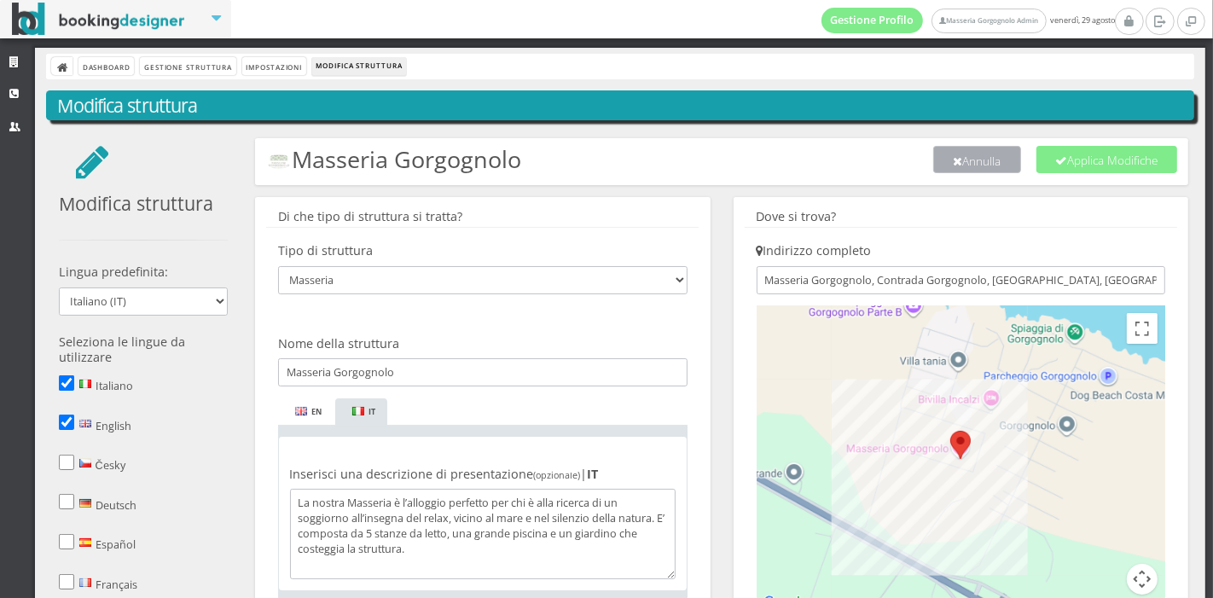
click at [987, 165] on button "Annulla" at bounding box center [977, 159] width 88 height 27
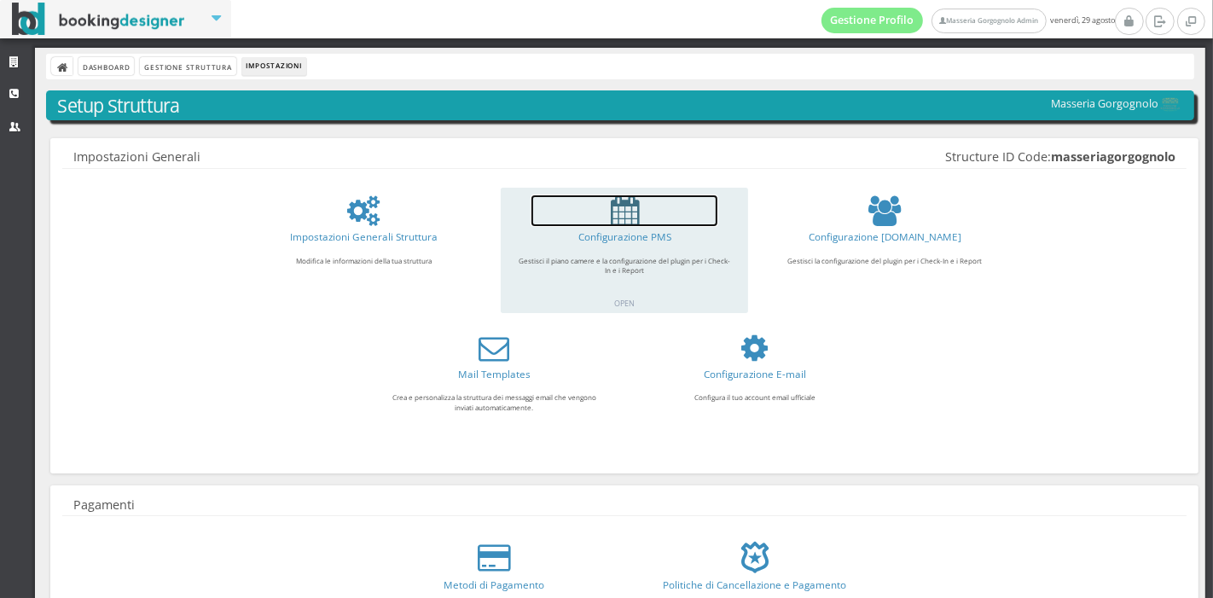
click at [612, 213] on icon at bounding box center [625, 210] width 28 height 31
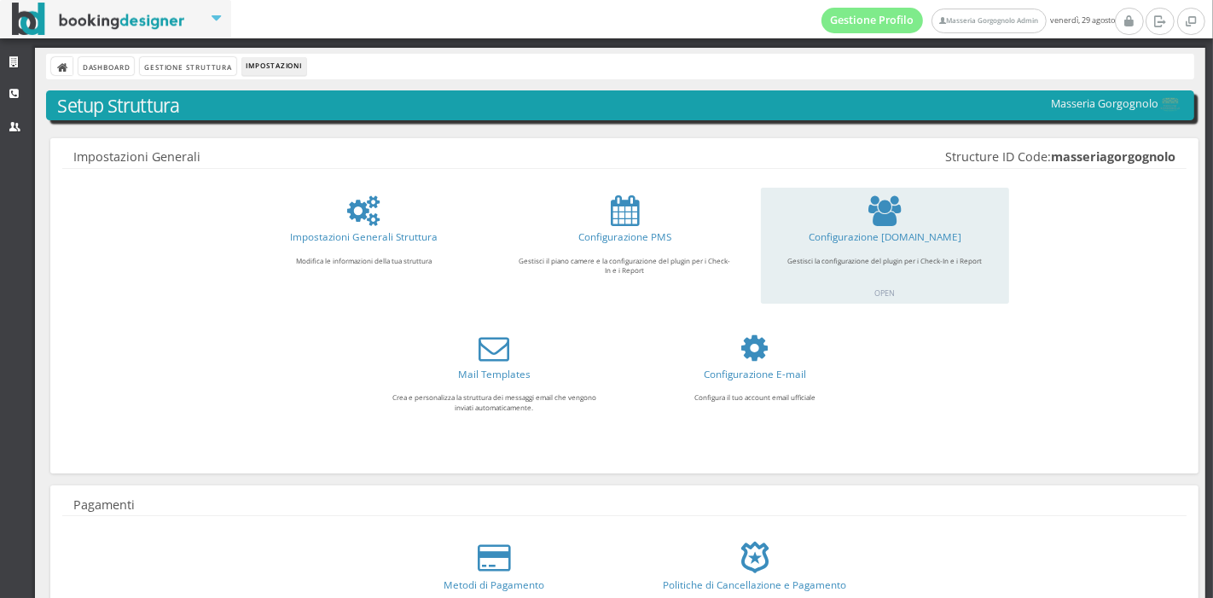
click at [799, 257] on div "Gestisci la configurazione del plugin per i Check-In e i Report" at bounding box center [885, 261] width 233 height 26
click at [836, 240] on link "Configurazione [DOMAIN_NAME]" at bounding box center [885, 237] width 153 height 14
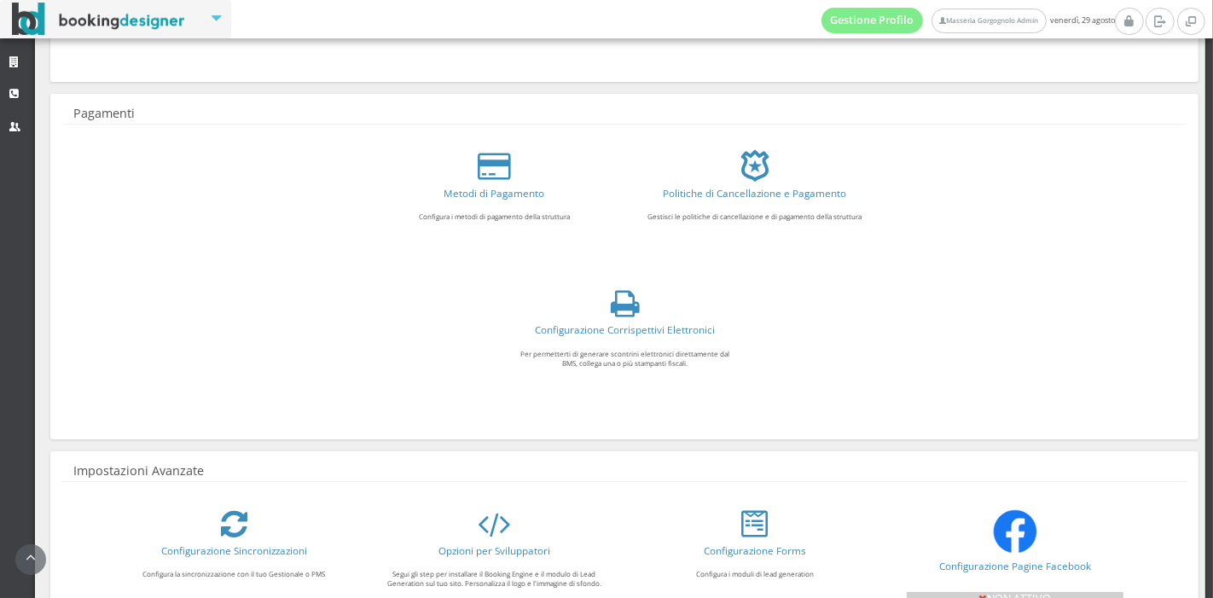
scroll to position [434, 0]
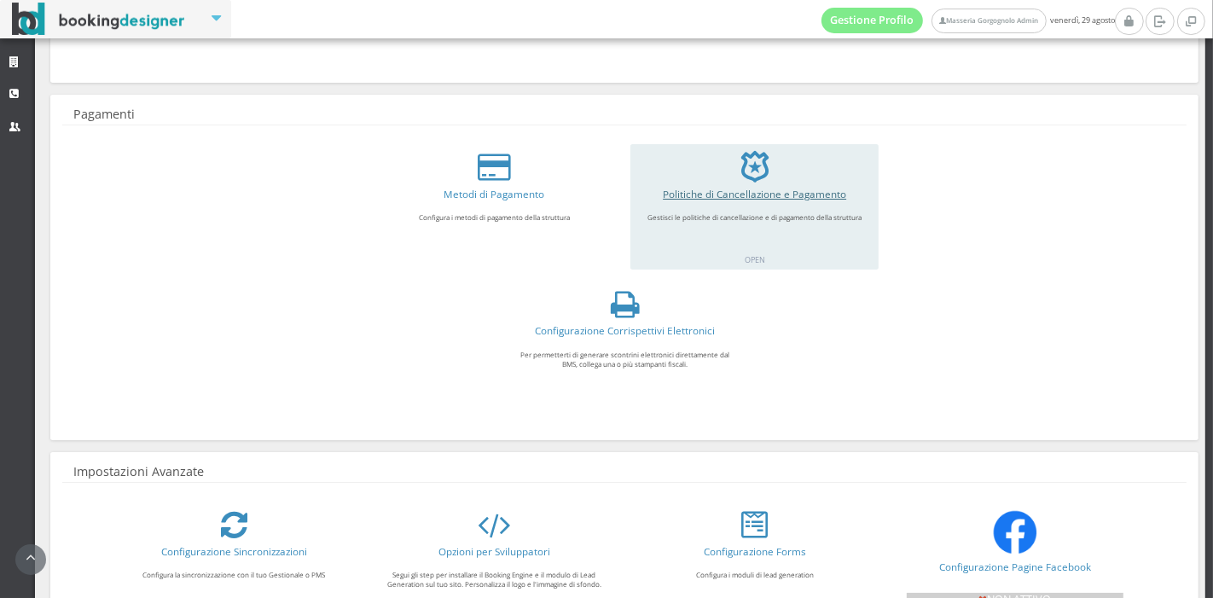
click at [783, 189] on link "Politiche di Cancellazione e Pagamento" at bounding box center [754, 194] width 183 height 14
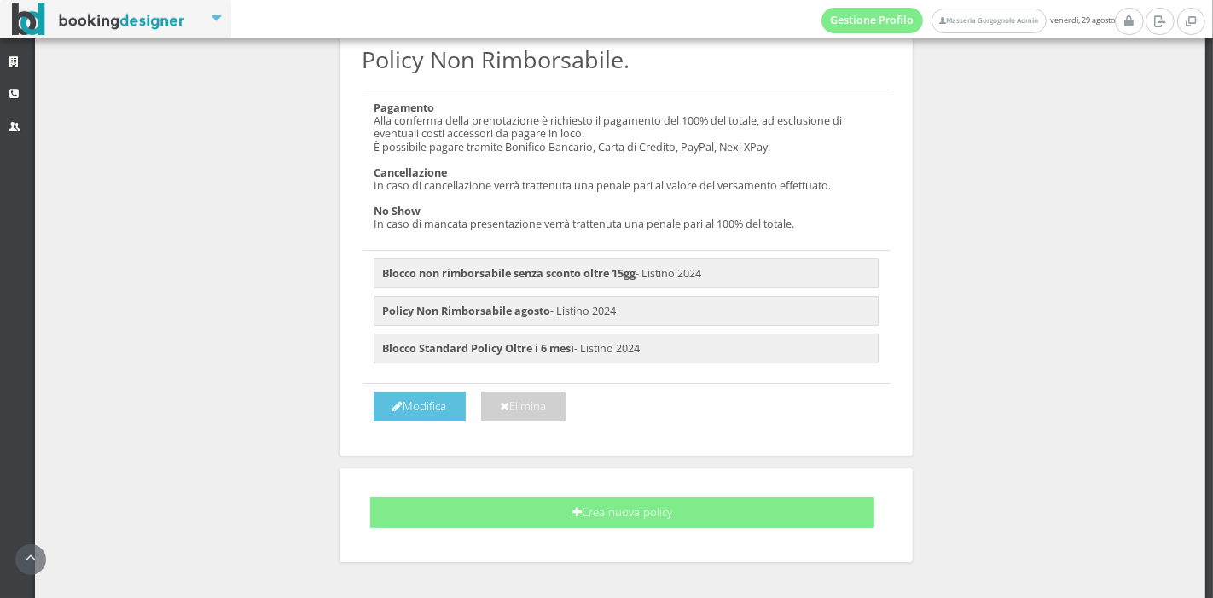
scroll to position [2687, 0]
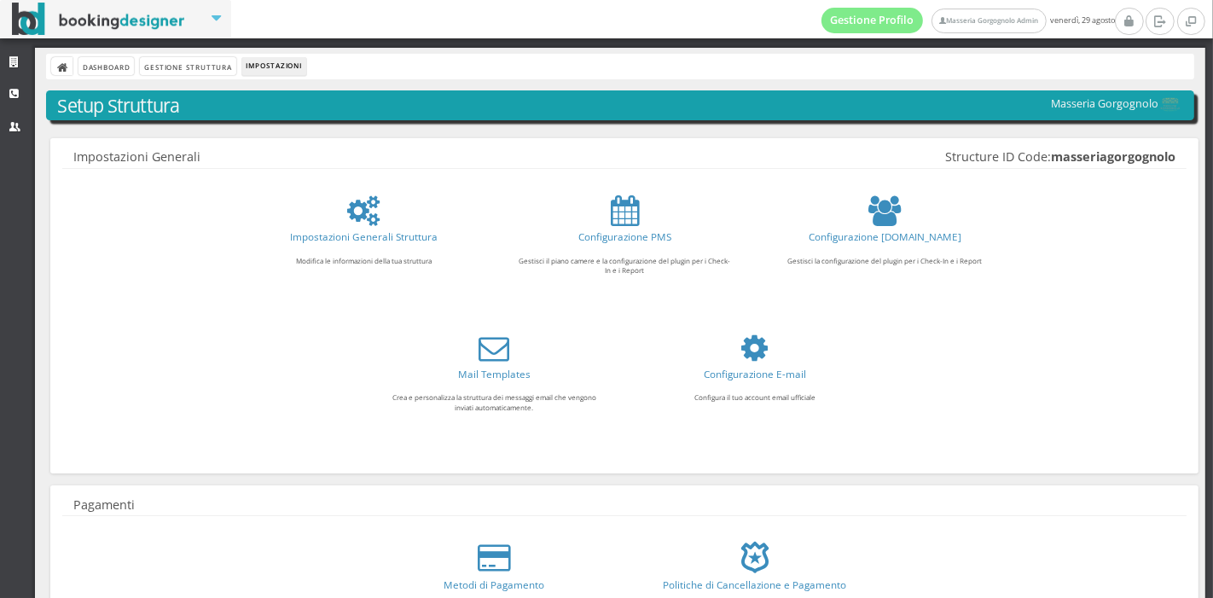
click at [143, 352] on ul "Mail Templates Crea e personalizza la struttura dei messaggi email che vengono …" at bounding box center [624, 393] width 1125 height 137
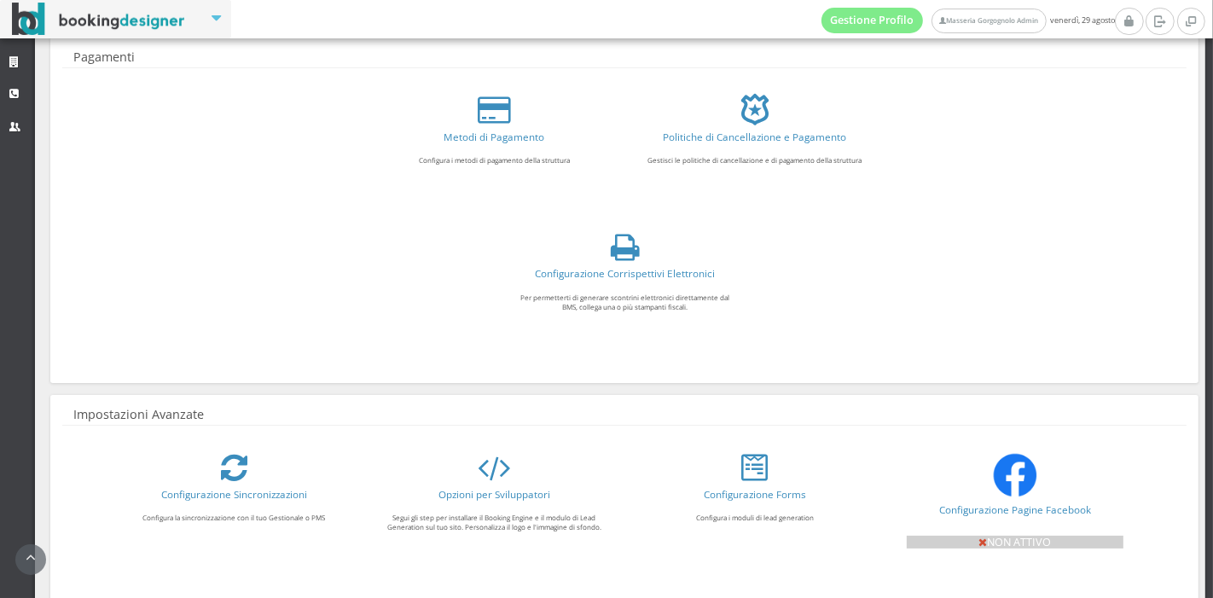
scroll to position [561, 0]
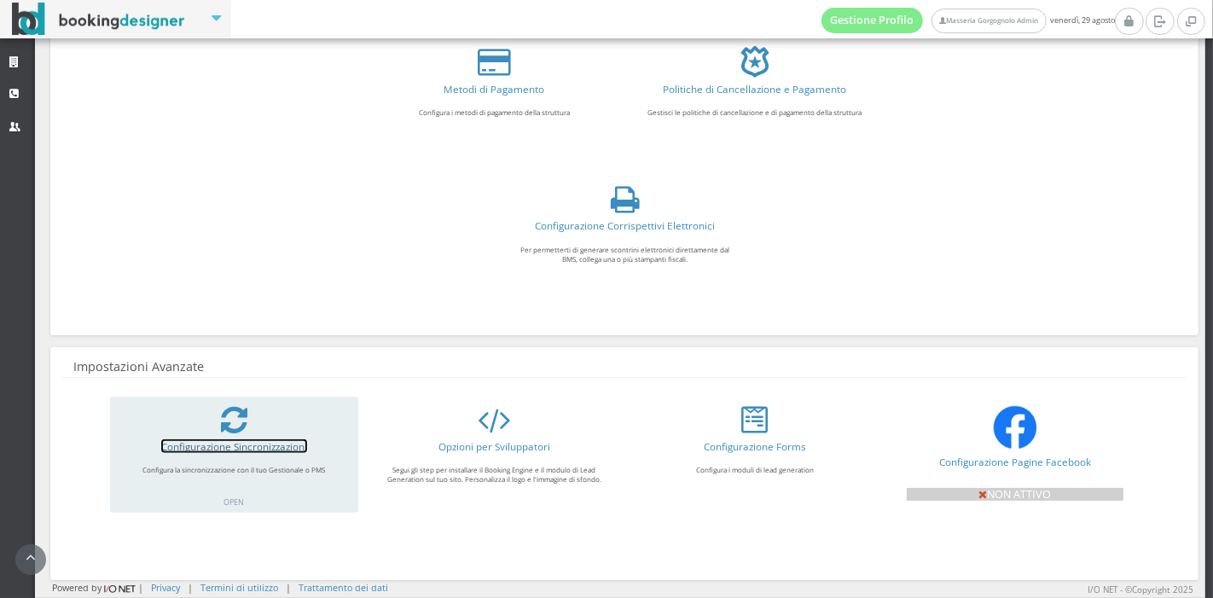
click at [271, 439] on link "Configurazione Sincronizzazioni" at bounding box center [234, 446] width 146 height 14
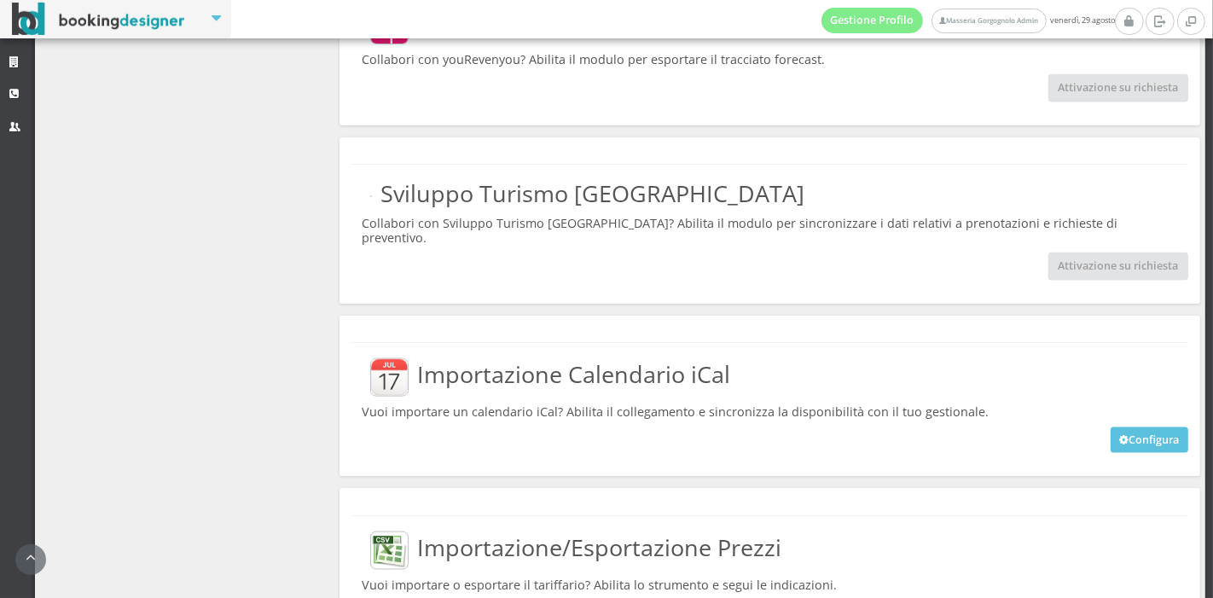
scroll to position [2100, 0]
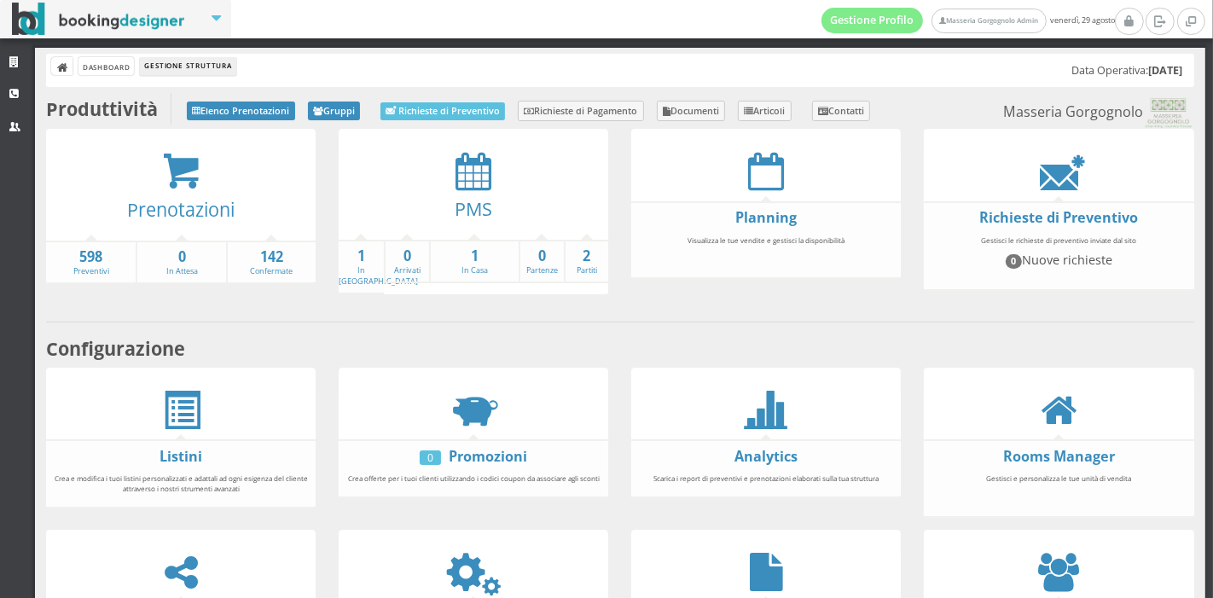
scroll to position [317, 0]
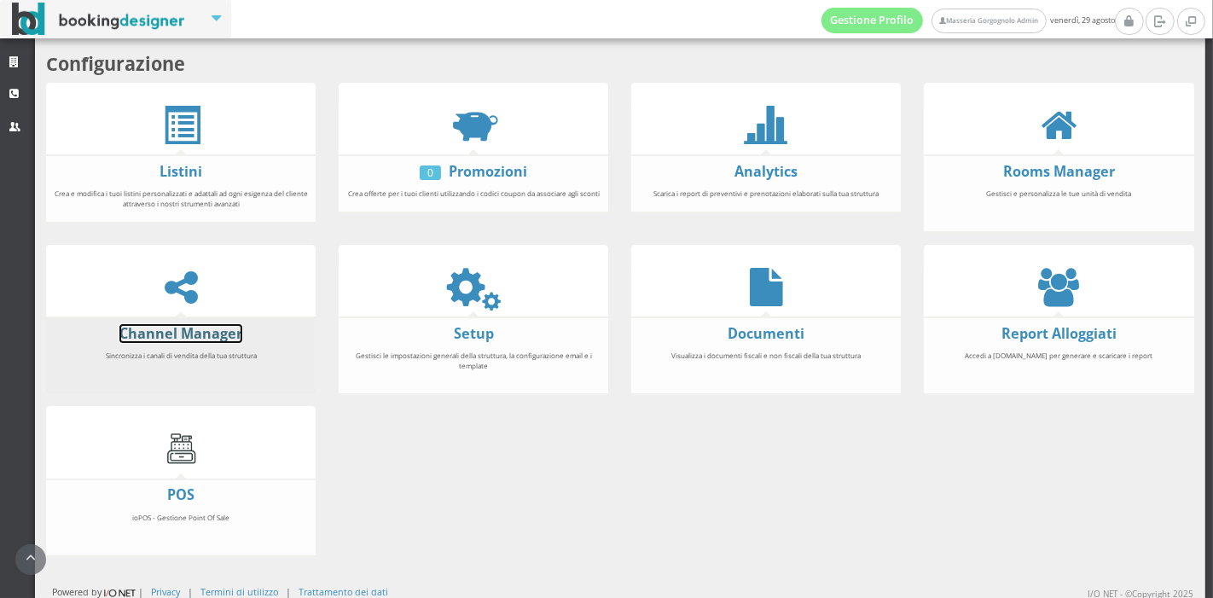
click at [200, 335] on link "Channel Manager" at bounding box center [180, 333] width 123 height 19
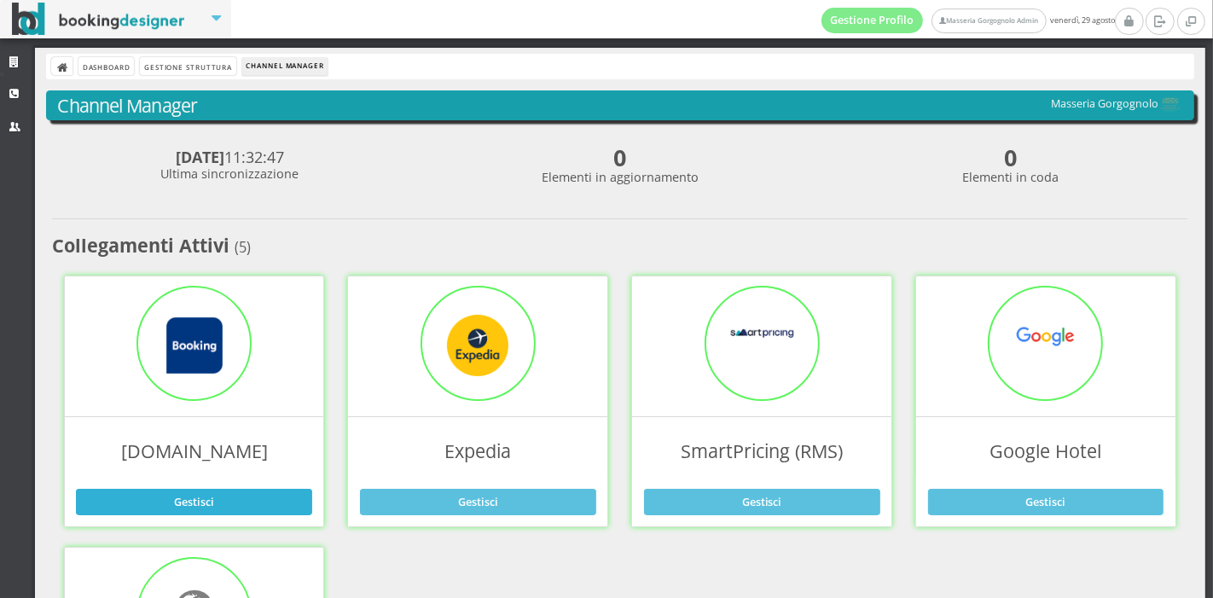
click at [242, 493] on link "Gestisci" at bounding box center [194, 502] width 236 height 26
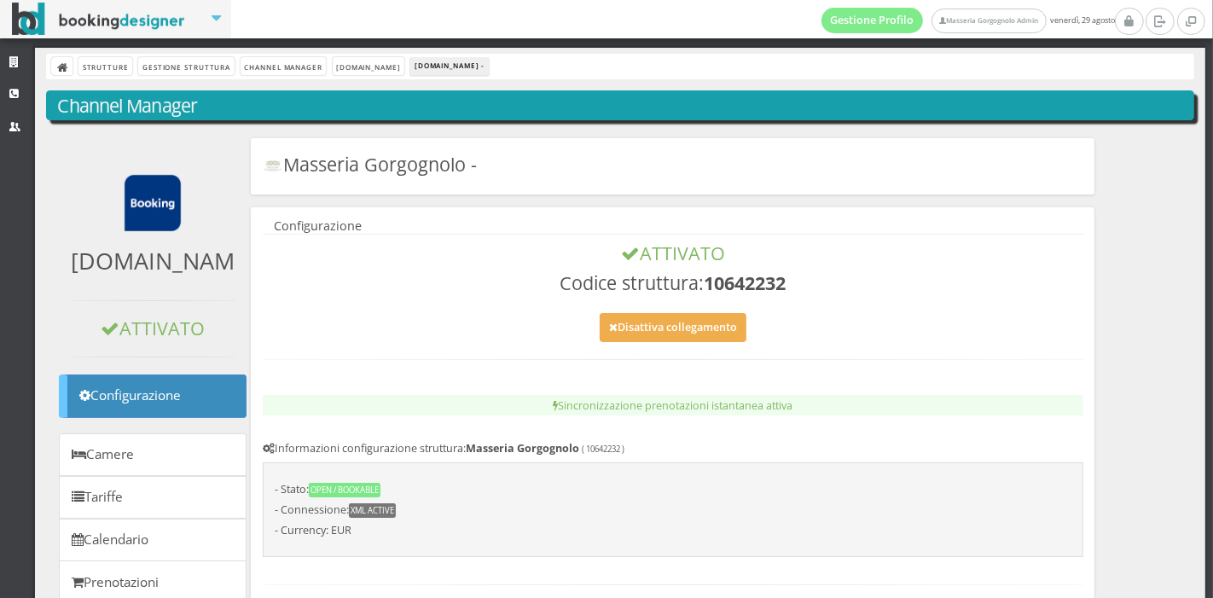
scroll to position [157, 0]
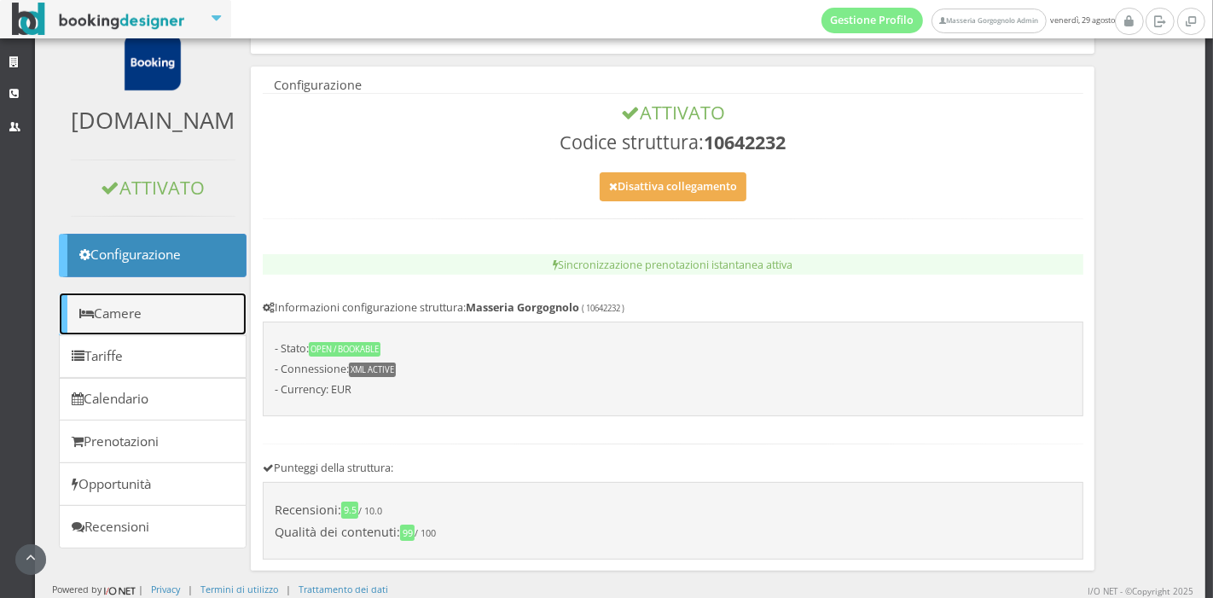
click at [171, 319] on link "Camere" at bounding box center [153, 315] width 188 height 44
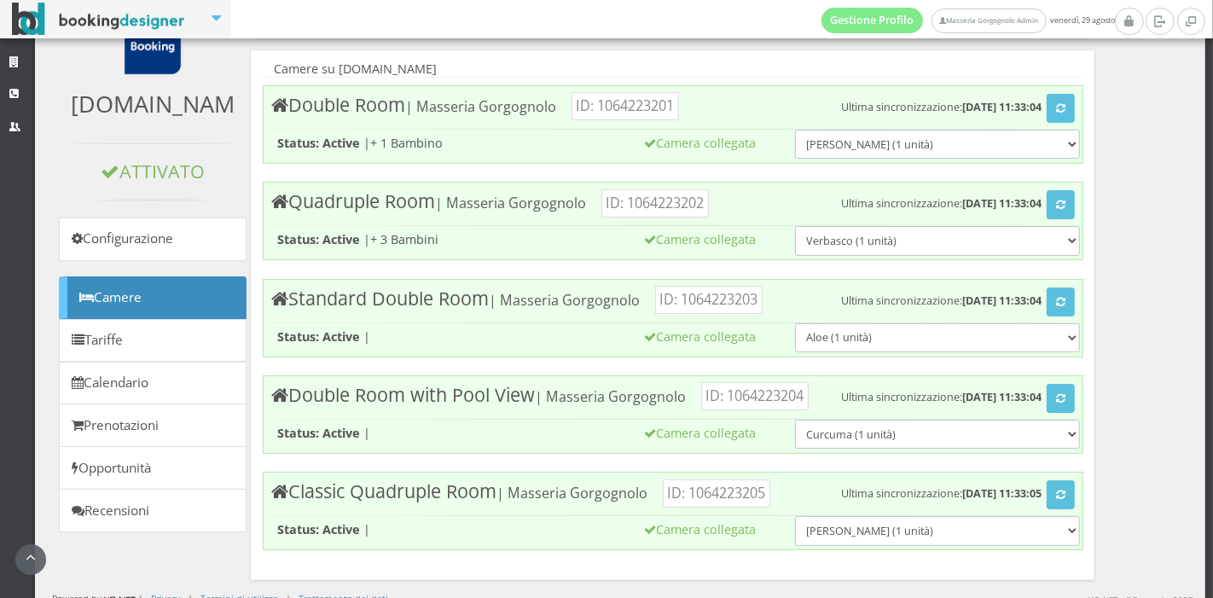
scroll to position [206, 0]
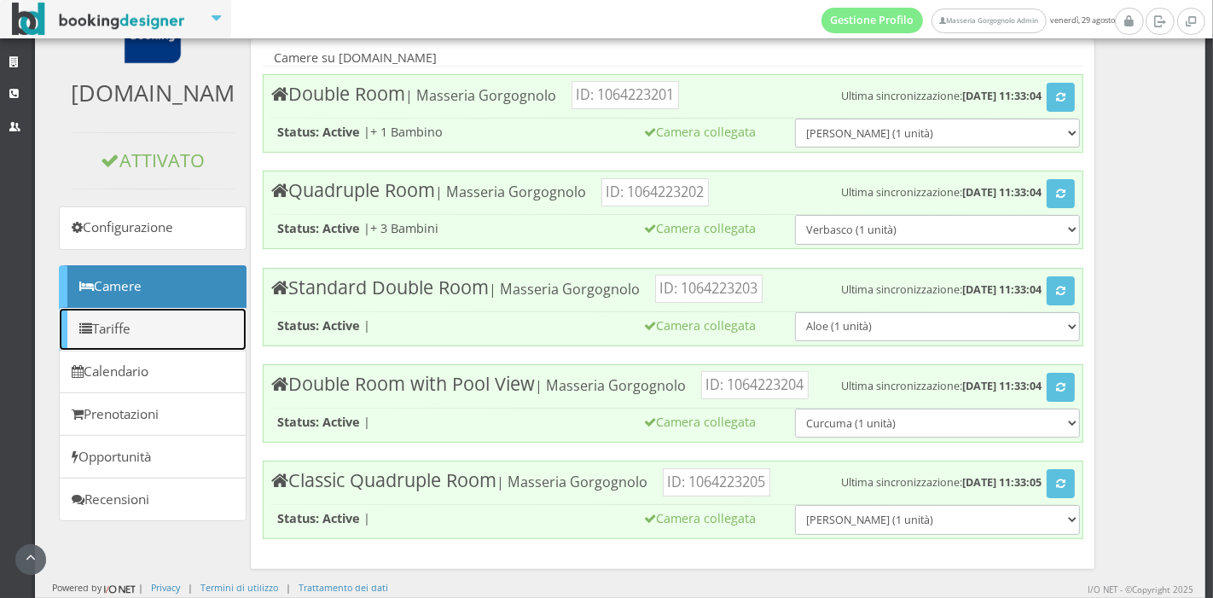
click at [155, 314] on link "Tariffe" at bounding box center [153, 330] width 188 height 44
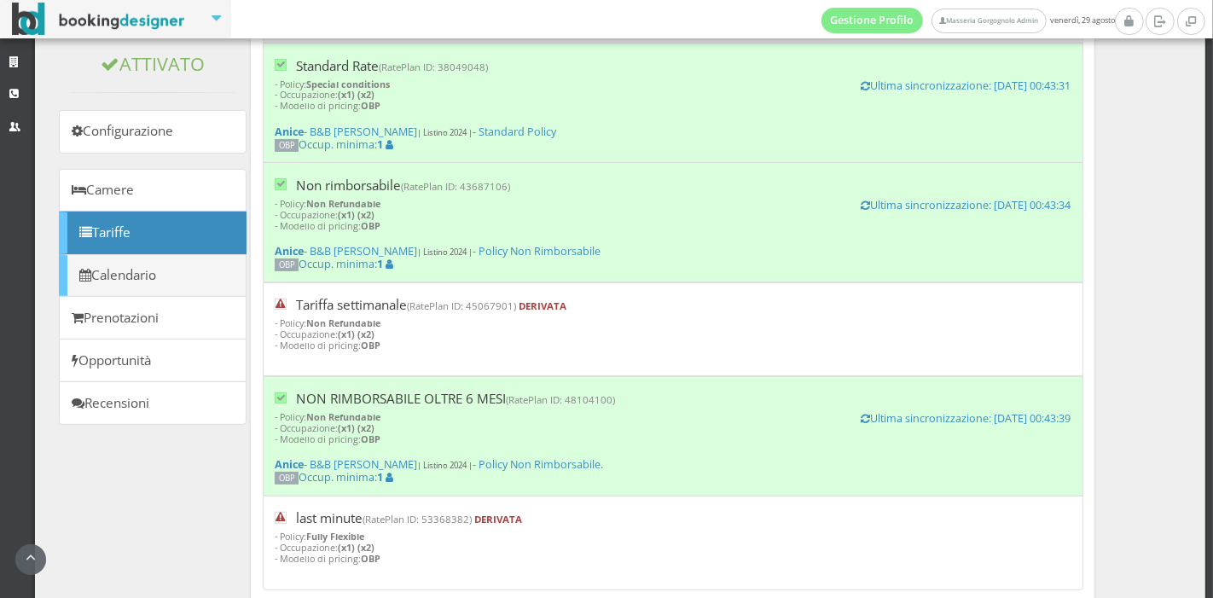
scroll to position [291, 0]
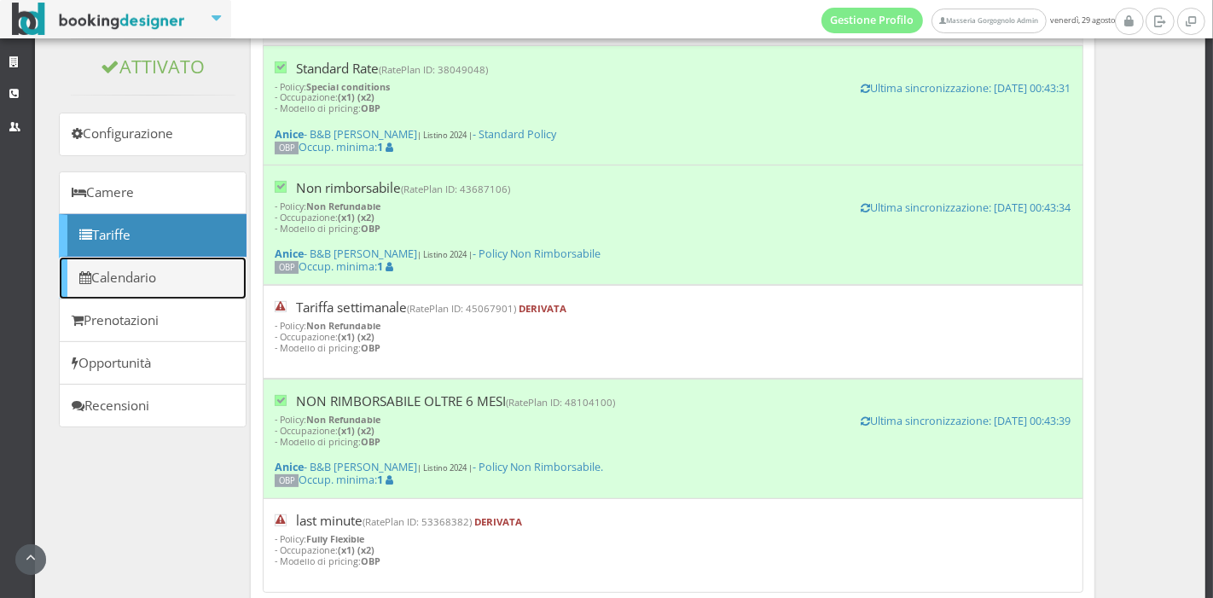
click at [174, 274] on link "Calendario" at bounding box center [153, 279] width 188 height 44
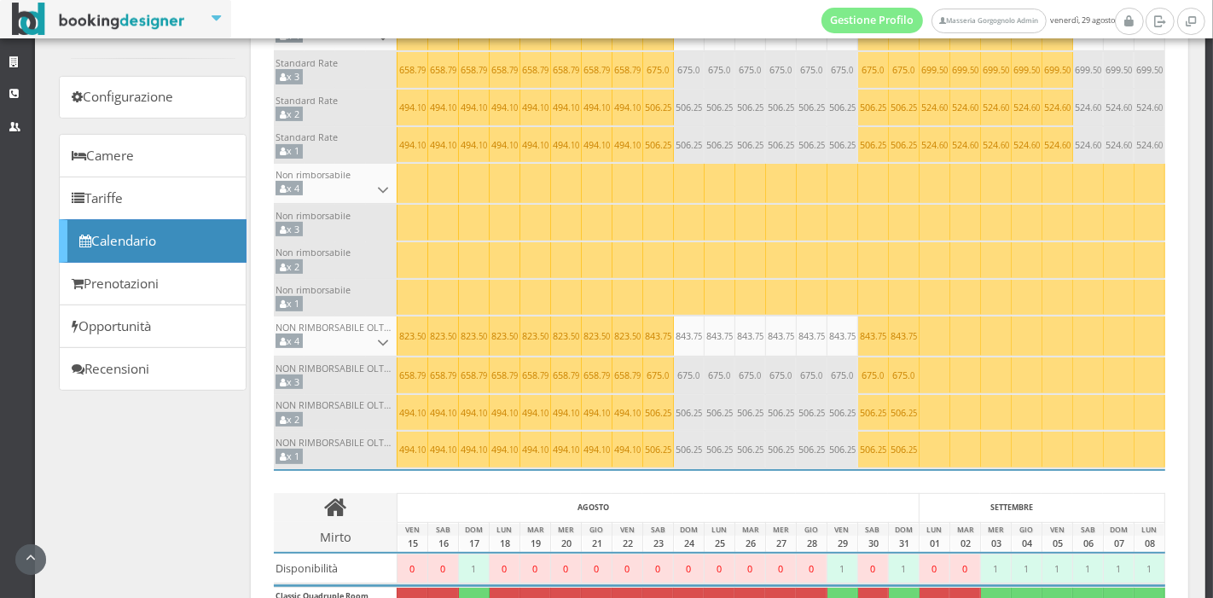
scroll to position [402, 0]
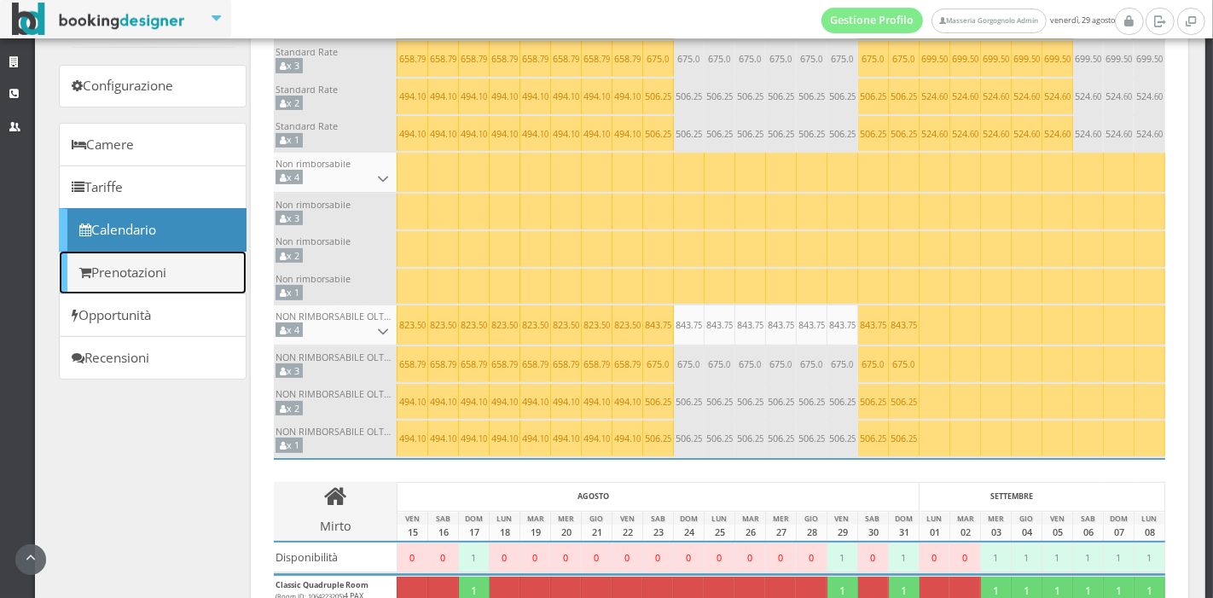
click at [174, 274] on link "Prenotazioni" at bounding box center [153, 273] width 188 height 44
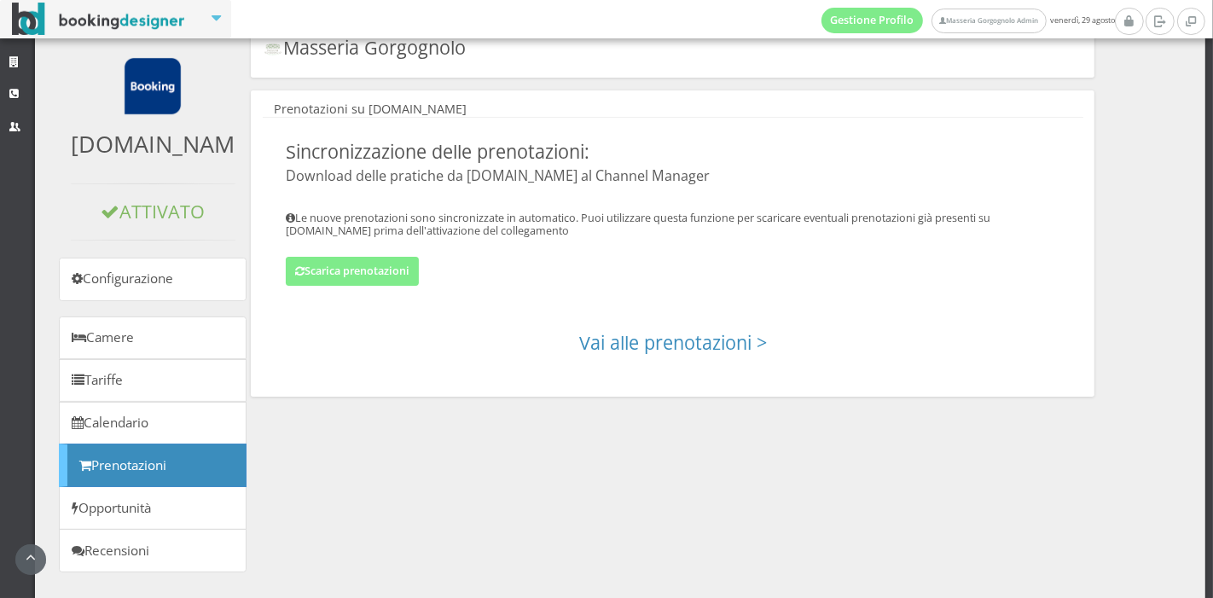
scroll to position [153, 0]
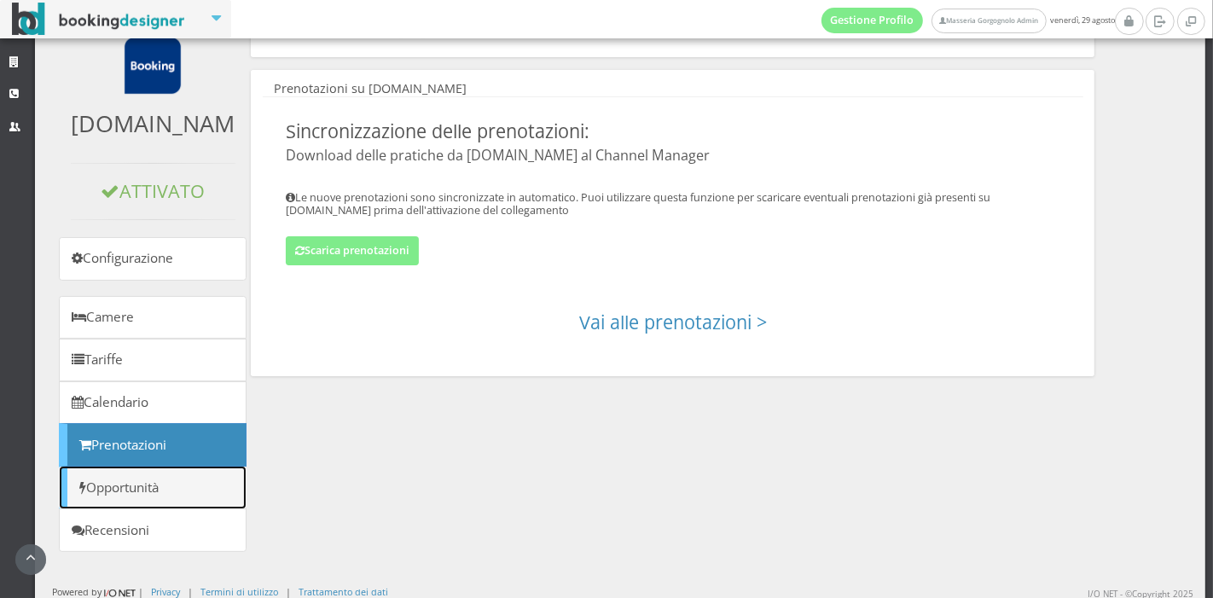
click at [154, 486] on link "Opportunità" at bounding box center [153, 488] width 188 height 44
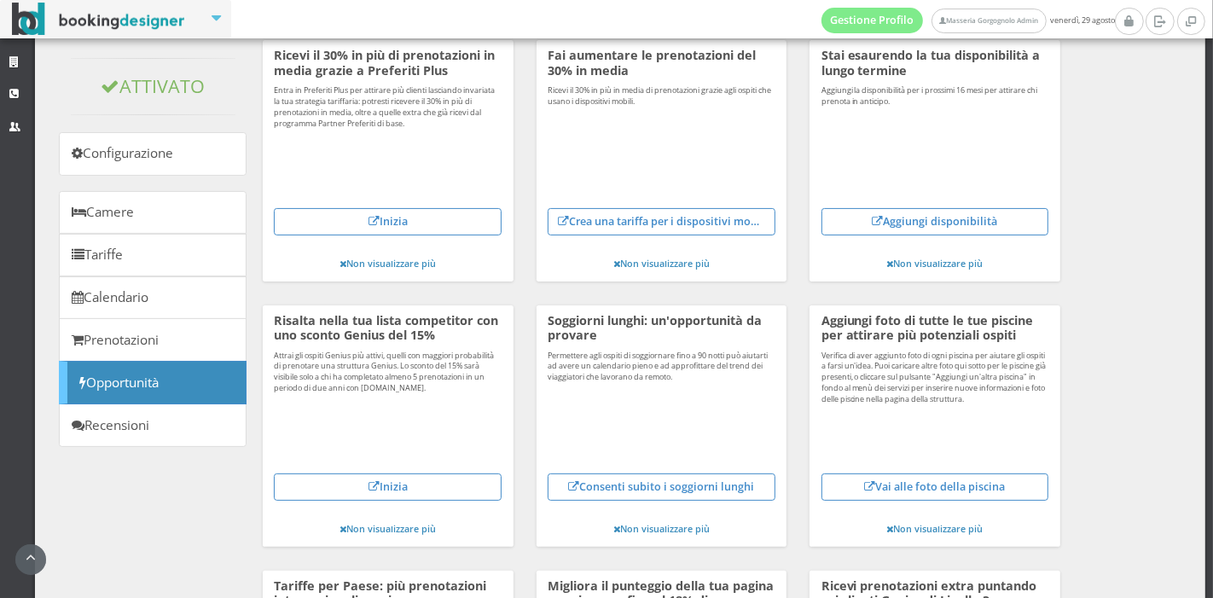
scroll to position [270, 0]
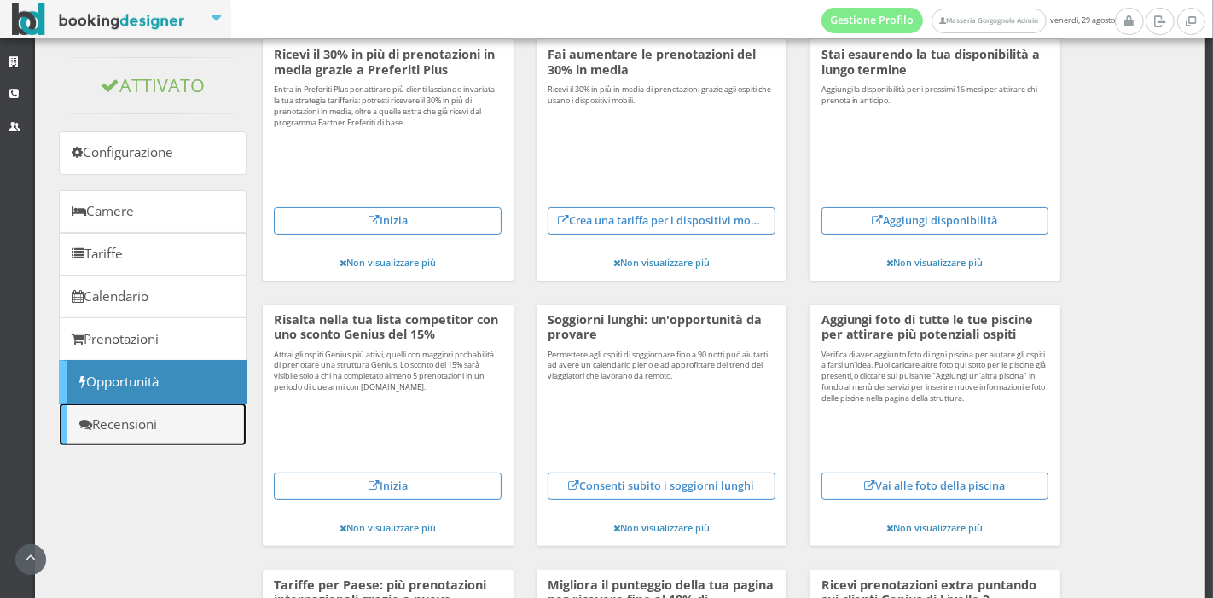
click at [125, 418] on link "Recensioni" at bounding box center [153, 425] width 188 height 44
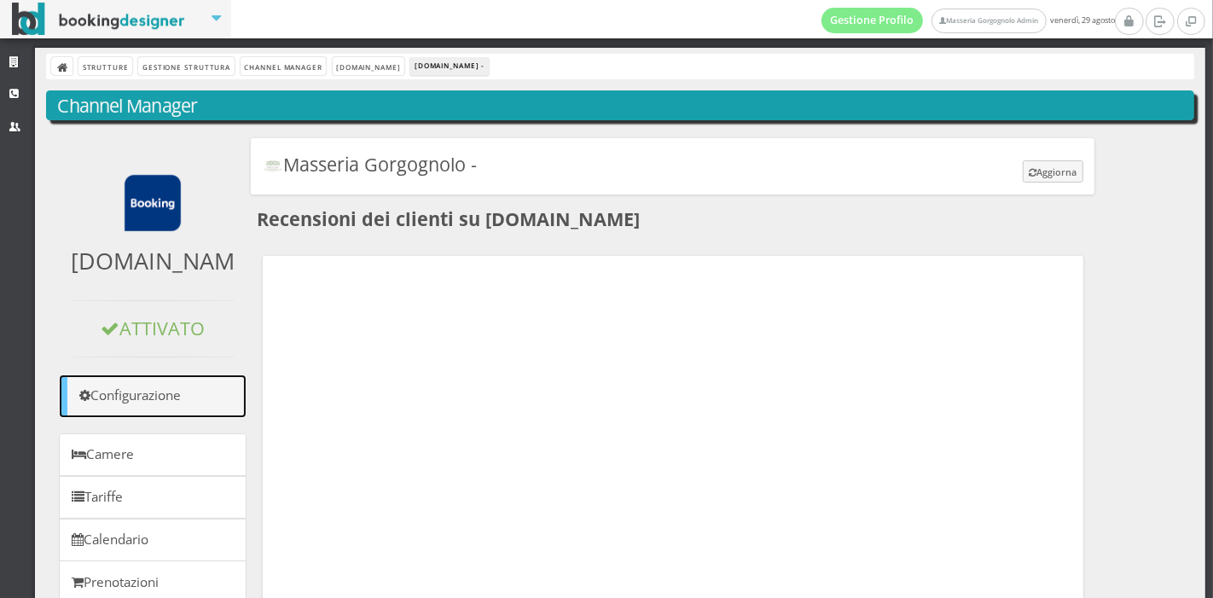
click at [128, 385] on link "Configurazione" at bounding box center [153, 397] width 188 height 44
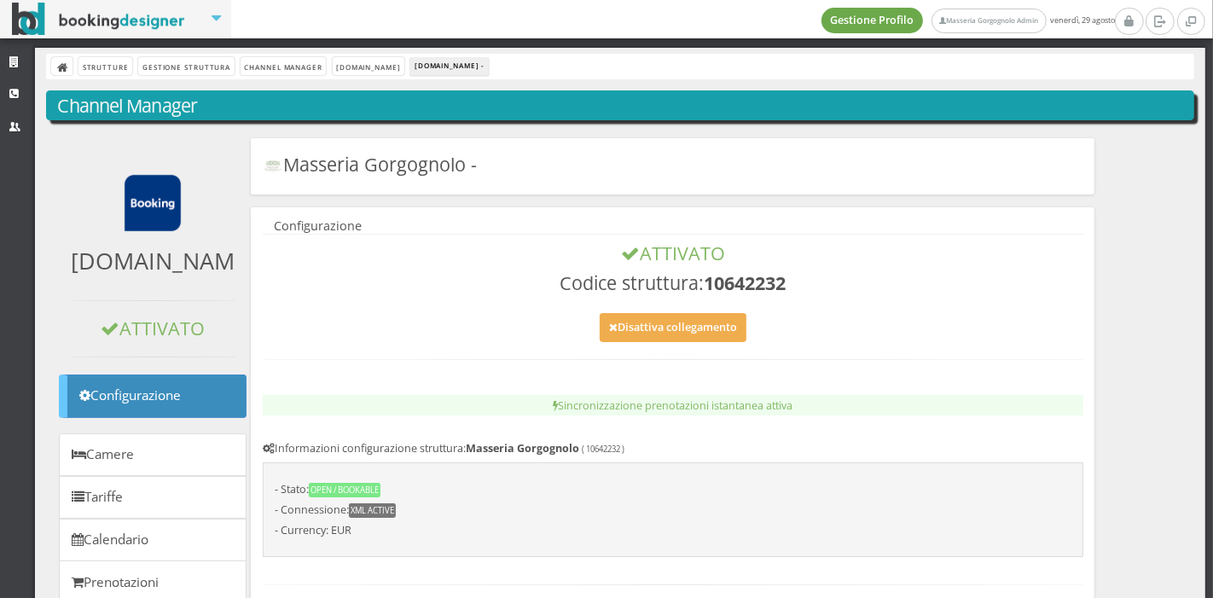
click at [846, 26] on link "Gestione Profilo" at bounding box center [873, 21] width 102 height 26
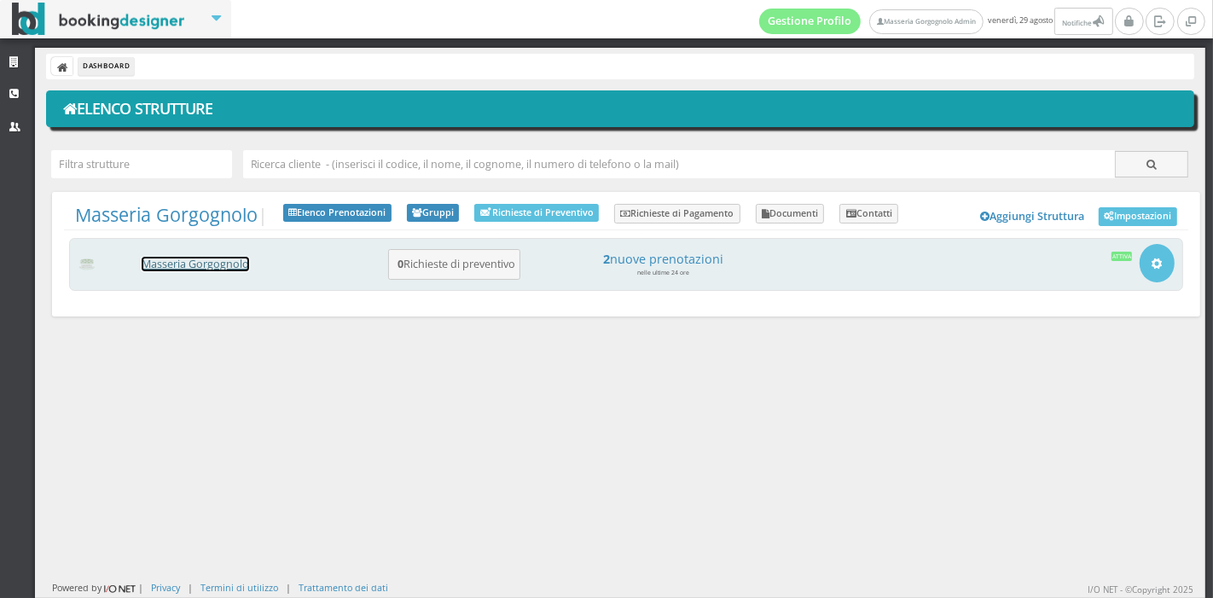
click at [232, 263] on link "Masseria Gorgognolo" at bounding box center [196, 264] width 108 height 15
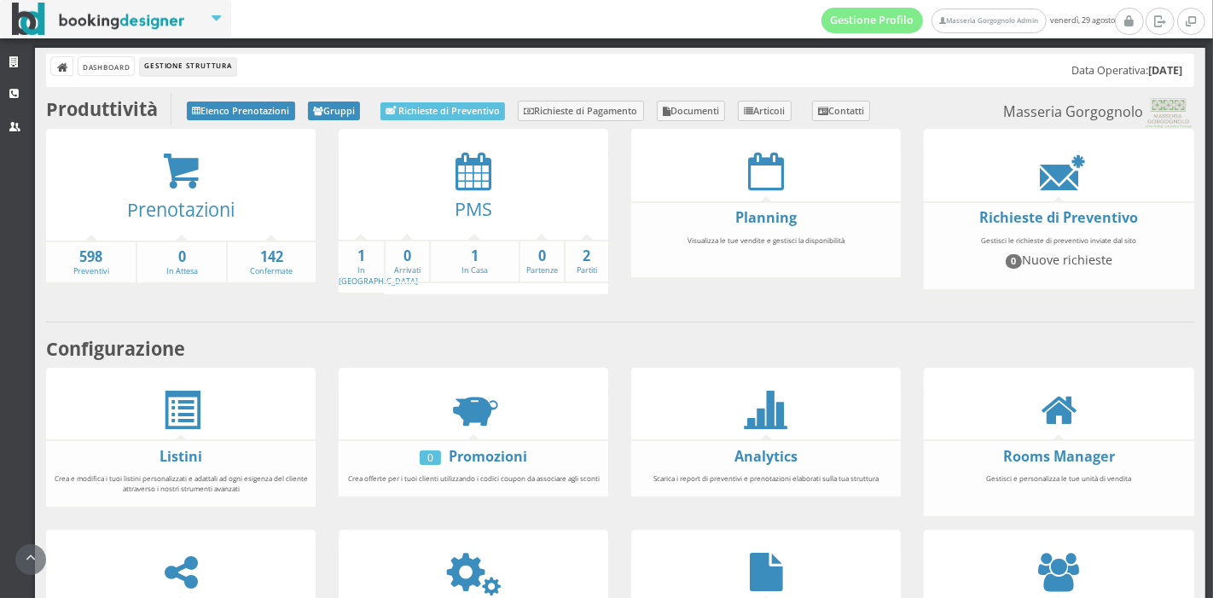
scroll to position [317, 0]
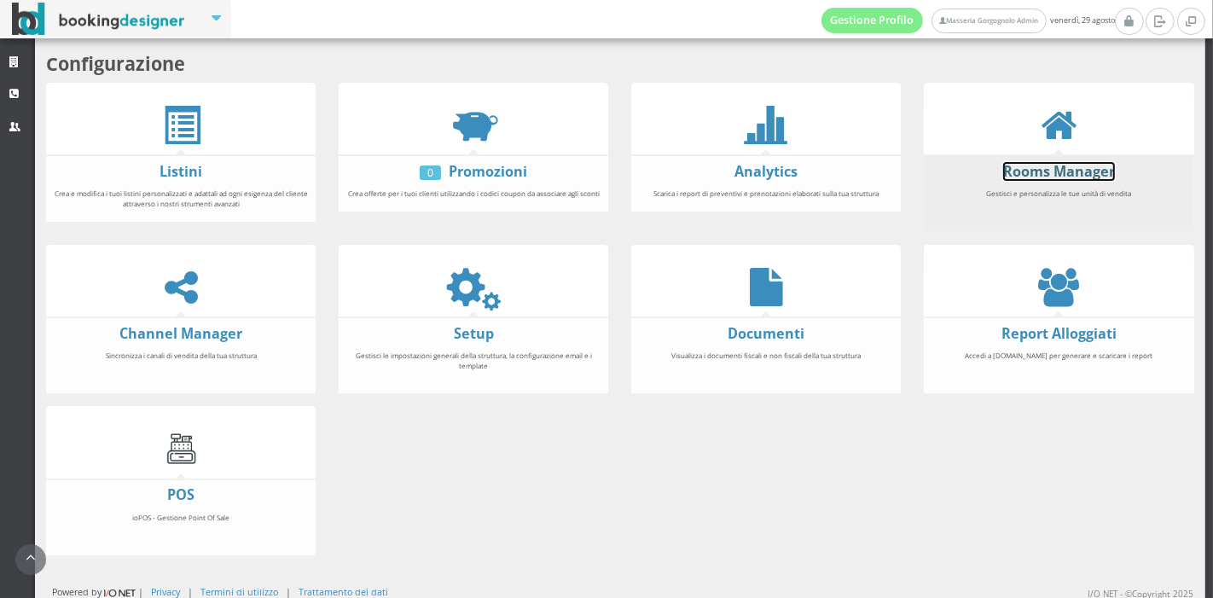
click at [1017, 169] on link "Rooms Manager" at bounding box center [1059, 171] width 112 height 19
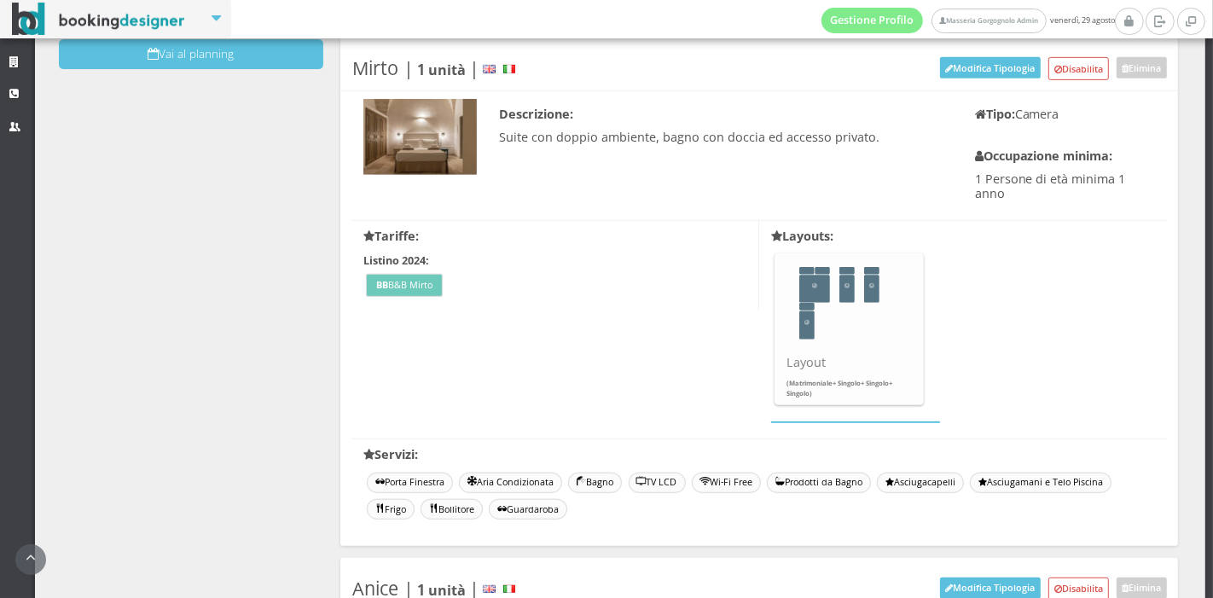
scroll to position [781, 0]
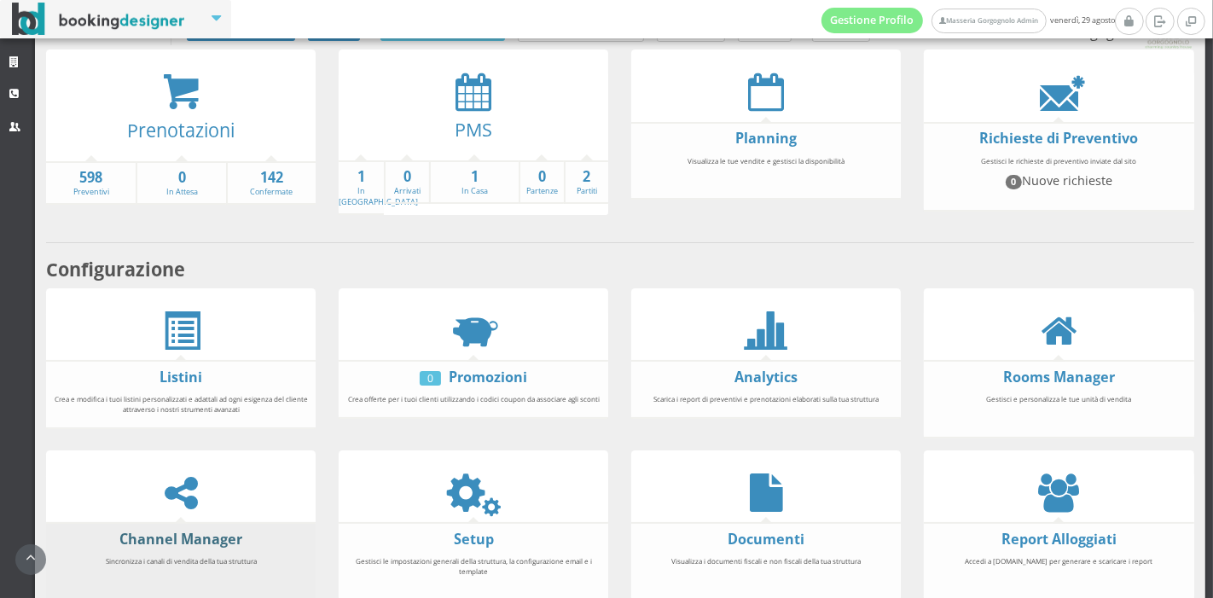
scroll to position [86, 0]
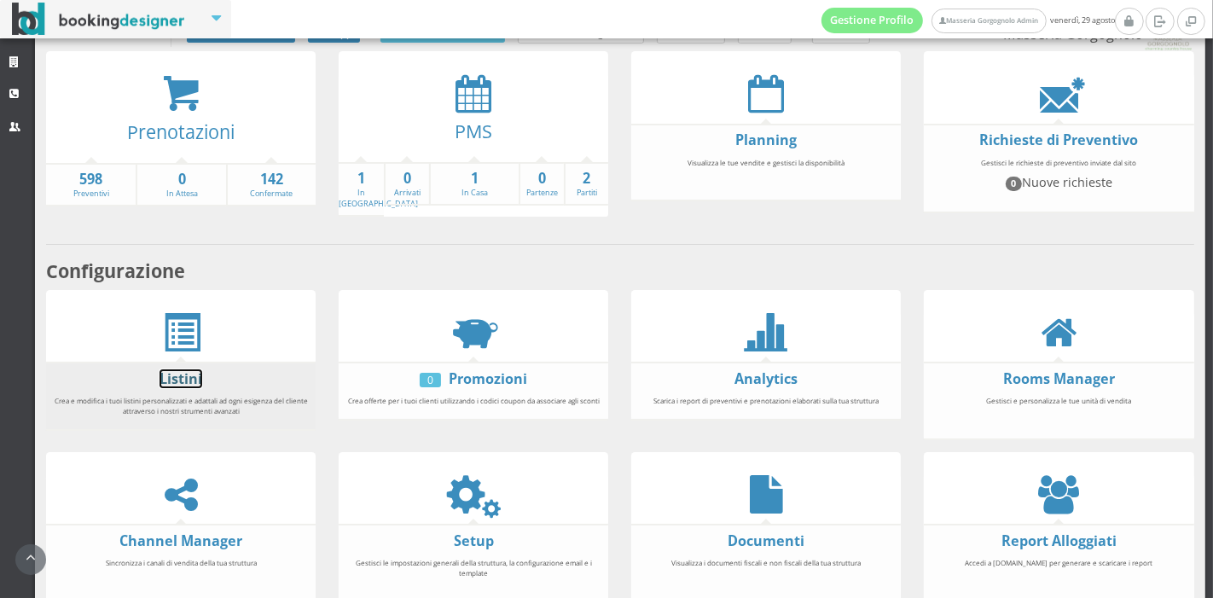
click at [181, 369] on link "Listini" at bounding box center [181, 378] width 43 height 19
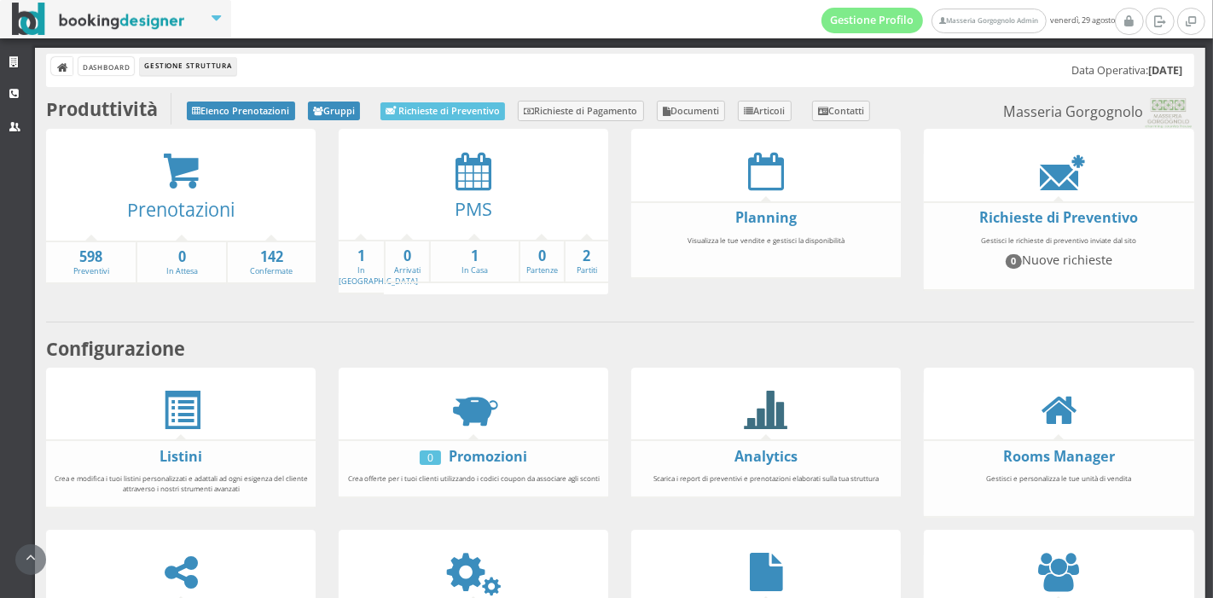
scroll to position [317, 0]
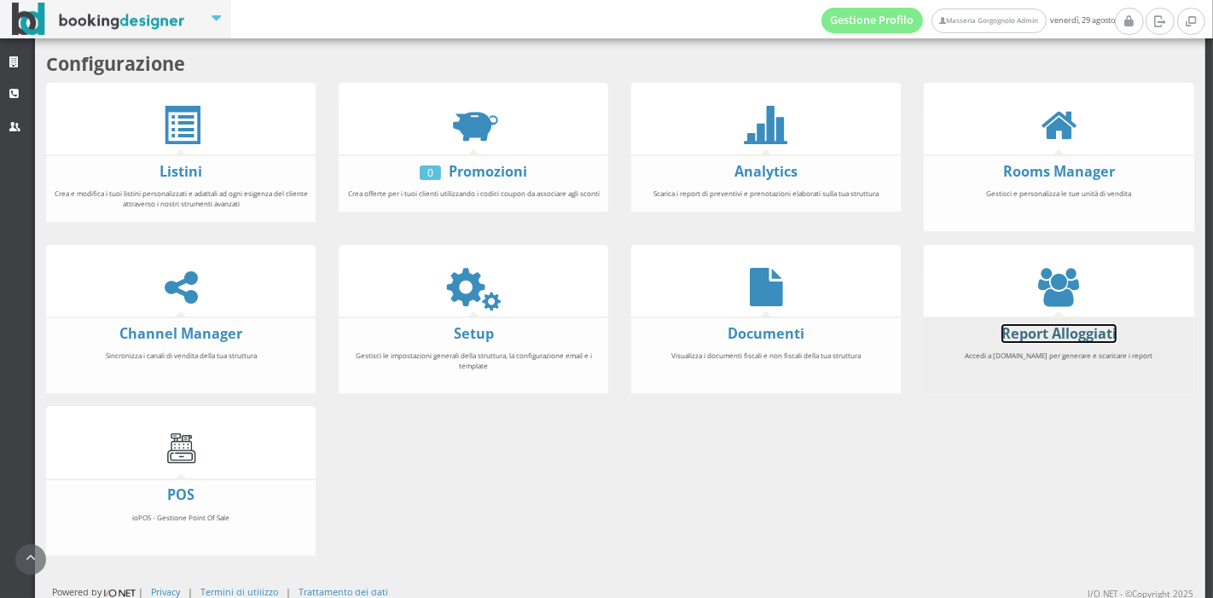
click at [1075, 324] on link "Report Alloggiati" at bounding box center [1059, 333] width 115 height 19
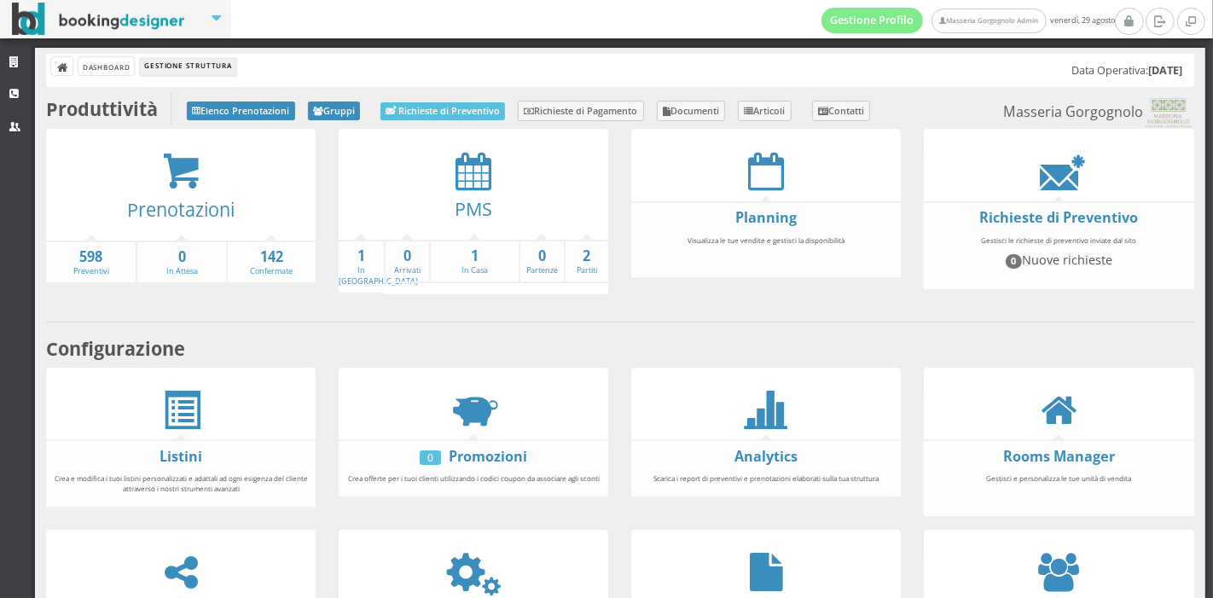
scroll to position [317, 0]
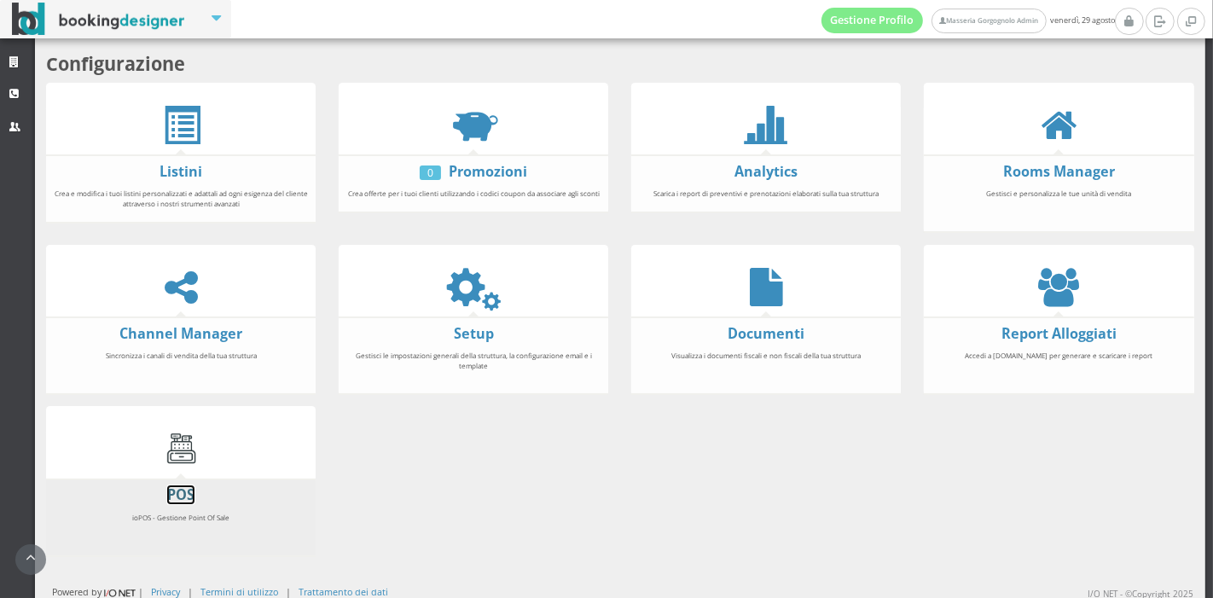
click at [181, 491] on link "POS" at bounding box center [180, 495] width 27 height 19
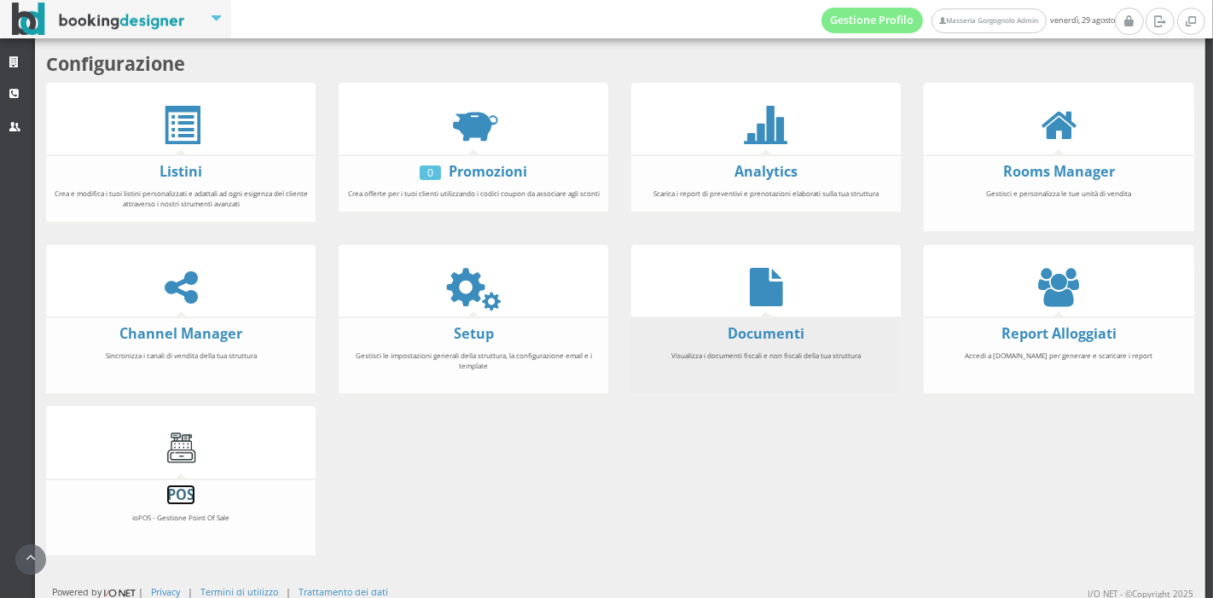
scroll to position [0, 0]
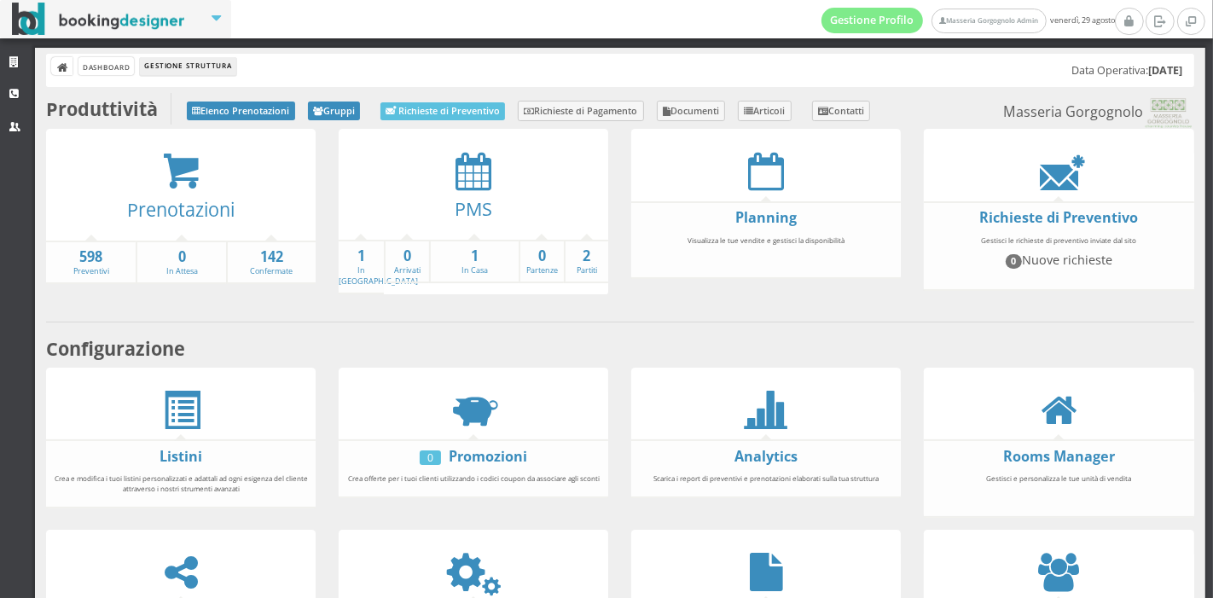
click at [487, 198] on h3 "PMS" at bounding box center [474, 209] width 247 height 22
click at [480, 184] on icon at bounding box center [474, 171] width 36 height 38
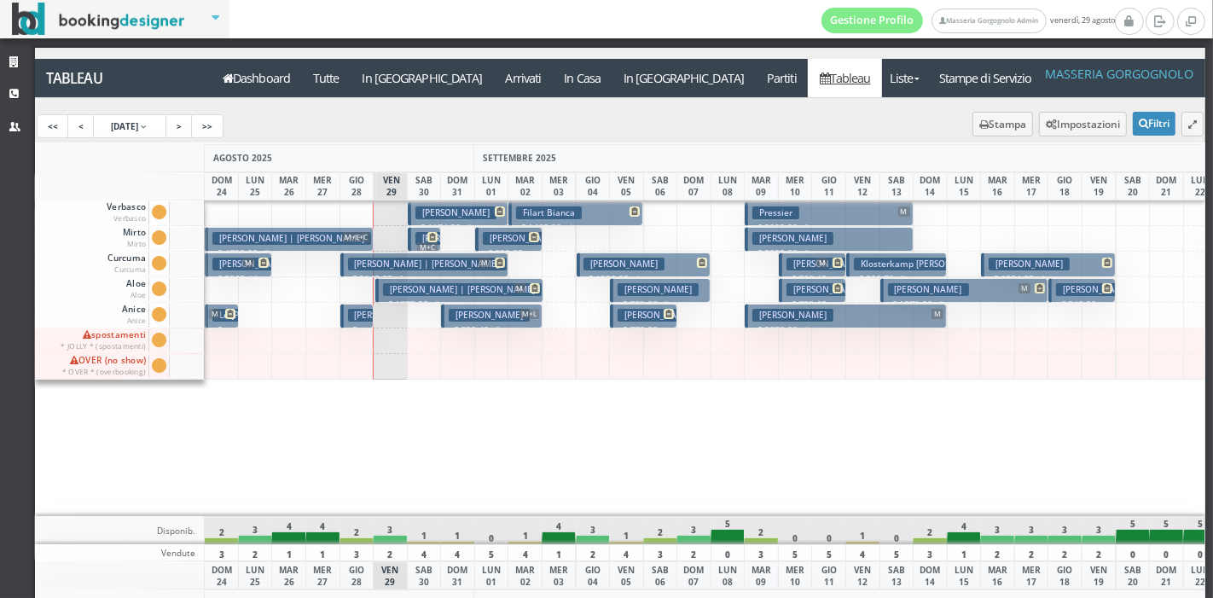
click at [436, 246] on span "M+C" at bounding box center [427, 247] width 20 height 10
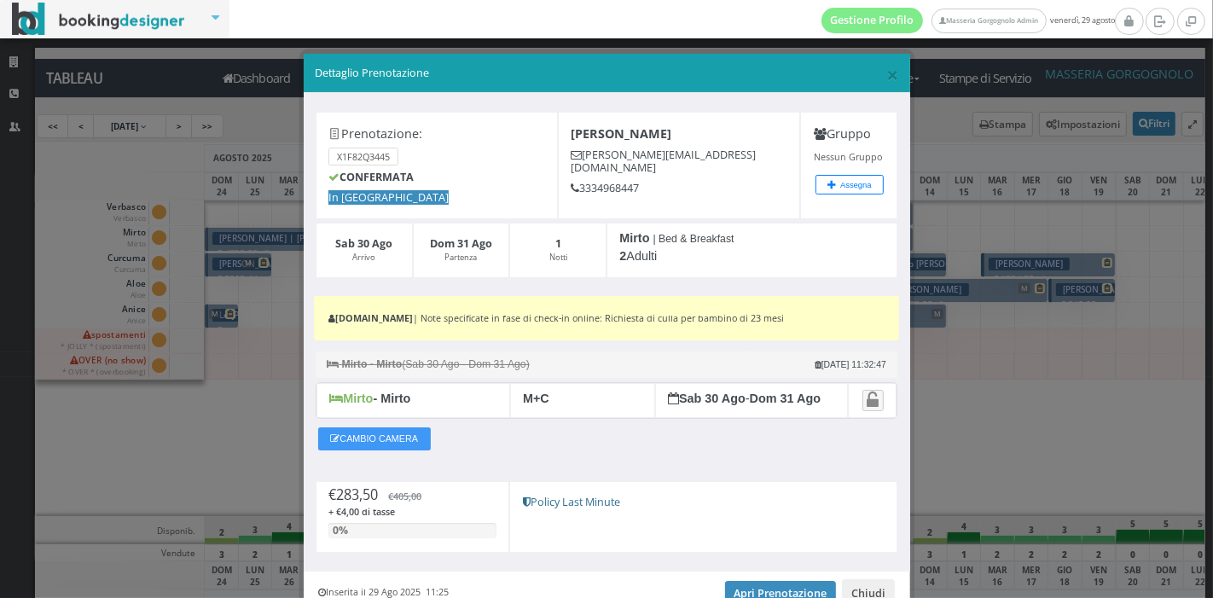
scroll to position [84, 0]
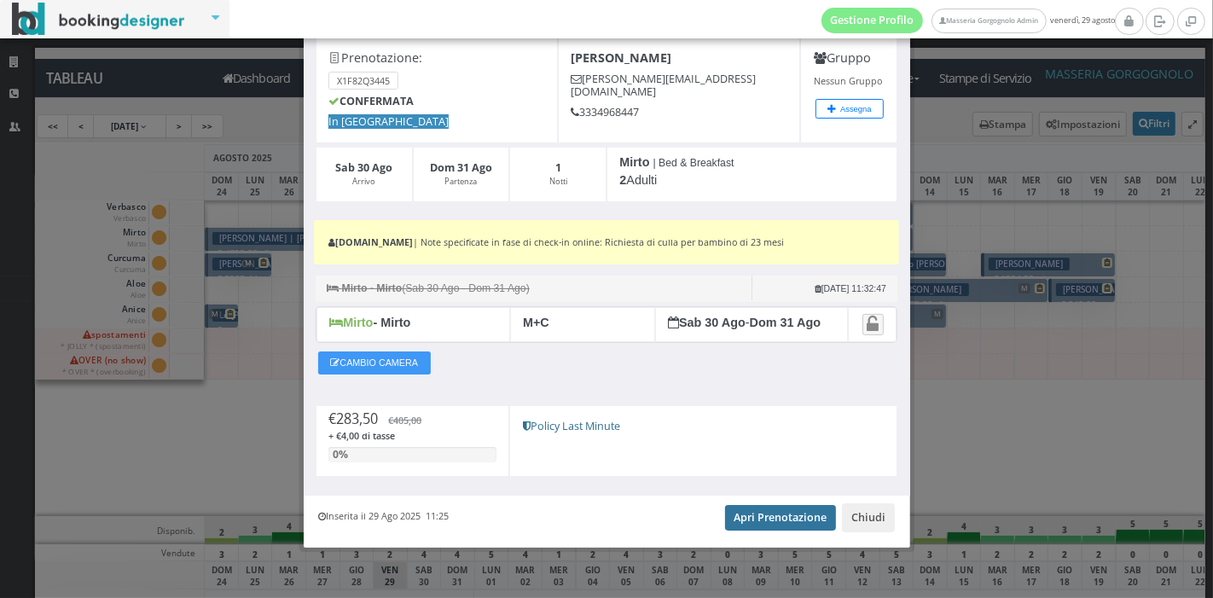
click at [753, 505] on link "Apri Prenotazione" at bounding box center [781, 518] width 112 height 26
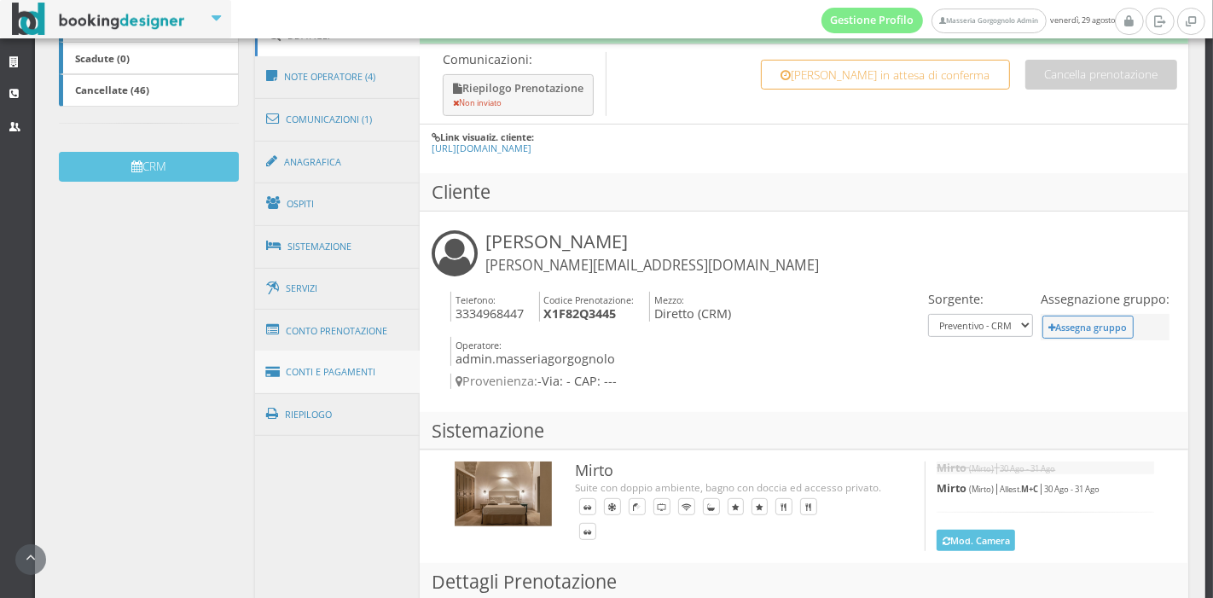
scroll to position [468, 0]
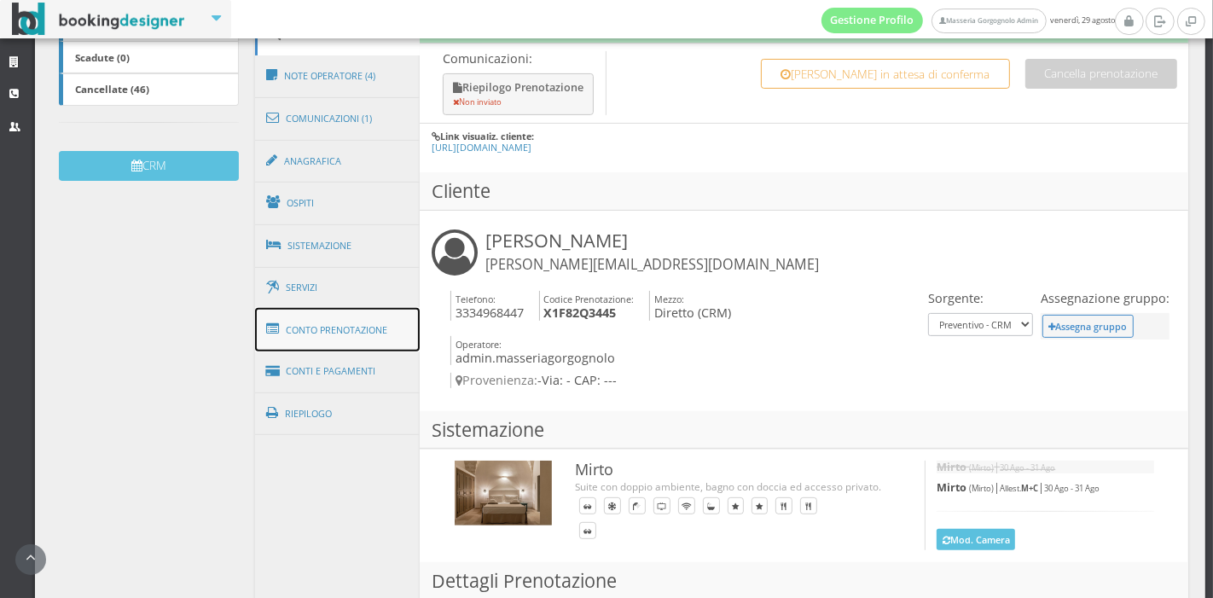
click at [370, 316] on link "Conto Prenotazione" at bounding box center [338, 330] width 166 height 44
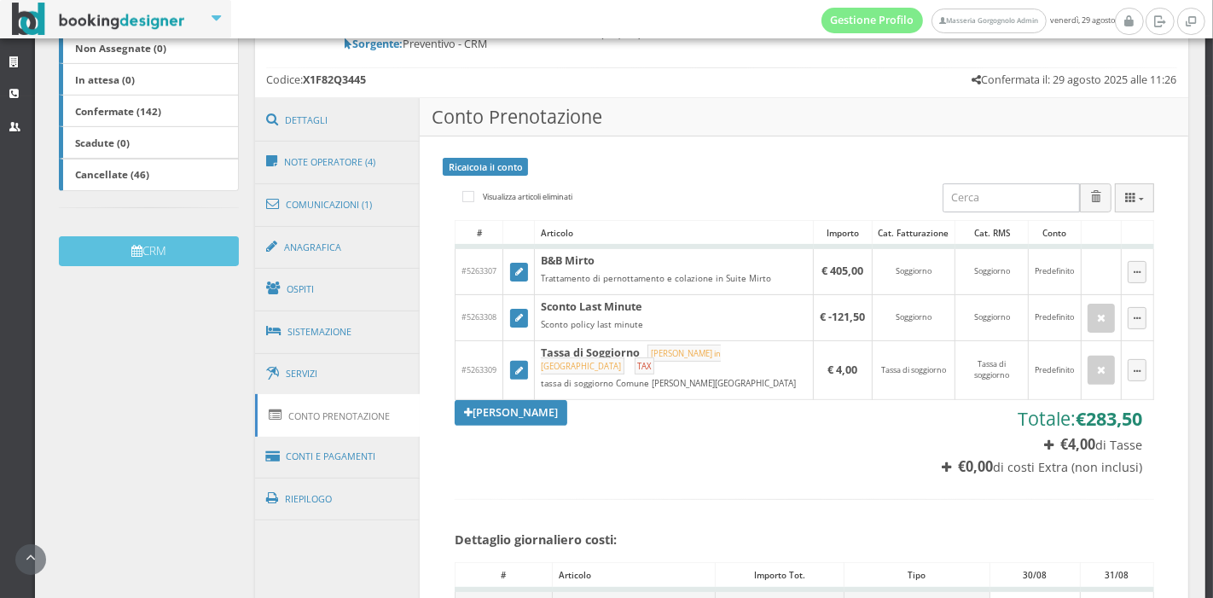
scroll to position [375, 0]
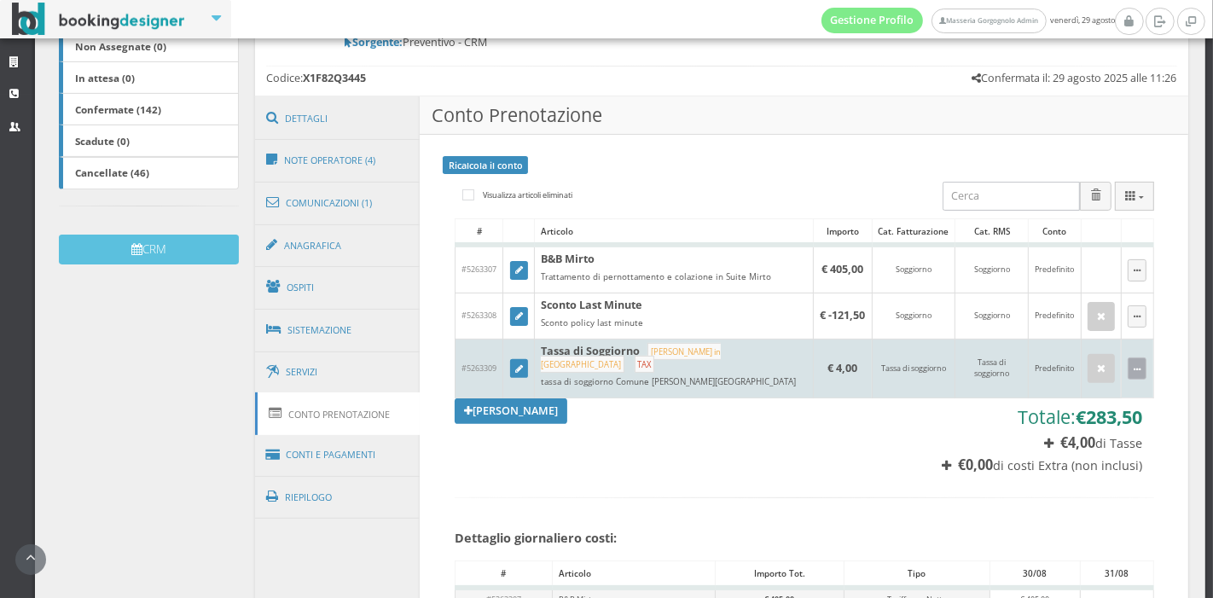
click at [1128, 358] on button "button" at bounding box center [1138, 369] width 20 height 22
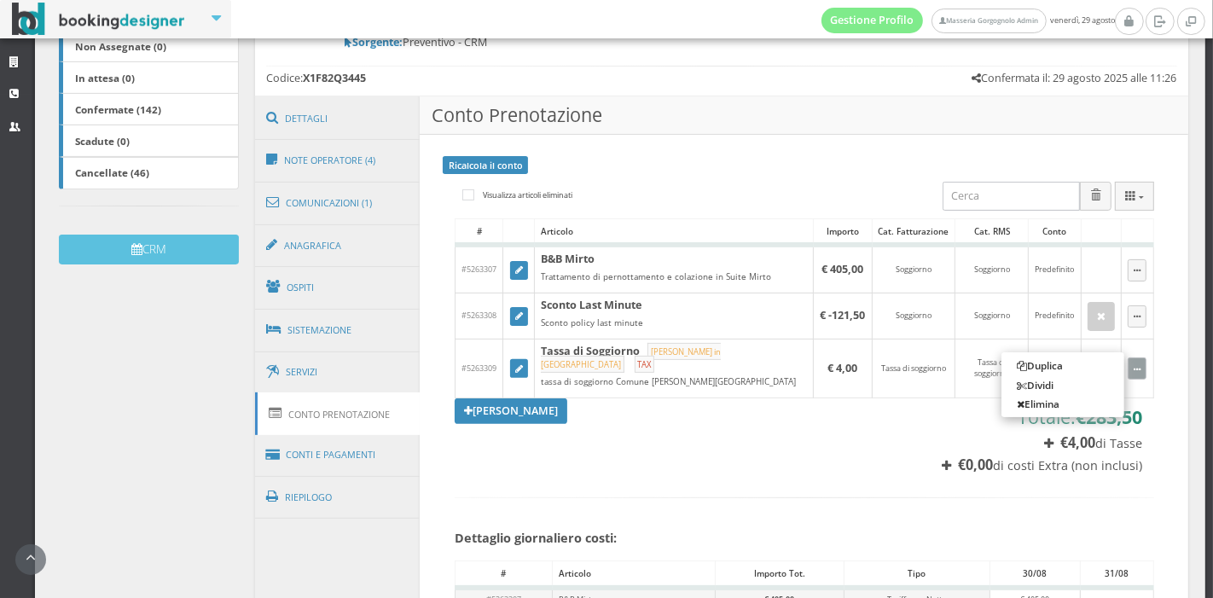
click at [648, 481] on section "Dettaglio giornaliero costi: Caricamento in corso # Articolo Importo Tot. Tipo …" at bounding box center [805, 567] width 700 height 172
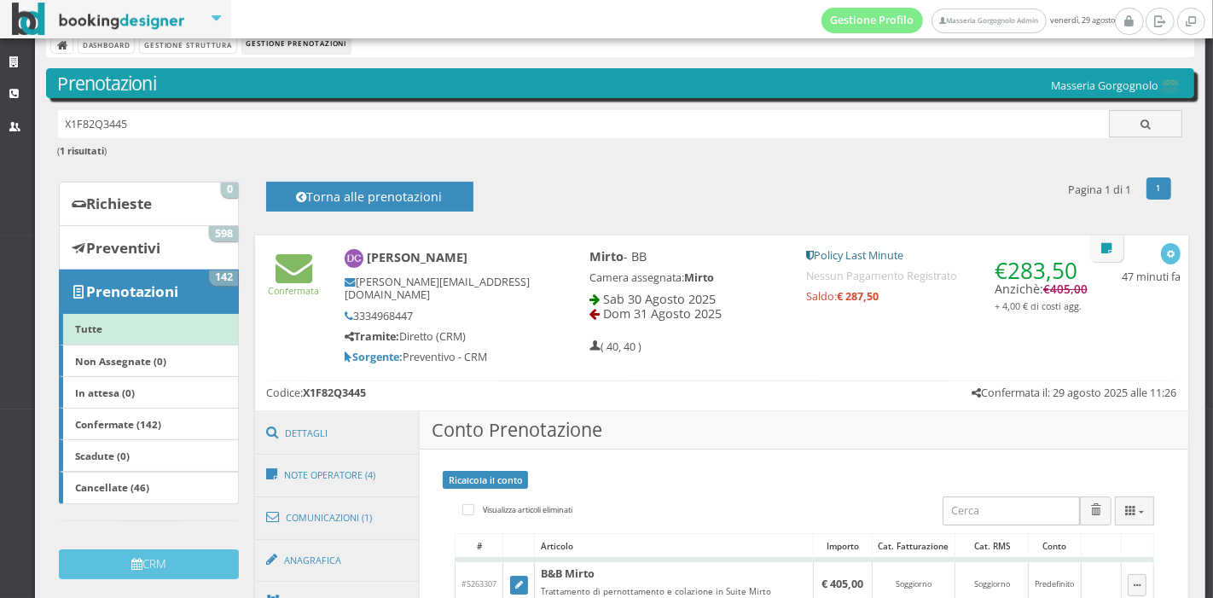
scroll to position [0, 0]
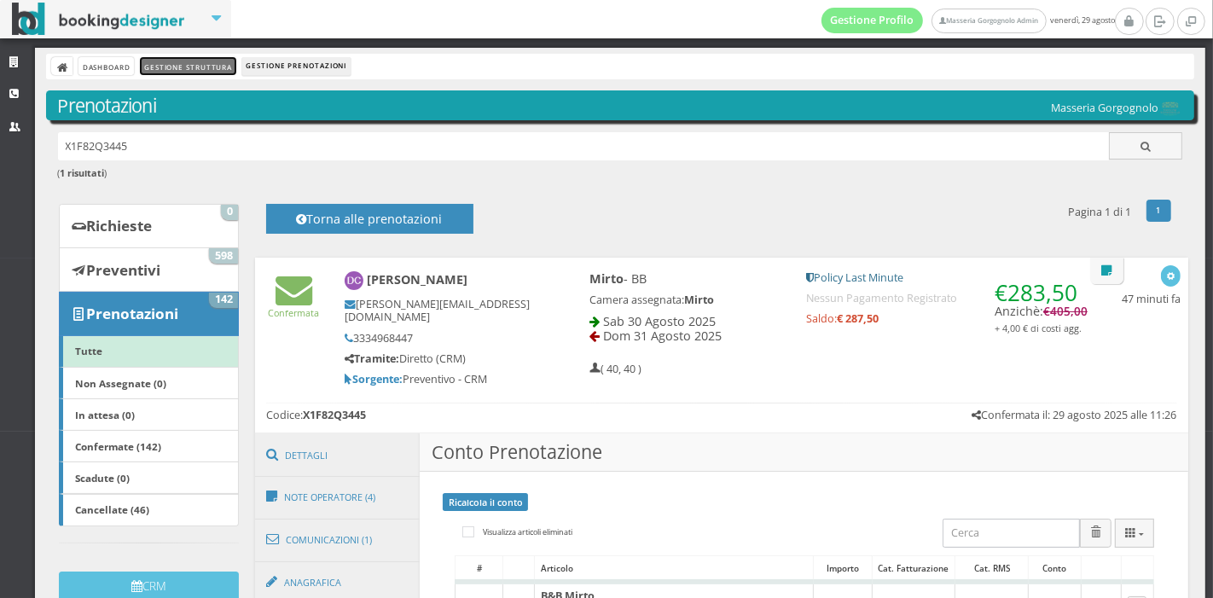
click at [196, 61] on link "Gestione Struttura" at bounding box center [188, 66] width 96 height 18
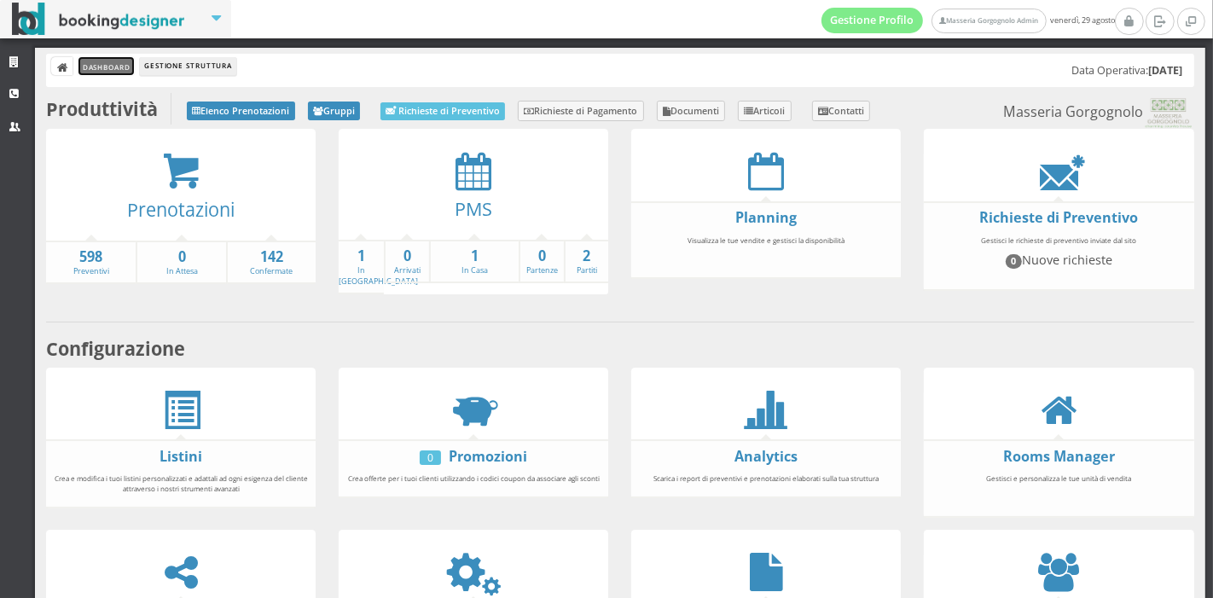
click at [122, 70] on link "Dashboard" at bounding box center [106, 66] width 55 height 18
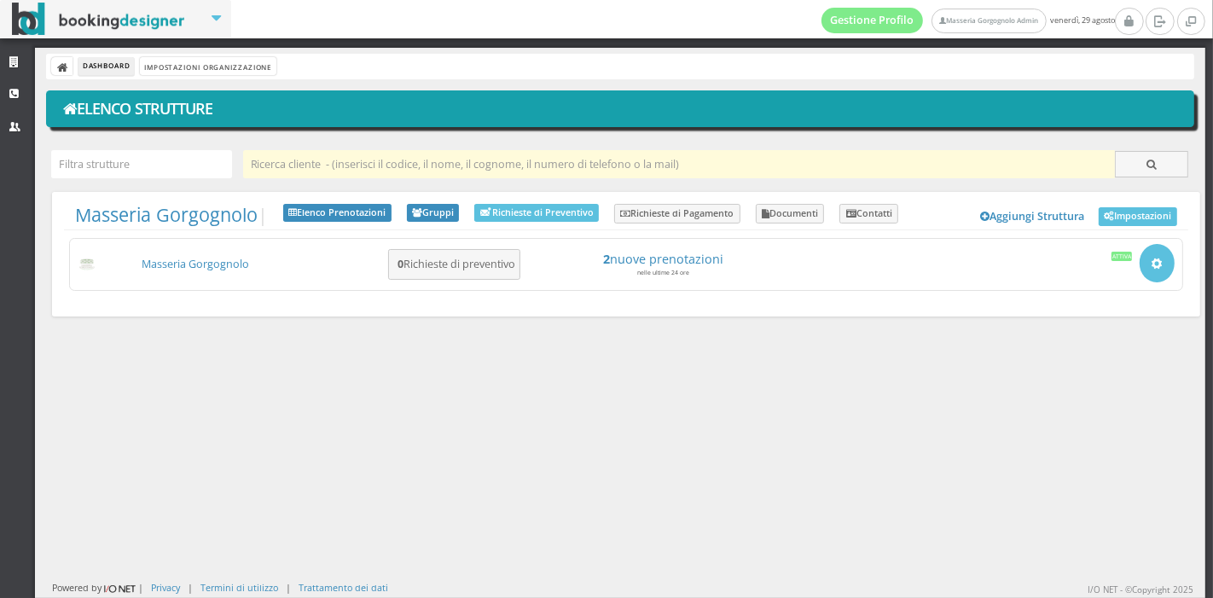
click at [391, 159] on input "text" at bounding box center [679, 164] width 873 height 28
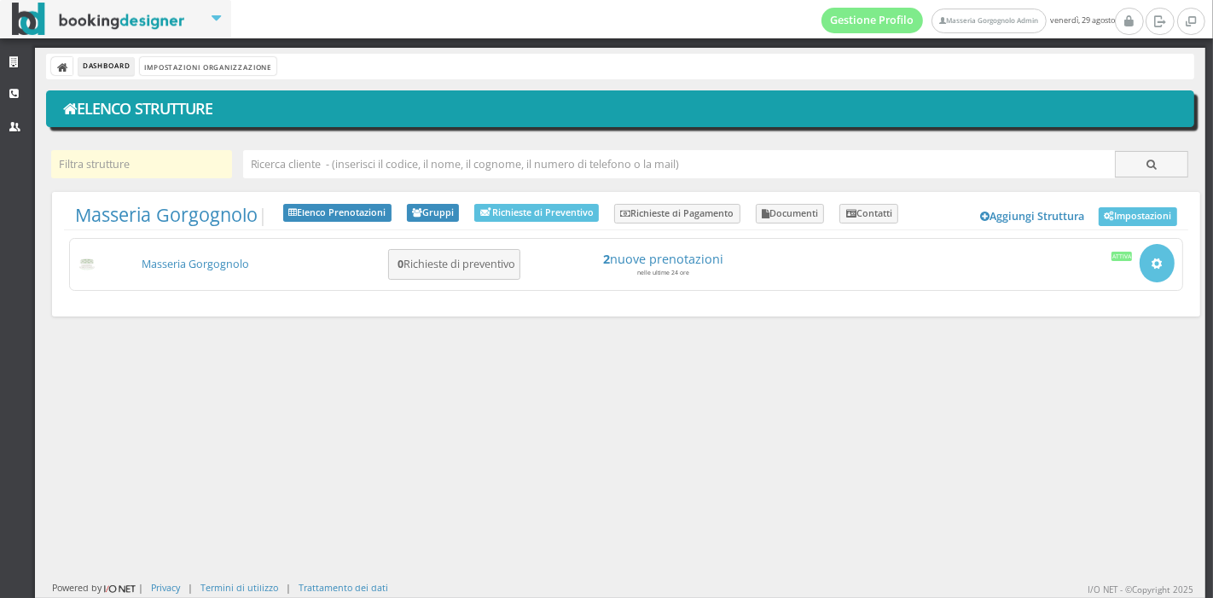
click at [160, 164] on input "text" at bounding box center [141, 164] width 181 height 28
click at [1138, 224] on link "Impostazioni" at bounding box center [1138, 216] width 79 height 19
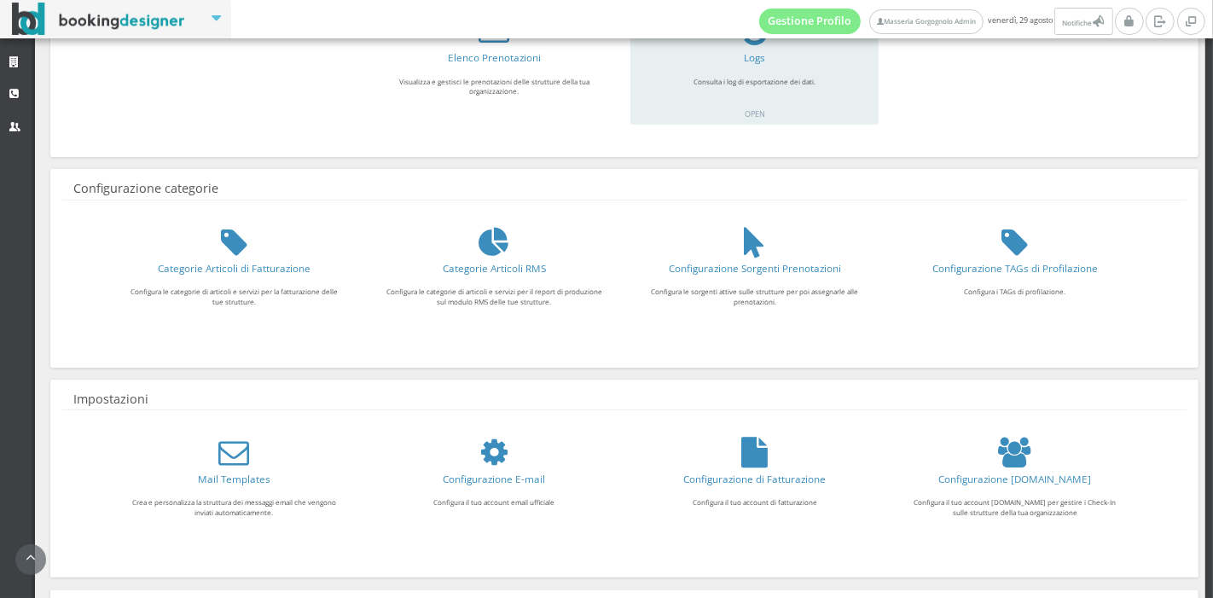
scroll to position [218, 0]
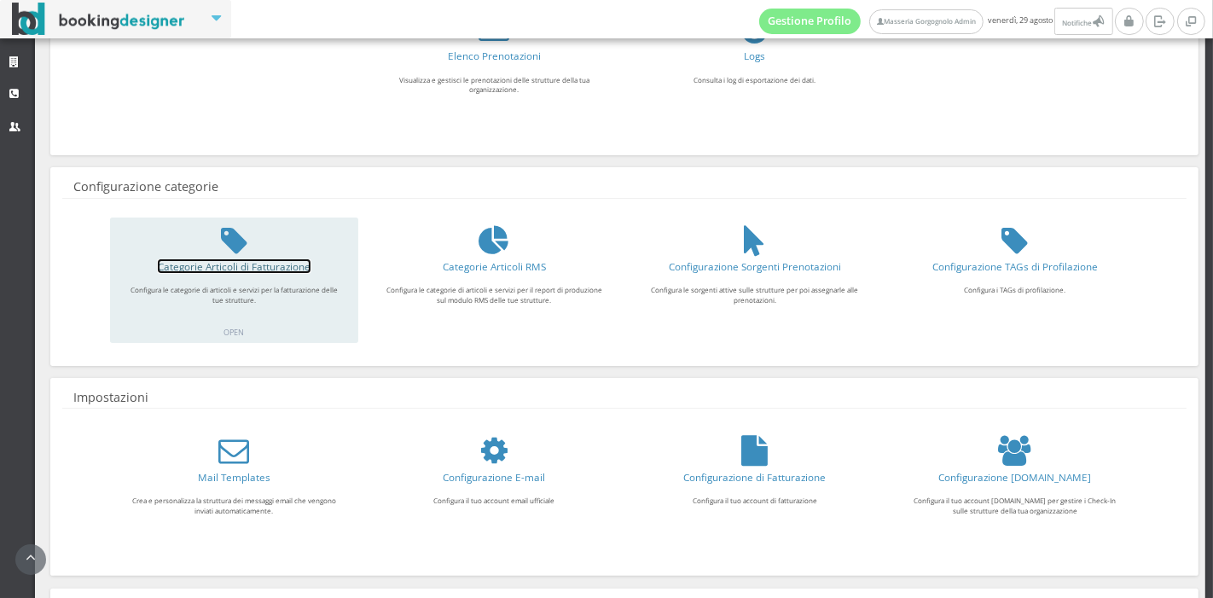
click at [246, 266] on link "Categorie Articoli di Fatturazione" at bounding box center [234, 266] width 153 height 14
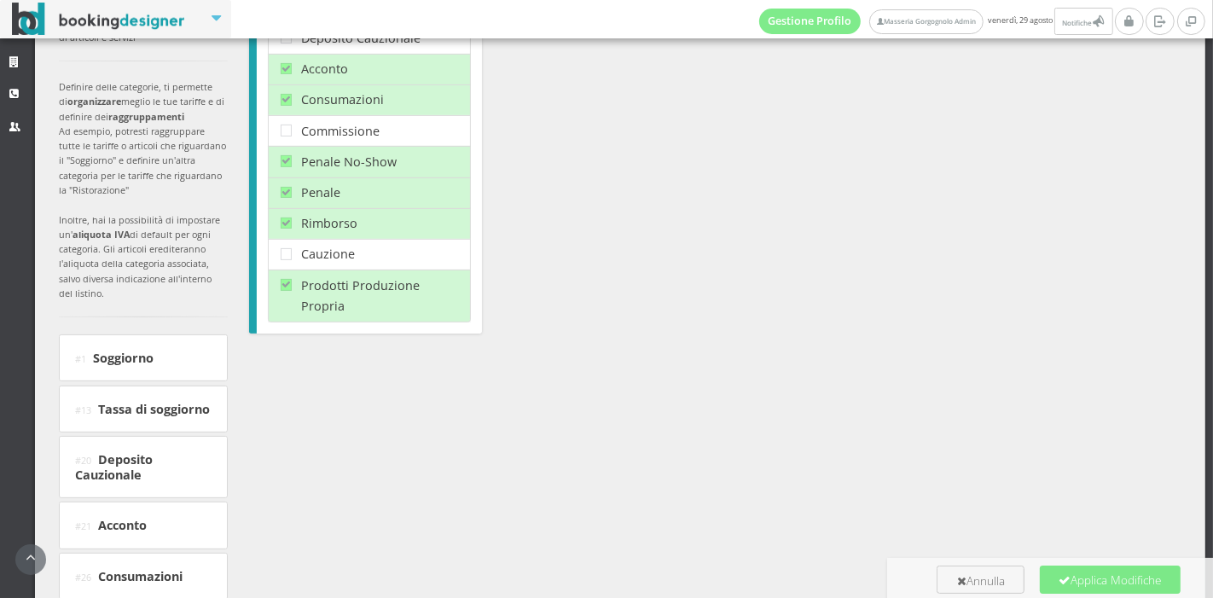
scroll to position [310, 0]
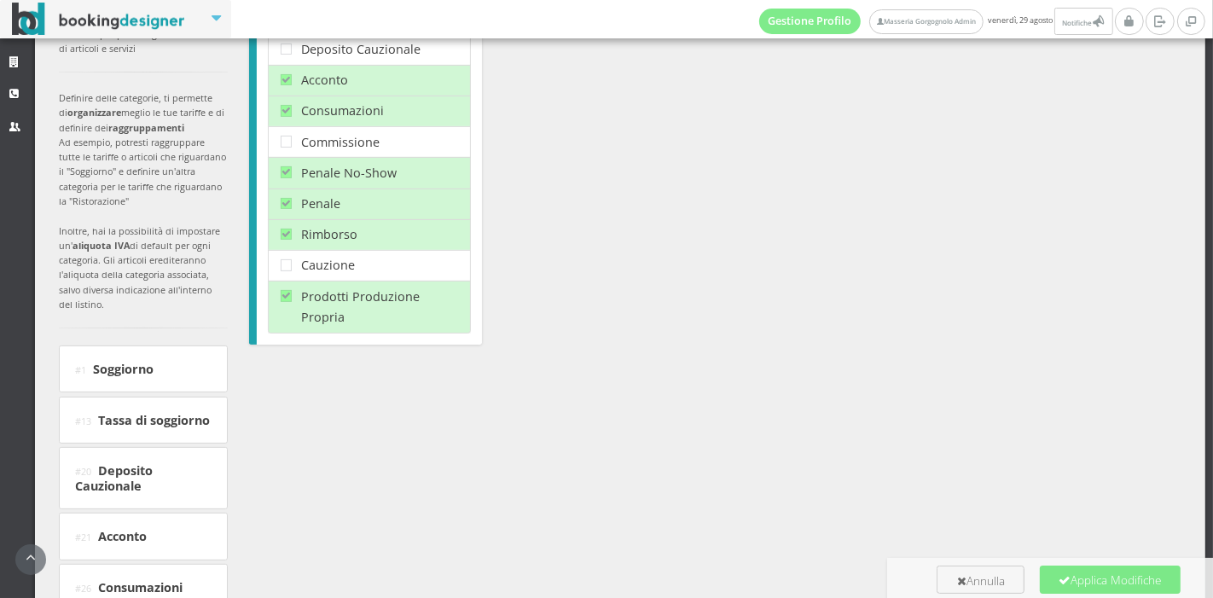
click at [138, 427] on h4 "#13 Tassa di soggiorno" at bounding box center [143, 420] width 136 height 15
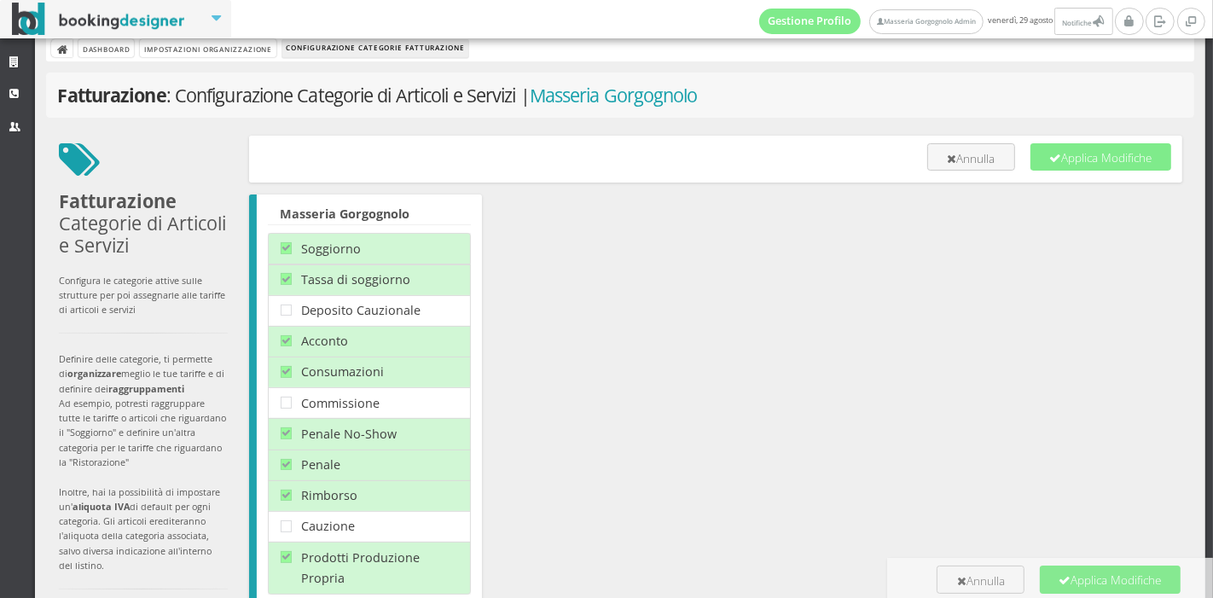
scroll to position [0, 0]
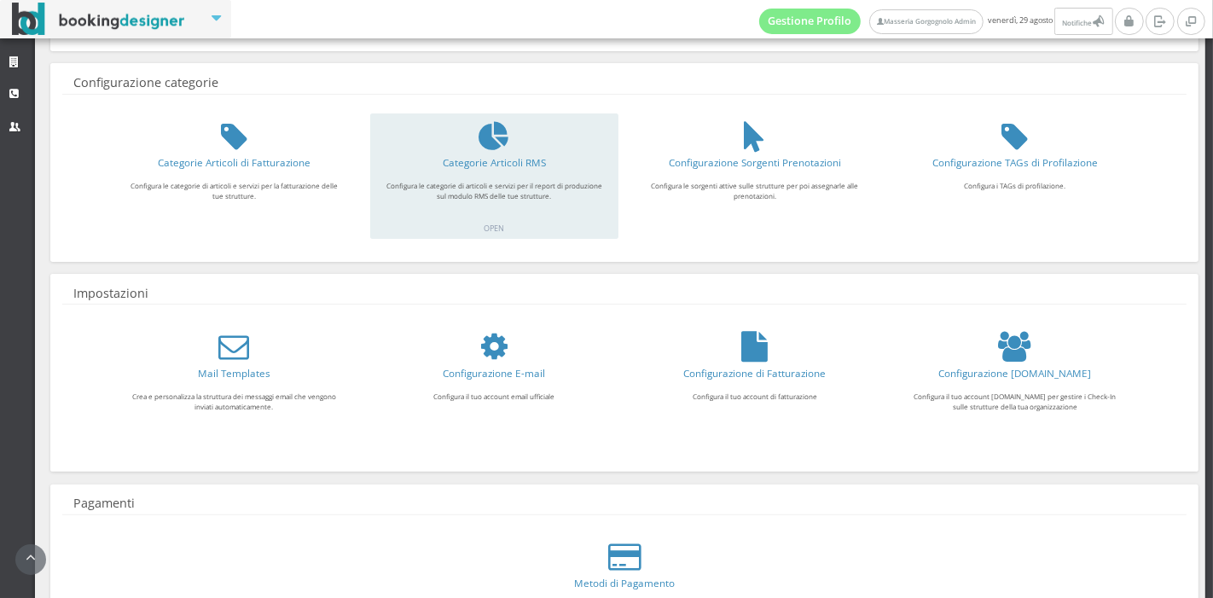
scroll to position [345, 0]
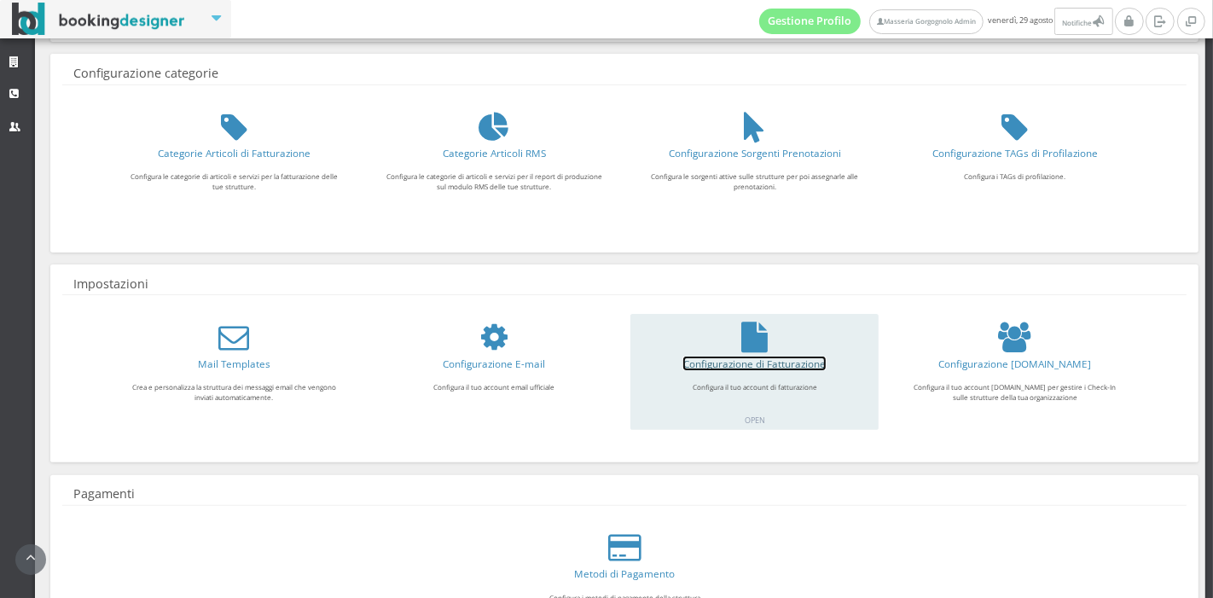
click at [706, 362] on link "Configurazione di Fatturazione" at bounding box center [754, 364] width 142 height 14
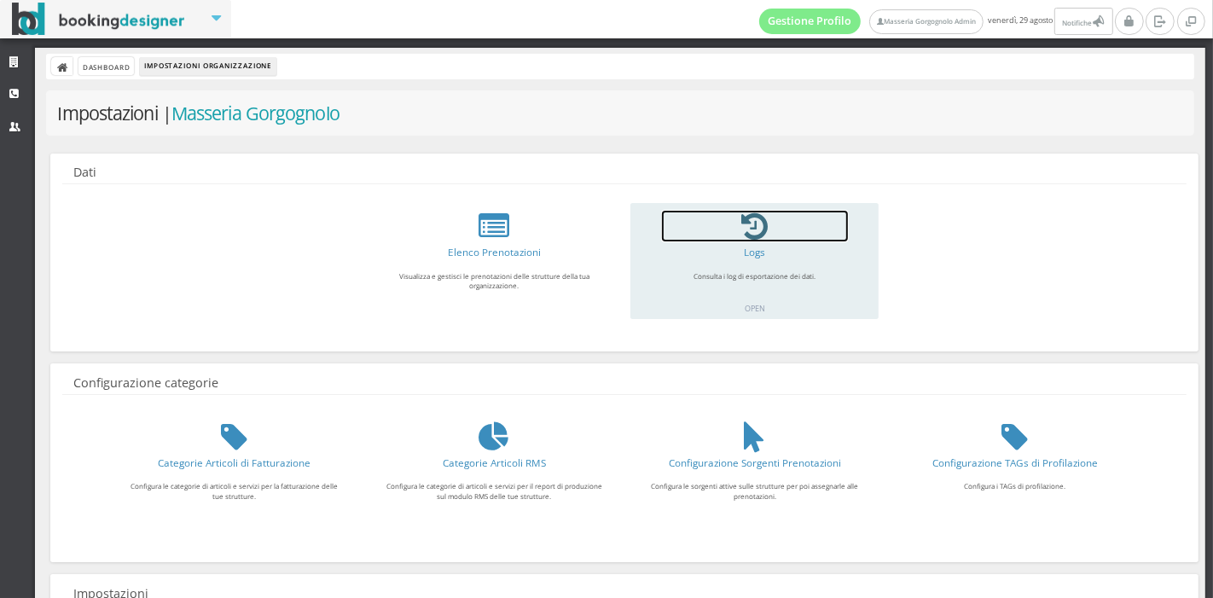
click at [753, 233] on icon at bounding box center [754, 226] width 26 height 31
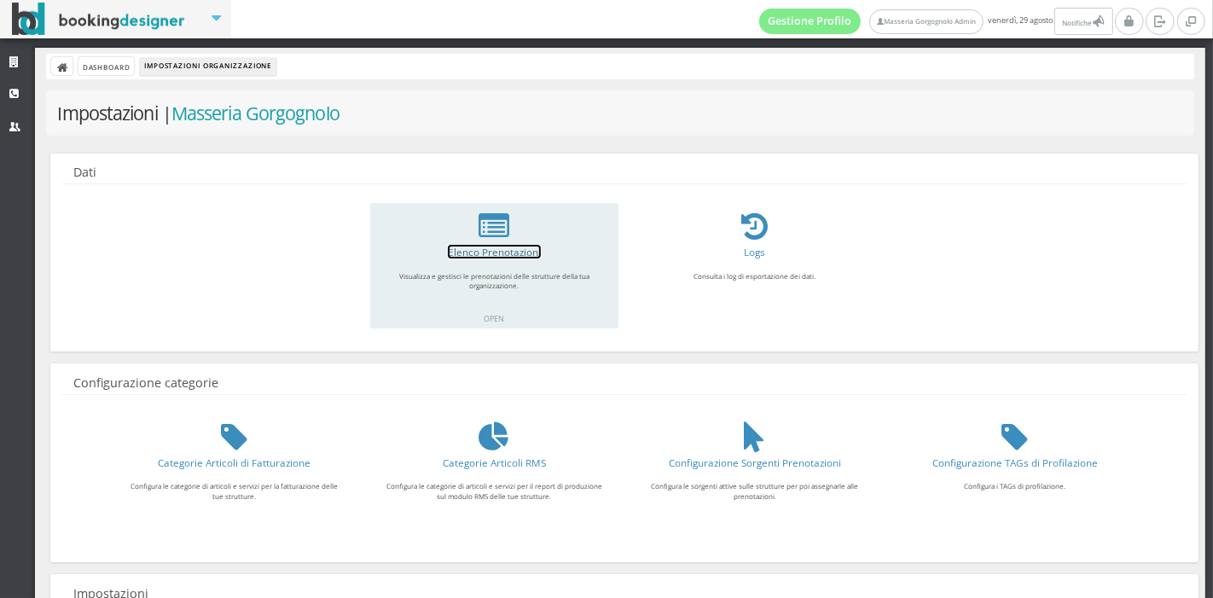
click at [486, 249] on link "Elenco Prenotazioni" at bounding box center [494, 252] width 93 height 14
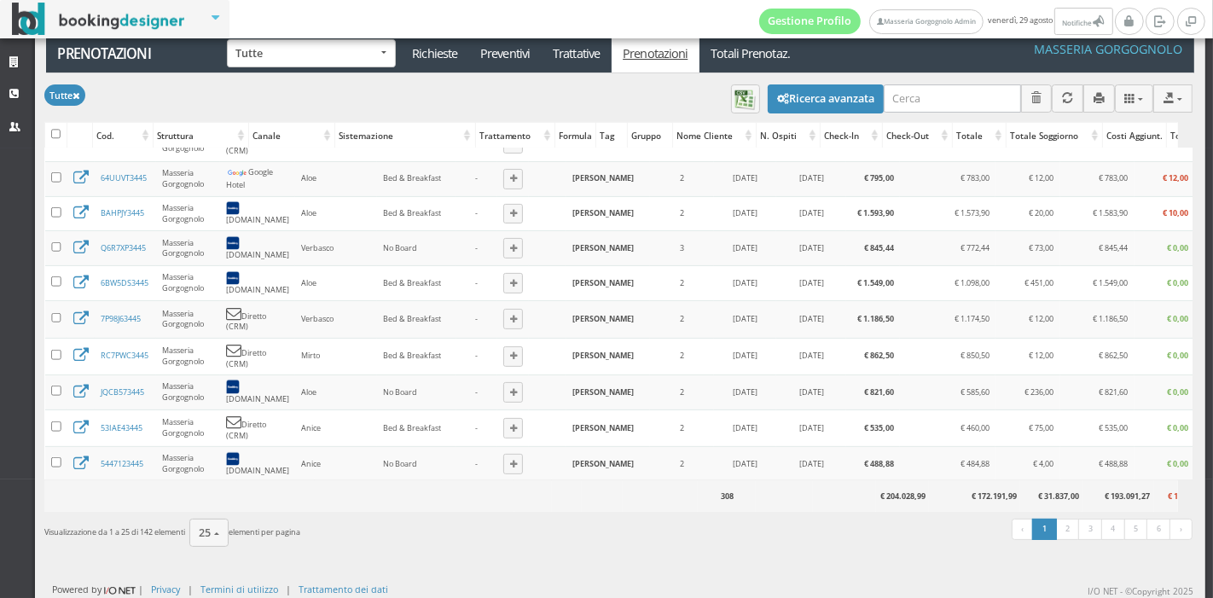
scroll to position [0, 102]
click at [206, 542] on button "25" at bounding box center [209, 533] width 40 height 28
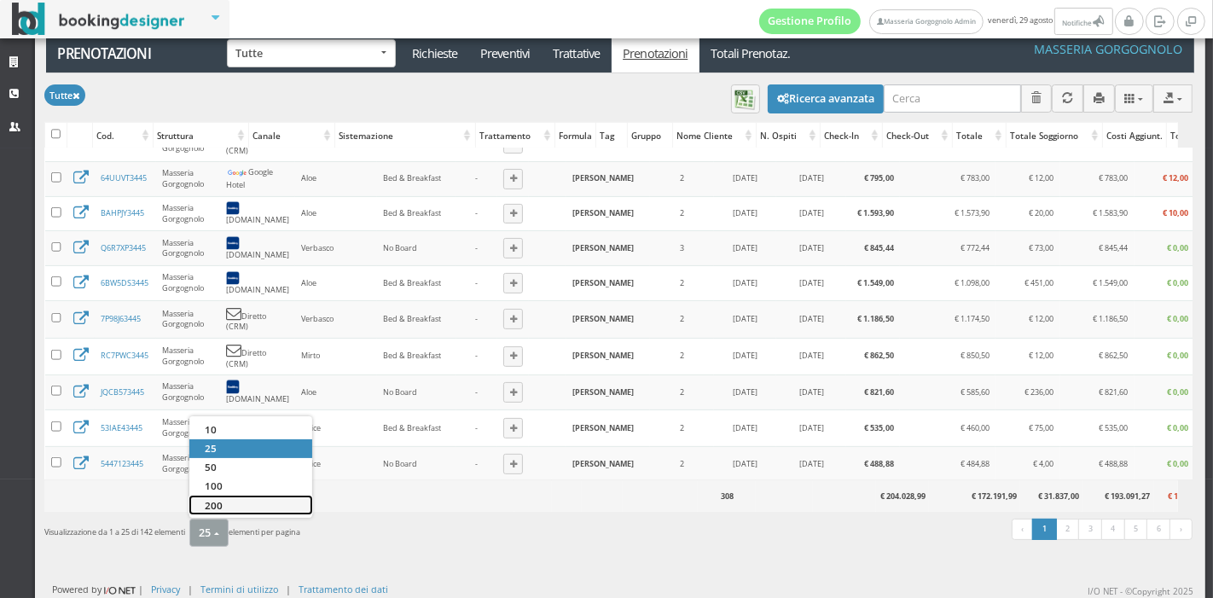
click at [229, 503] on link "200" at bounding box center [250, 505] width 123 height 19
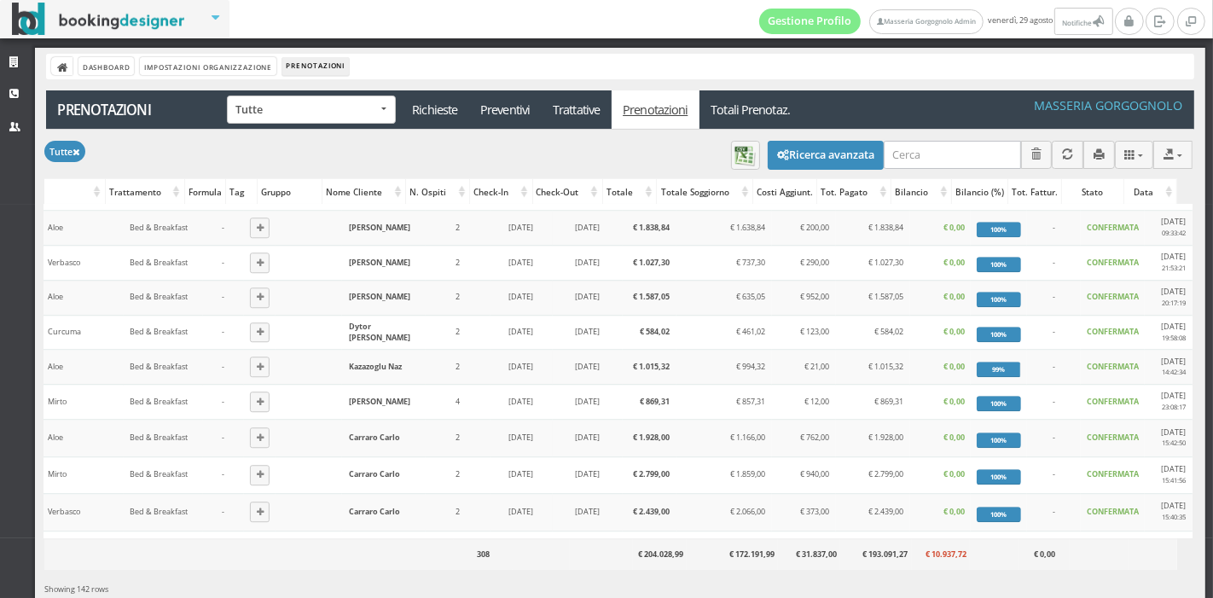
click at [917, 192] on div "Bilancio" at bounding box center [922, 192] width 60 height 24
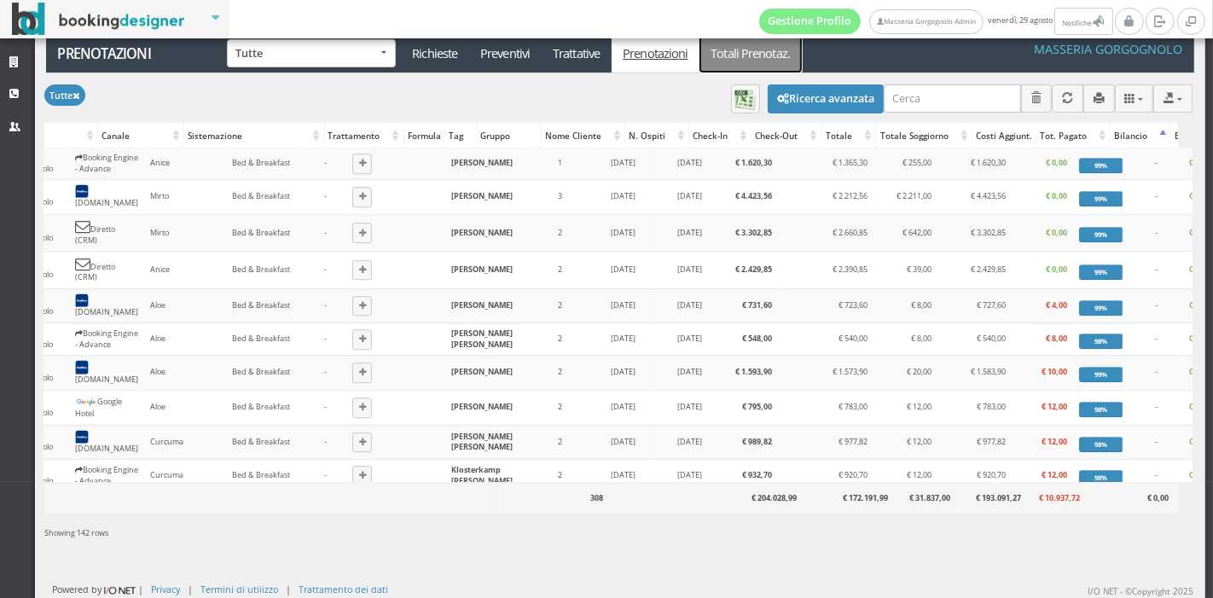
click at [740, 58] on link "Totali Prenotaz." at bounding box center [751, 53] width 102 height 38
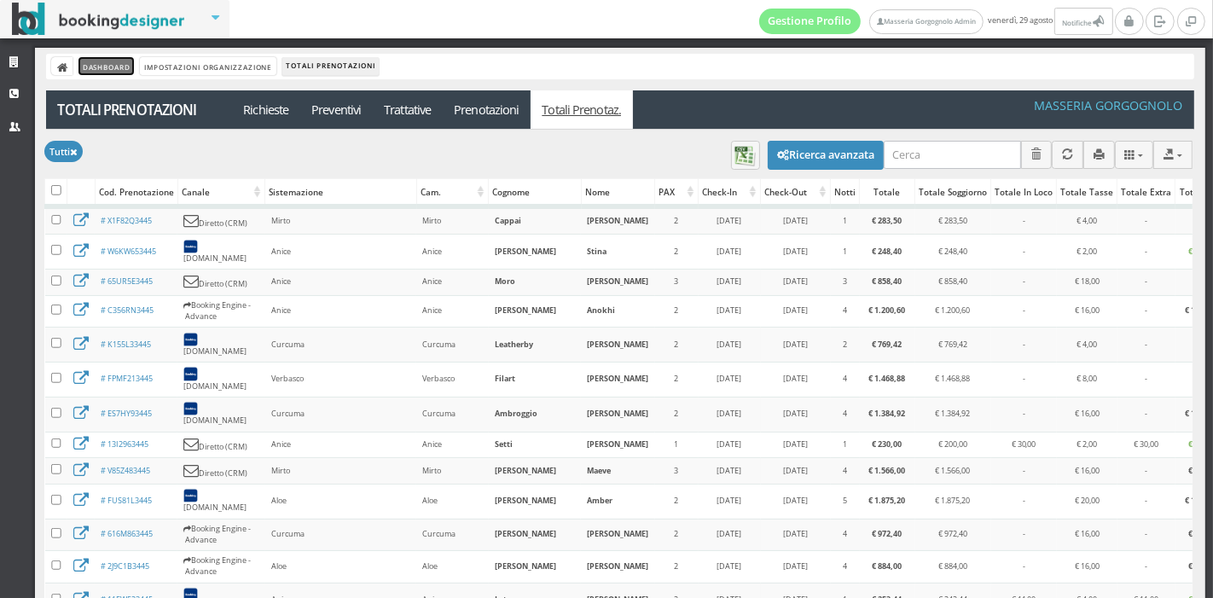
click at [94, 72] on link "Dashboard" at bounding box center [106, 66] width 55 height 18
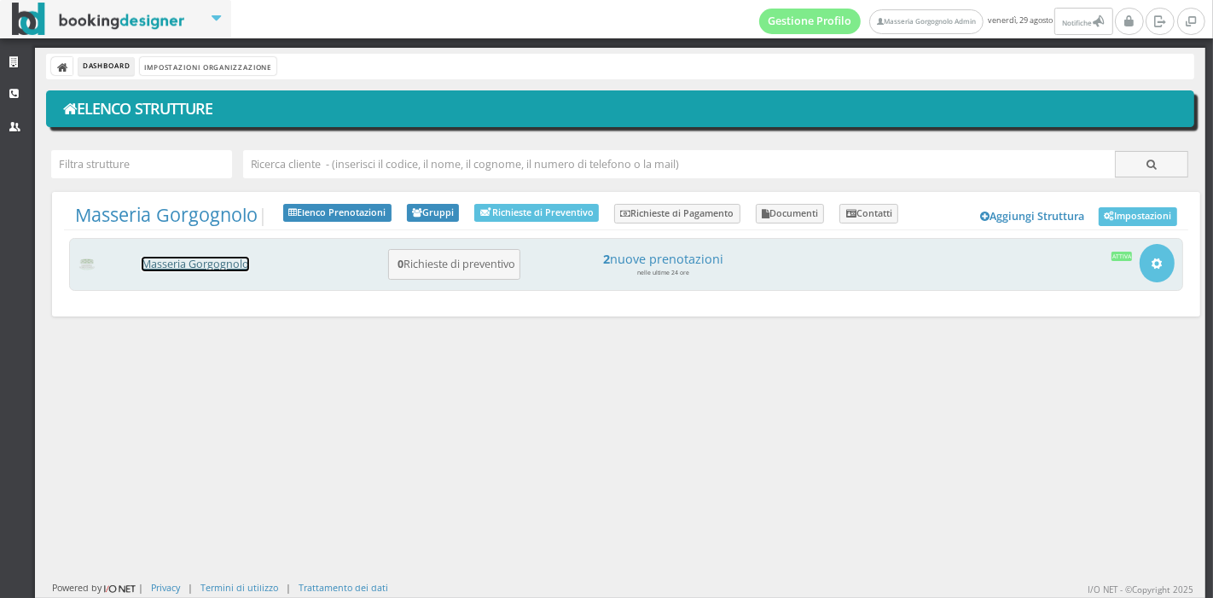
click at [224, 265] on link "Masseria Gorgognolo" at bounding box center [196, 264] width 108 height 15
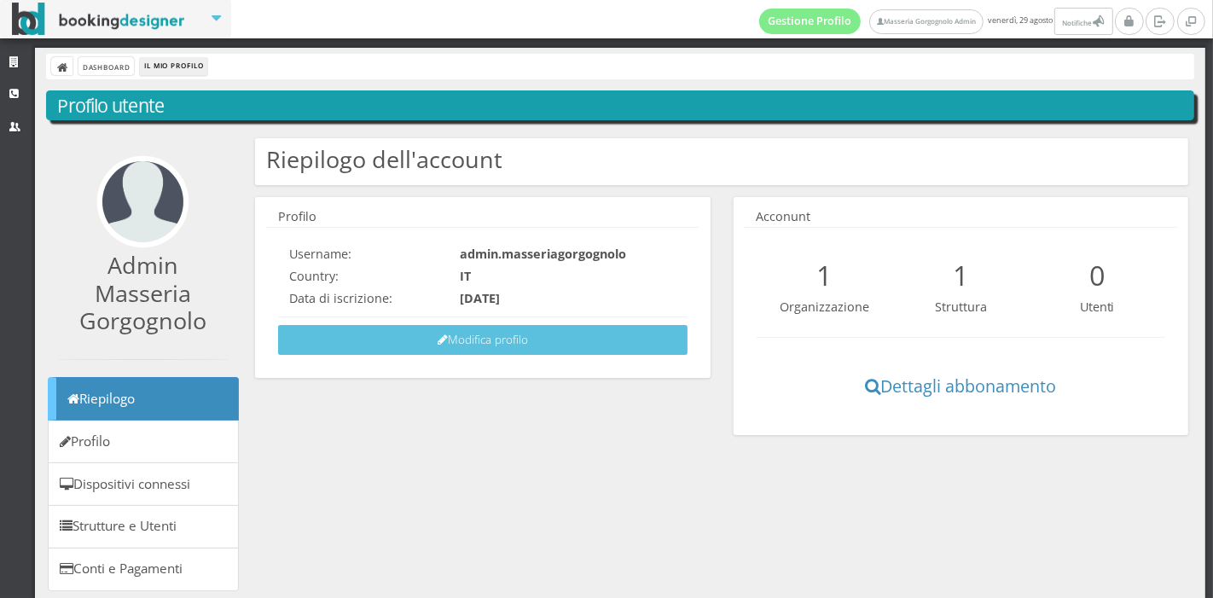
scroll to position [79, 0]
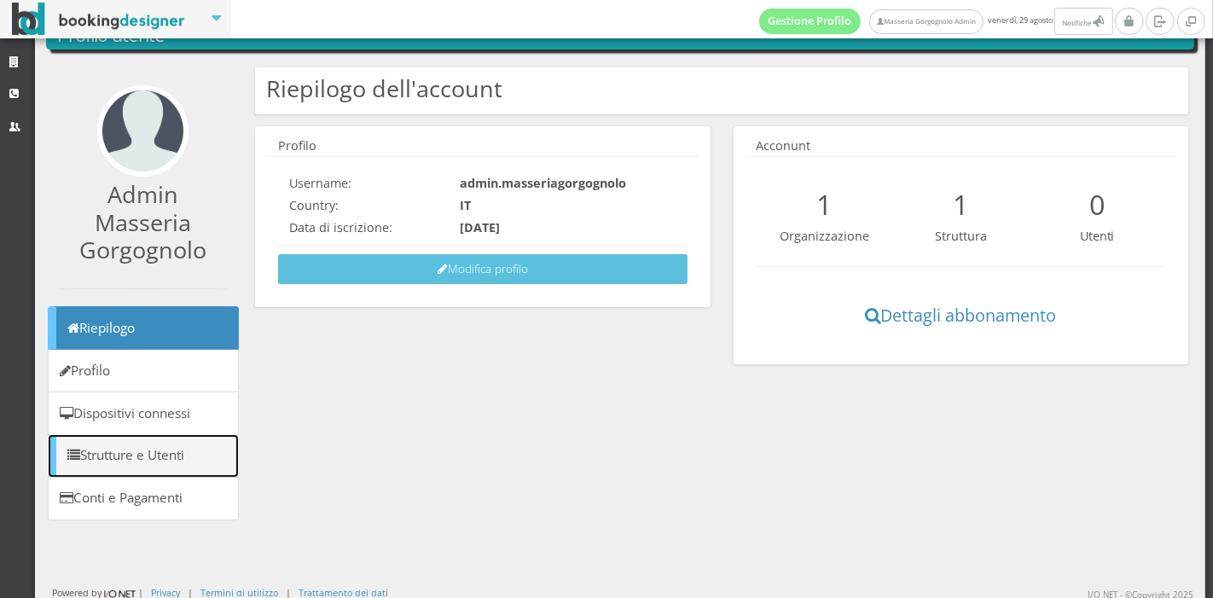
click at [179, 459] on link "Strutture e Utenti" at bounding box center [143, 456] width 191 height 44
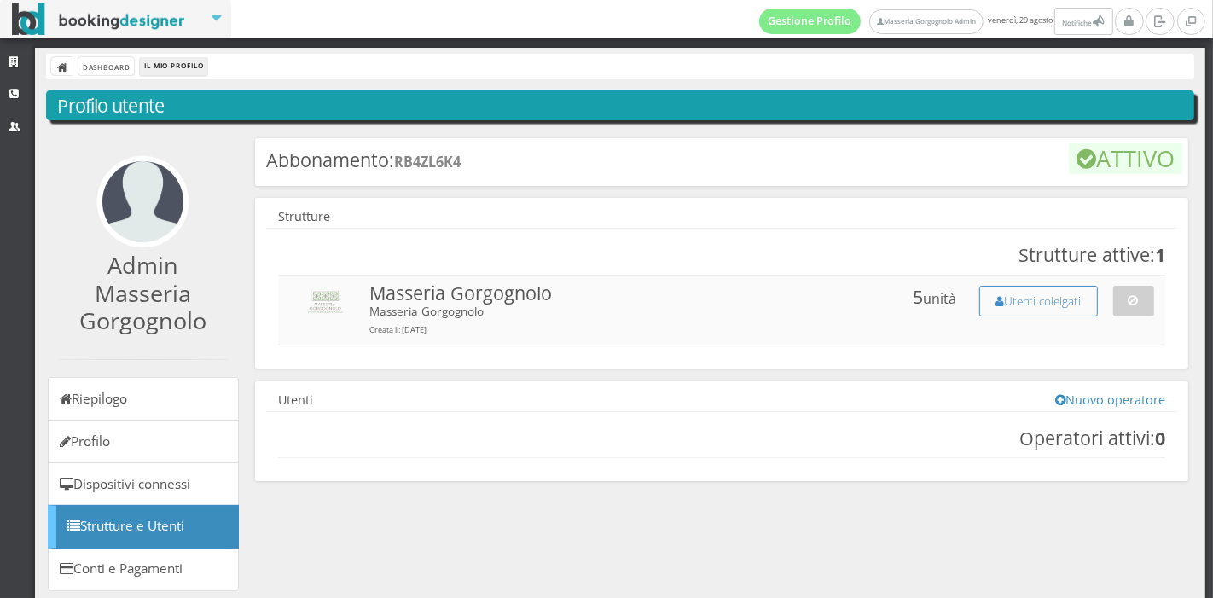
scroll to position [79, 0]
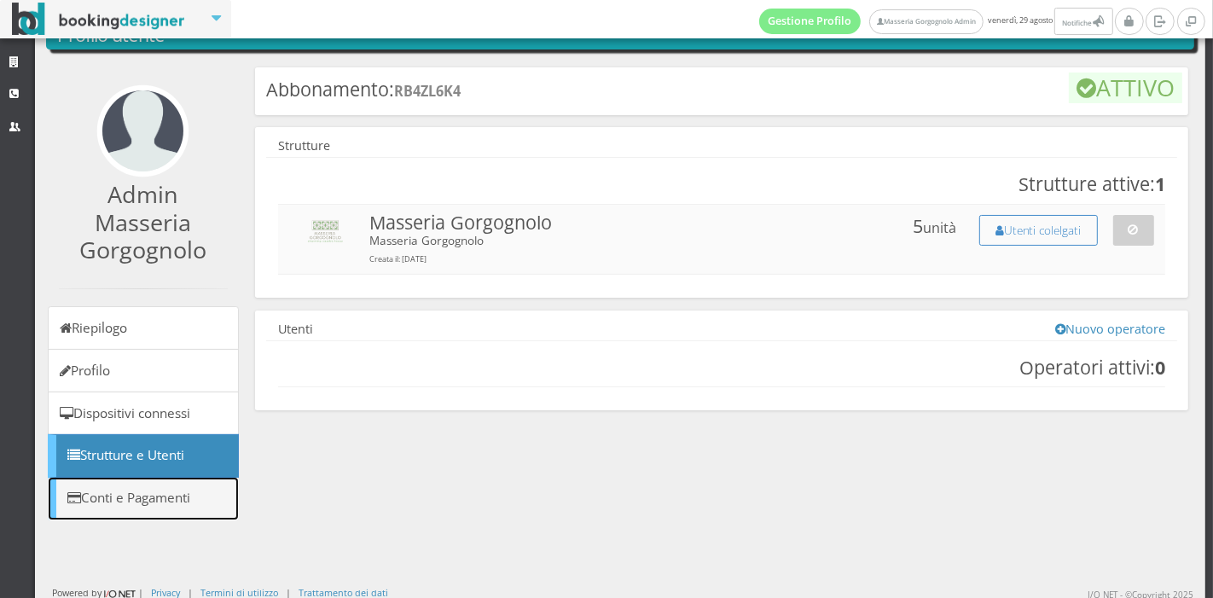
click at [160, 488] on link "Conti e Pagamenti" at bounding box center [143, 499] width 191 height 44
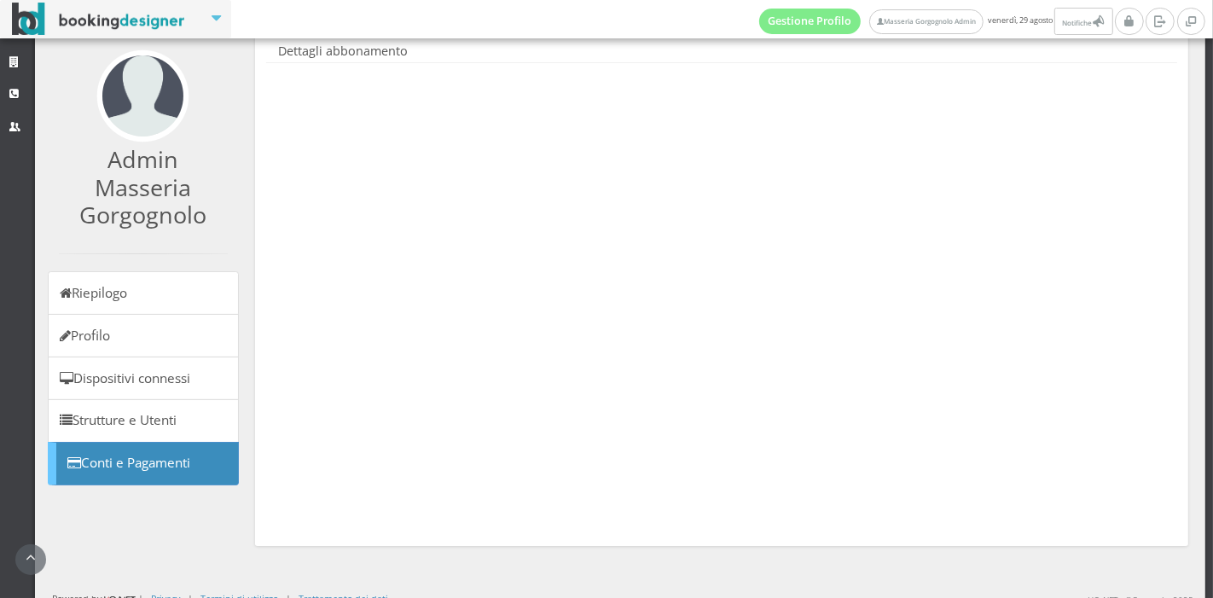
scroll to position [124, 0]
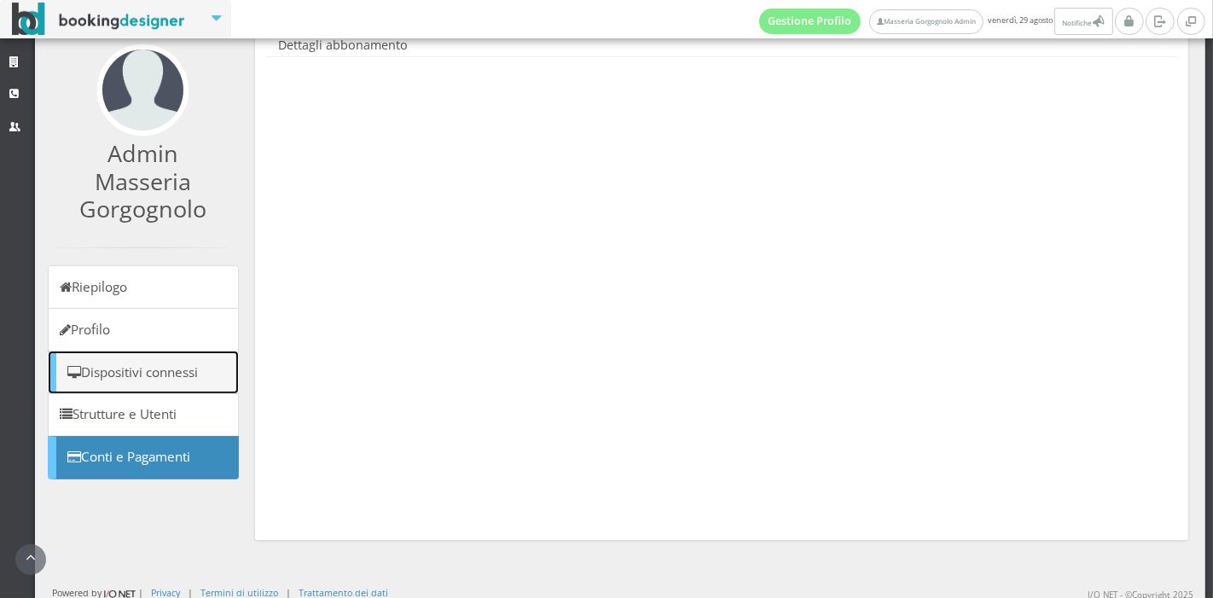
click at [148, 363] on link "Dispositivi connessi" at bounding box center [143, 373] width 191 height 44
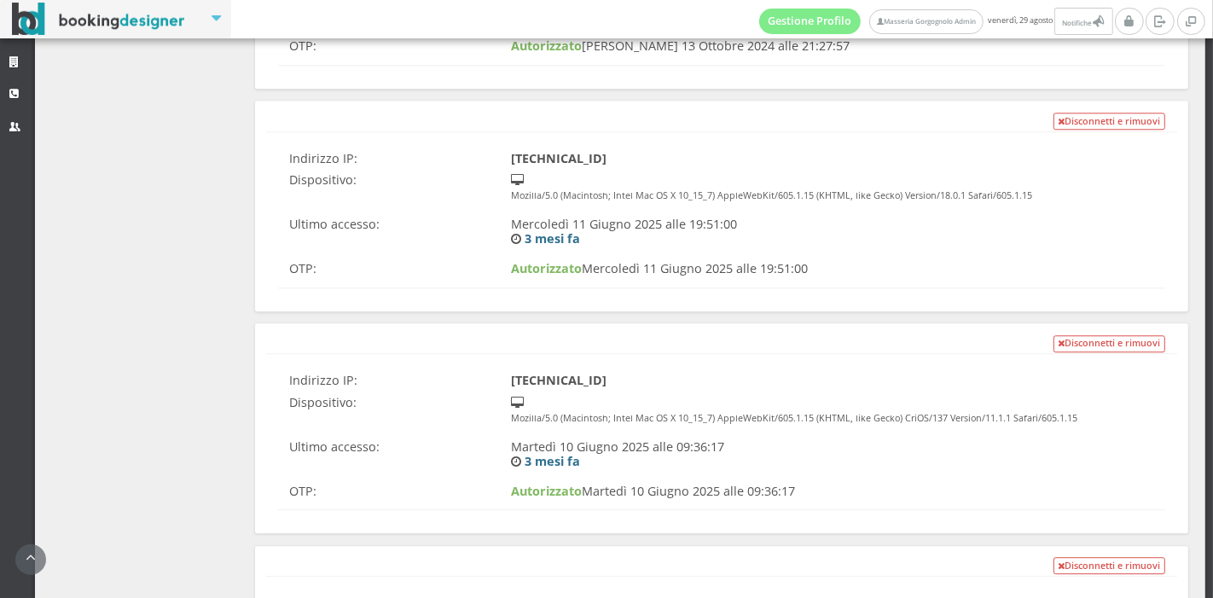
scroll to position [4854, 0]
